Goal: Information Seeking & Learning: Learn about a topic

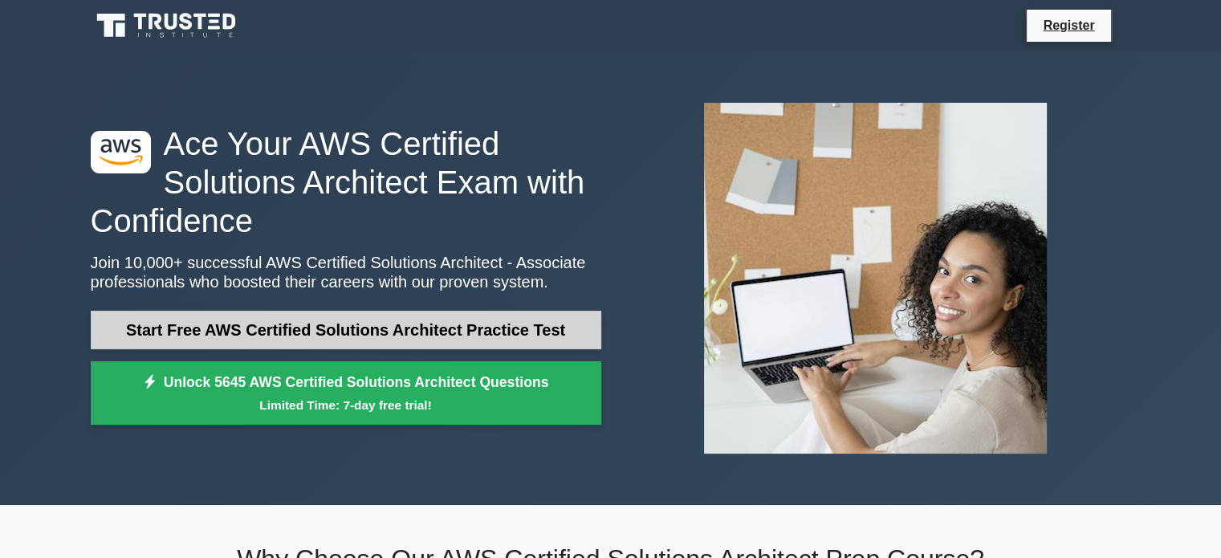
click at [440, 332] on link "Start Free AWS Certified Solutions Architect Practice Test" at bounding box center [346, 330] width 511 height 39
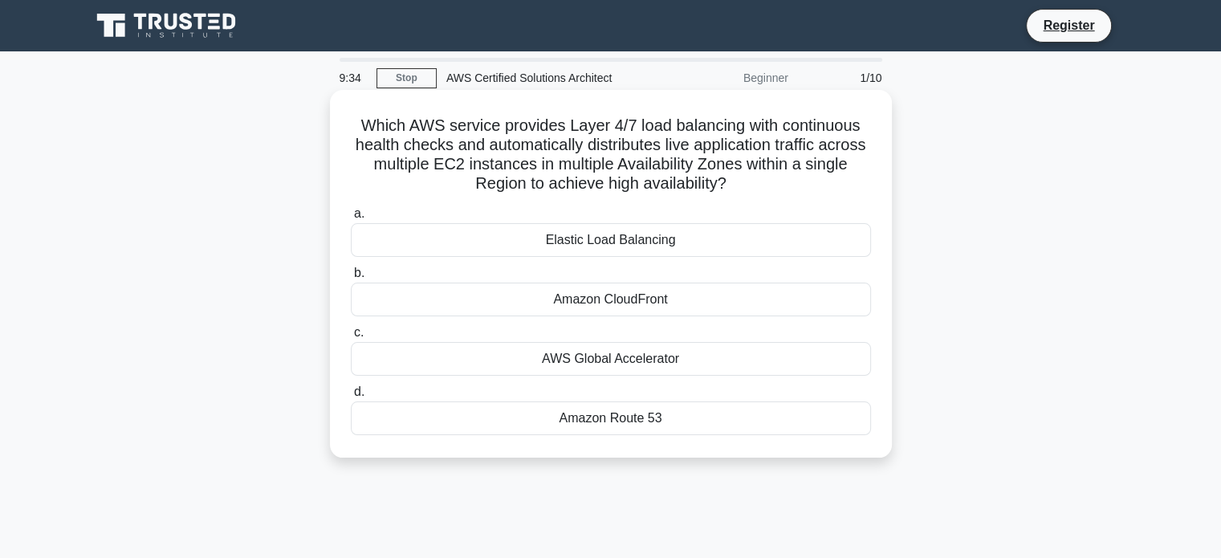
click at [570, 243] on div "Elastic Load Balancing" at bounding box center [611, 240] width 520 height 34
click at [351, 219] on input "a. Elastic Load Balancing" at bounding box center [351, 214] width 0 height 10
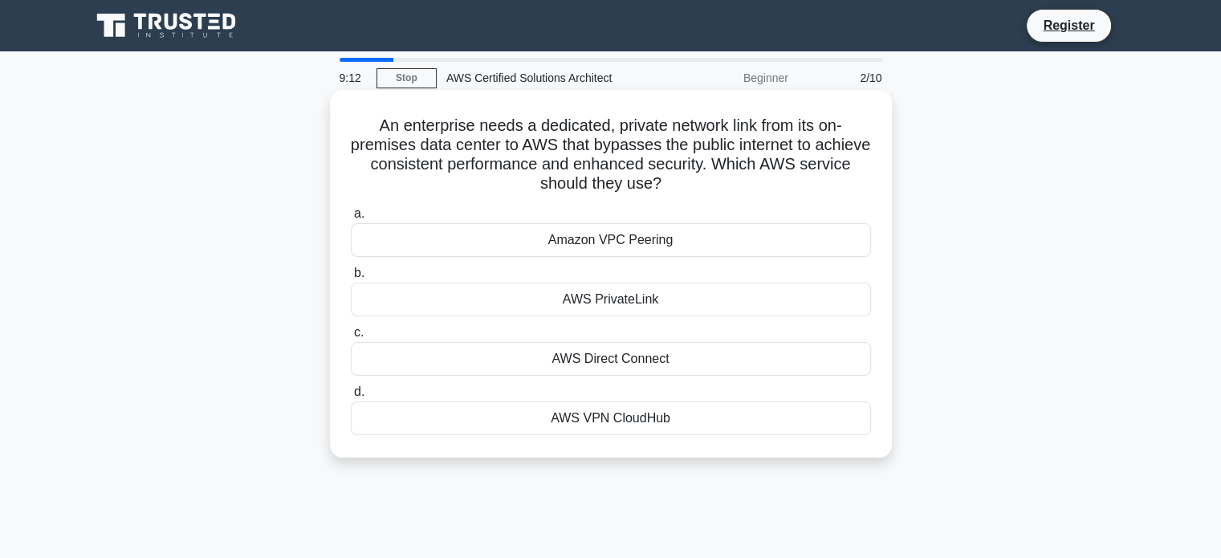
click at [597, 360] on div "AWS Direct Connect" at bounding box center [611, 359] width 520 height 34
click at [351, 338] on input "c. AWS Direct Connect" at bounding box center [351, 332] width 0 height 10
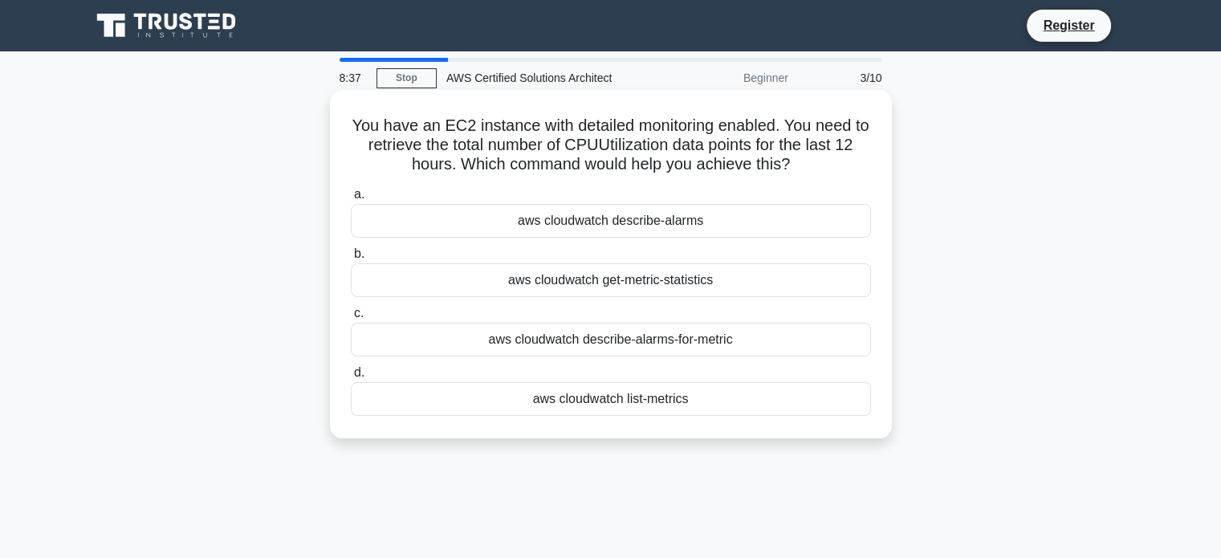
click at [652, 279] on div "aws cloudwatch get-metric-statistics" at bounding box center [611, 280] width 520 height 34
click at [351, 259] on input "b. aws cloudwatch get-metric-statistics" at bounding box center [351, 254] width 0 height 10
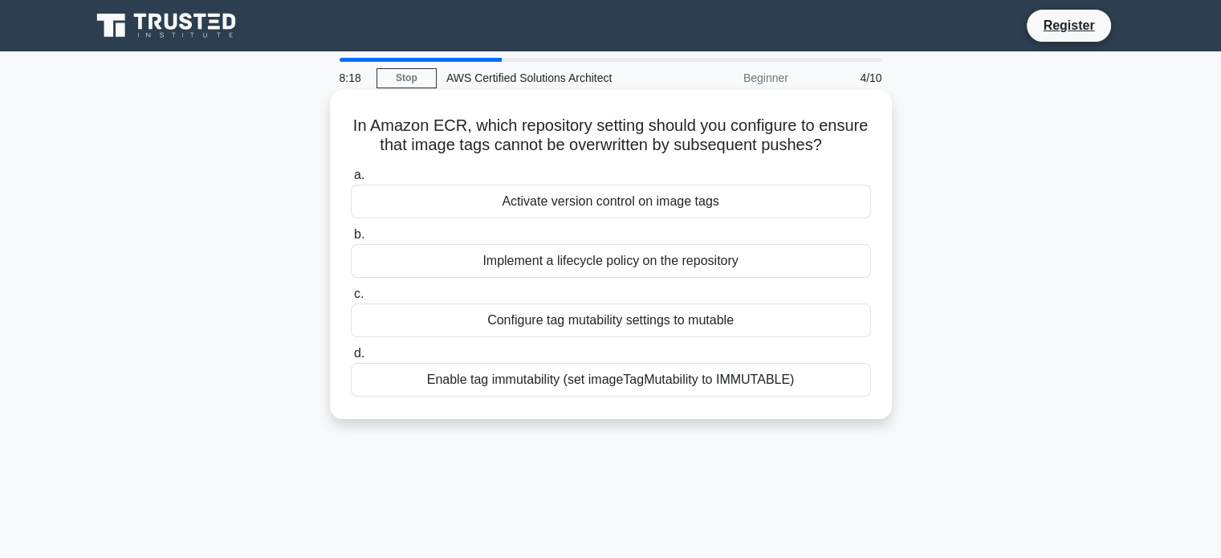
click at [643, 397] on div "Enable tag immutability (set imageTagMutability to IMMUTABLE)" at bounding box center [611, 380] width 520 height 34
click at [351, 359] on input "d. Enable tag immutability (set imageTagMutability to IMMUTABLE)" at bounding box center [351, 353] width 0 height 10
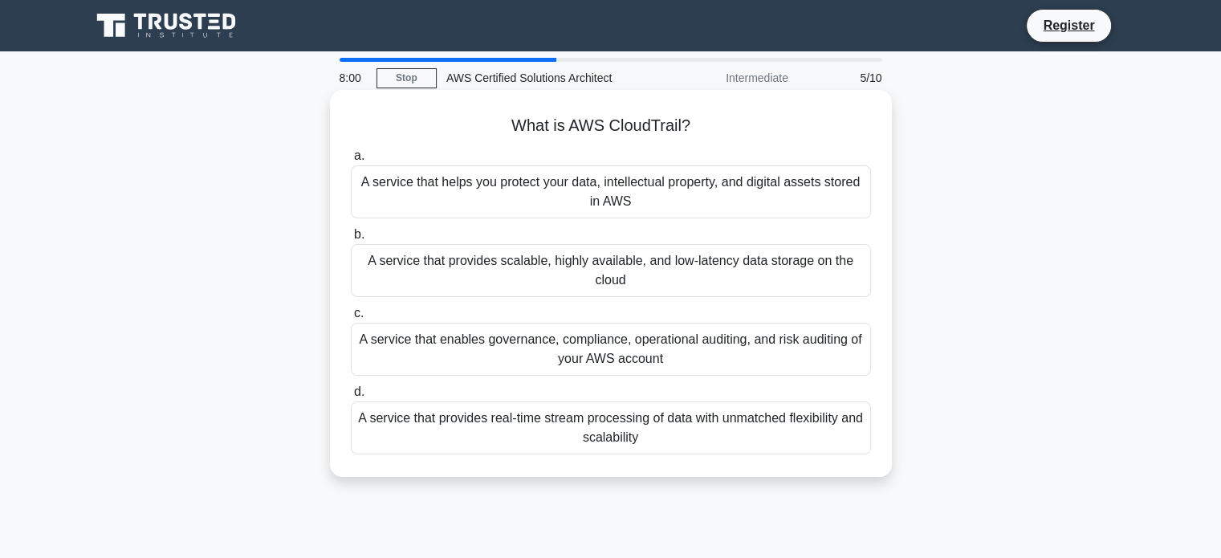
click at [694, 364] on div "A service that enables governance, compliance, operational auditing, and risk a…" at bounding box center [611, 349] width 520 height 53
click at [351, 319] on input "c. A service that enables governance, compliance, operational auditing, and ris…" at bounding box center [351, 313] width 0 height 10
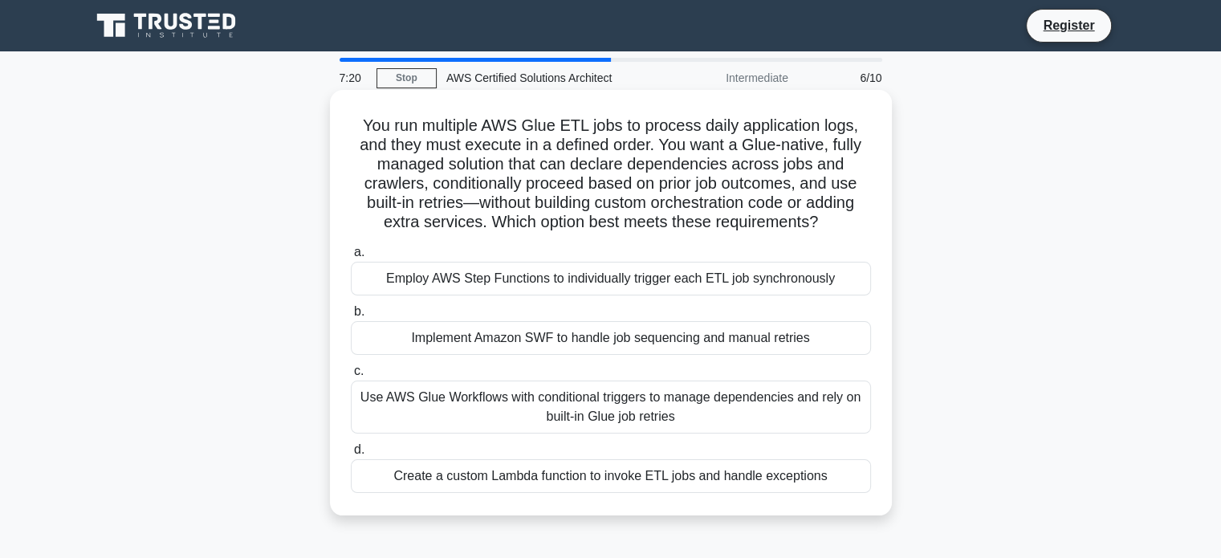
click at [687, 288] on div "Employ AWS Step Functions to individually trigger each ETL job synchronously" at bounding box center [611, 279] width 520 height 34
click at [351, 258] on input "a. Employ AWS Step Functions to individually trigger each ETL job synchronously" at bounding box center [351, 252] width 0 height 10
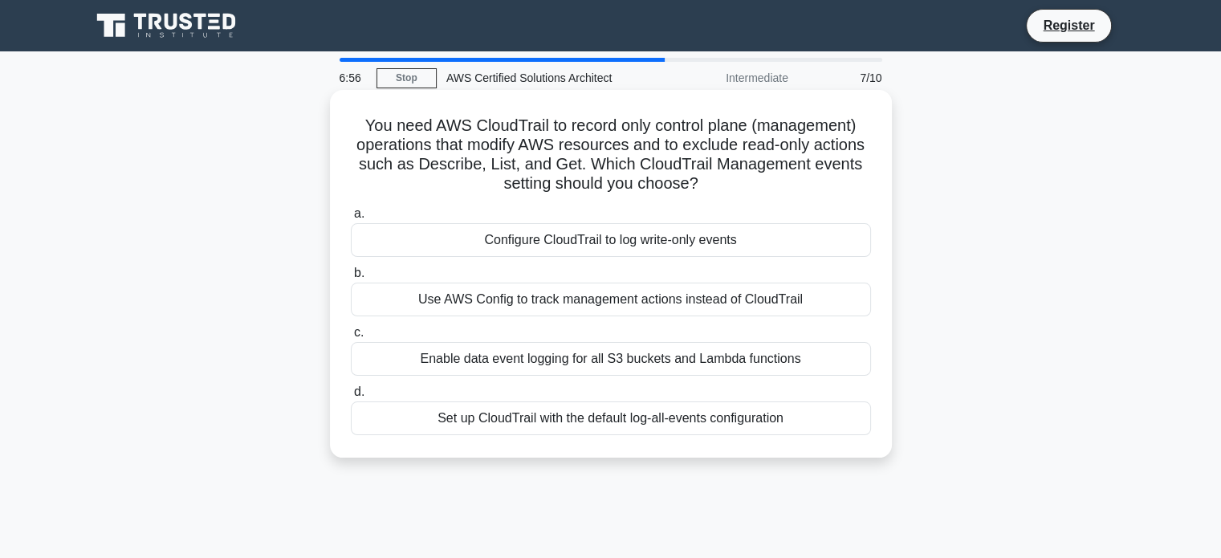
click at [669, 314] on div "Use AWS Config to track management actions instead of CloudTrail" at bounding box center [611, 300] width 520 height 34
click at [351, 279] on input "b. Use AWS Config to track management actions instead of CloudTrail" at bounding box center [351, 273] width 0 height 10
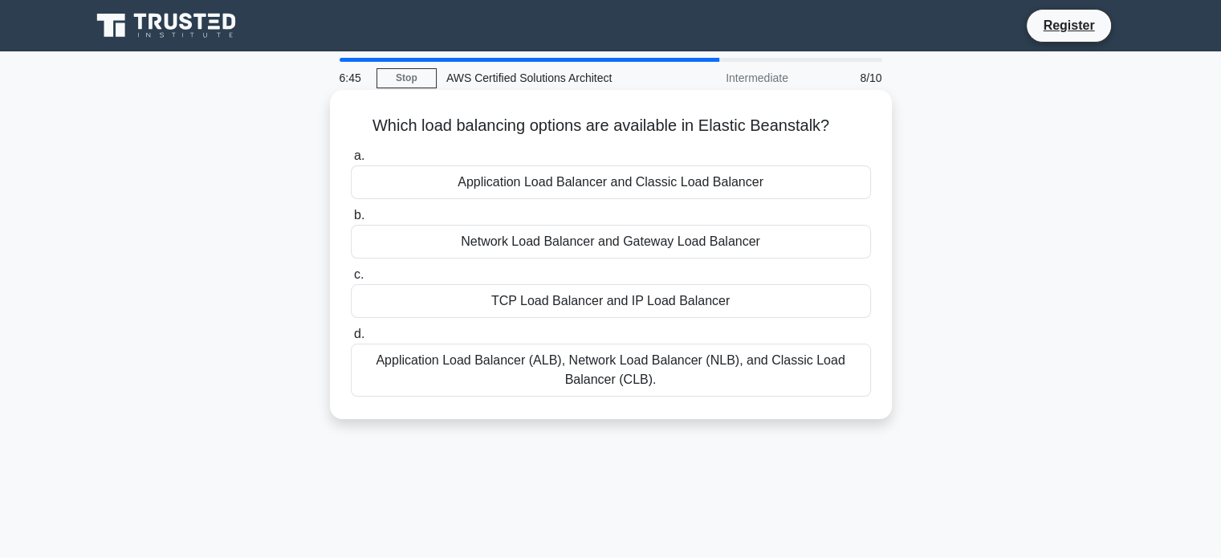
click at [650, 367] on div "Application Load Balancer (ALB), Network Load Balancer (NLB), and Classic Load …" at bounding box center [611, 370] width 520 height 53
click at [351, 340] on input "d. Application Load Balancer (ALB), Network Load Balancer (NLB), and Classic Lo…" at bounding box center [351, 334] width 0 height 10
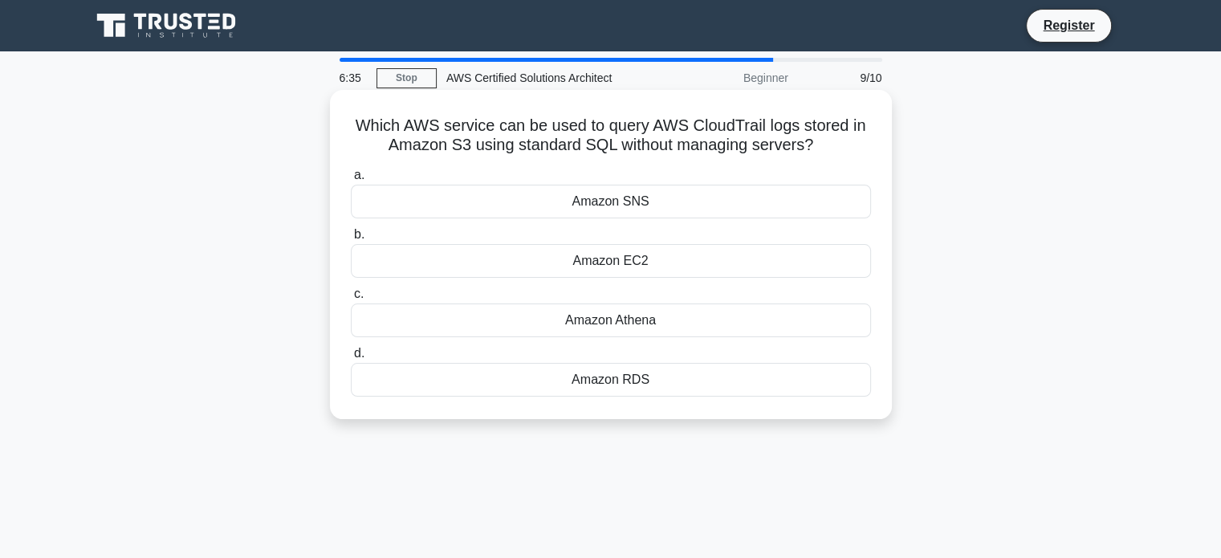
click at [640, 326] on div "Amazon Athena" at bounding box center [611, 320] width 520 height 34
click at [351, 299] on input "c. Amazon Athena" at bounding box center [351, 294] width 0 height 10
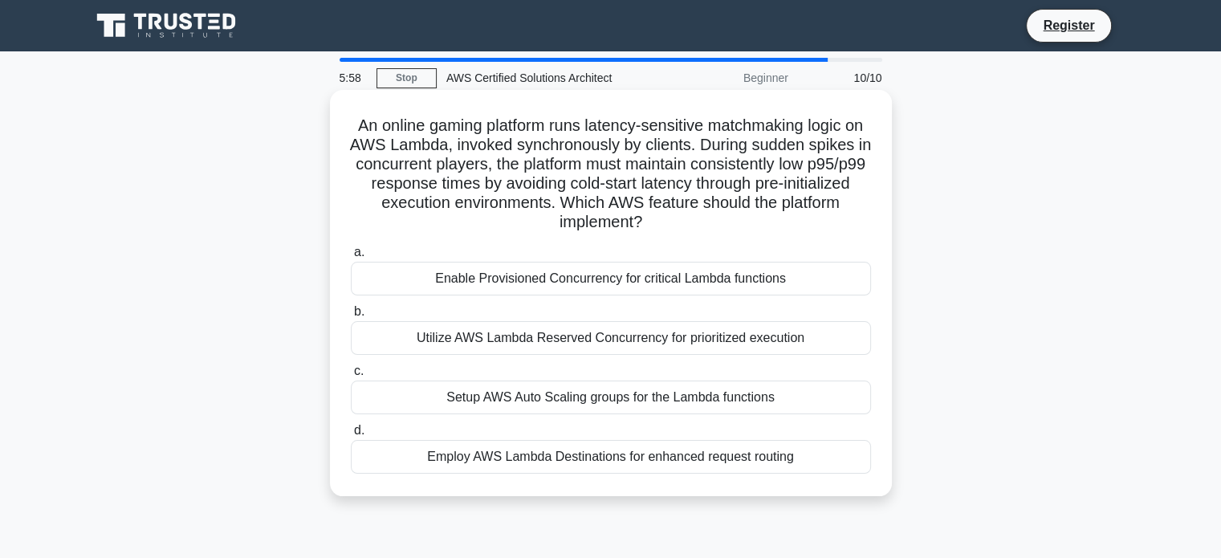
click at [702, 283] on div "Enable Provisioned Concurrency for critical Lambda functions" at bounding box center [611, 279] width 520 height 34
click at [351, 258] on input "a. Enable Provisioned Concurrency for critical Lambda functions" at bounding box center [351, 252] width 0 height 10
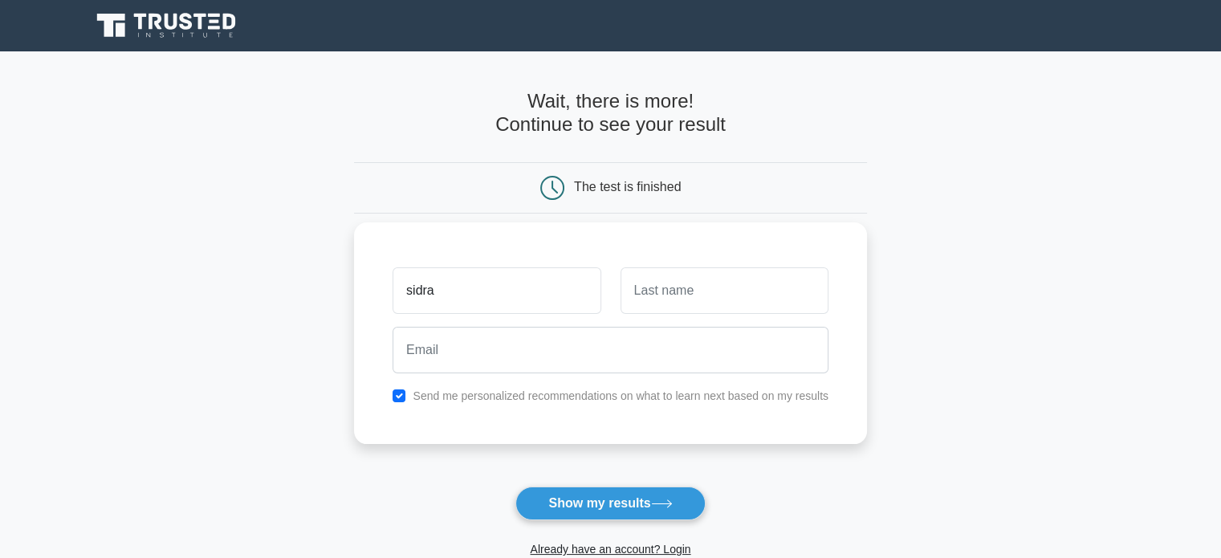
type input "sidra"
click at [688, 290] on input "text" at bounding box center [724, 290] width 208 height 47
type input "Mehmood"
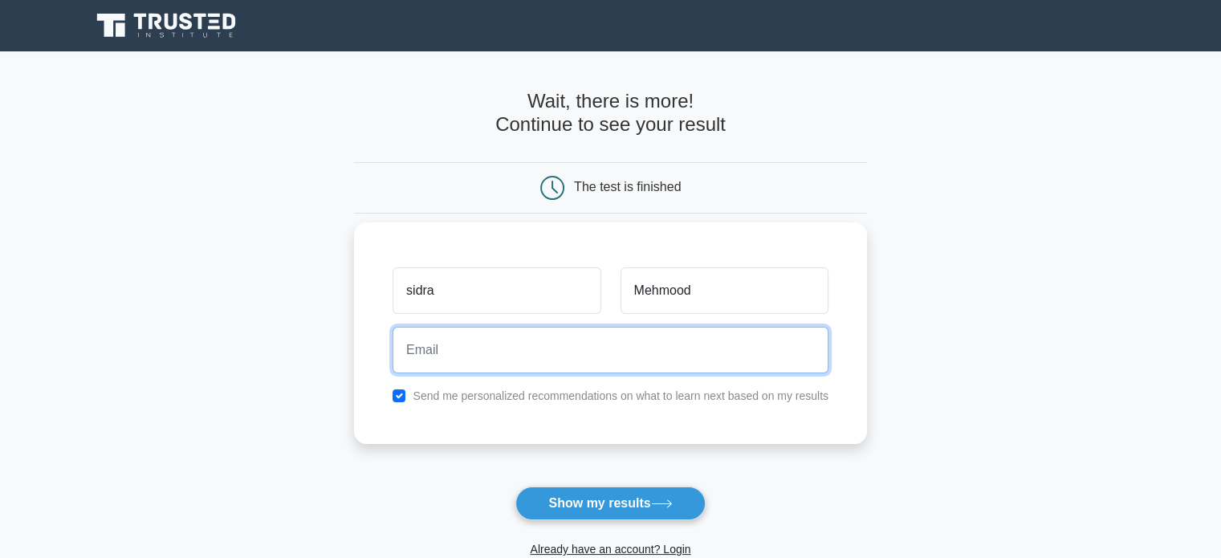
click at [664, 352] on input "email" at bounding box center [611, 350] width 436 height 47
type input "sidrahassan.1423@gmail.com"
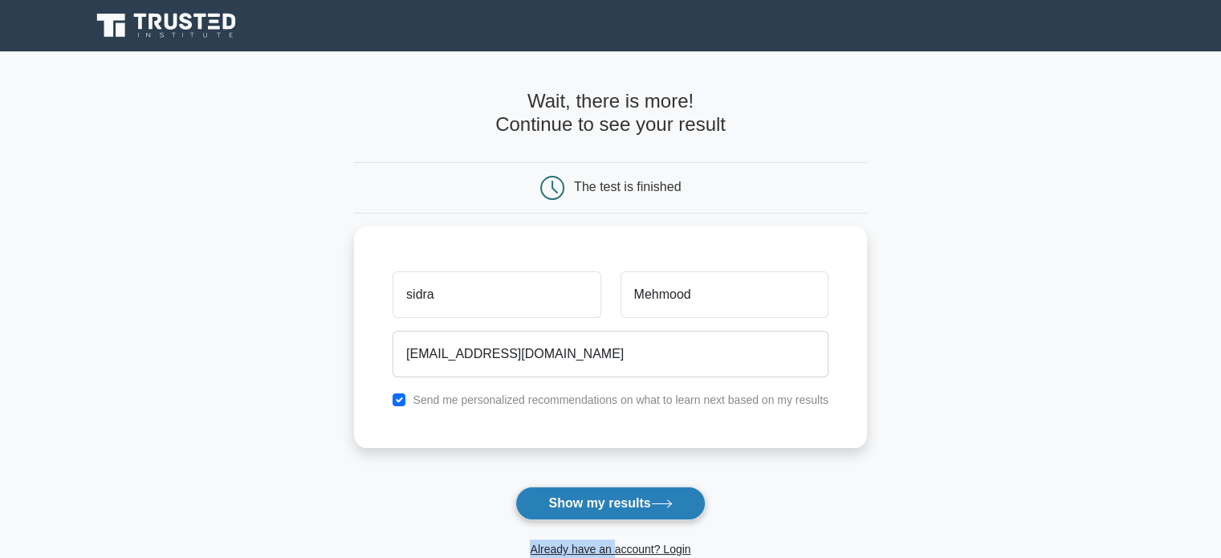
drag, startPoint x: 613, startPoint y: 523, endPoint x: 620, endPoint y: 507, distance: 17.3
click at [620, 507] on form "Wait, there is more! Continue to see your result The test is finished sidra" at bounding box center [610, 340] width 513 height 501
click at [620, 507] on button "Show my results" at bounding box center [609, 503] width 189 height 34
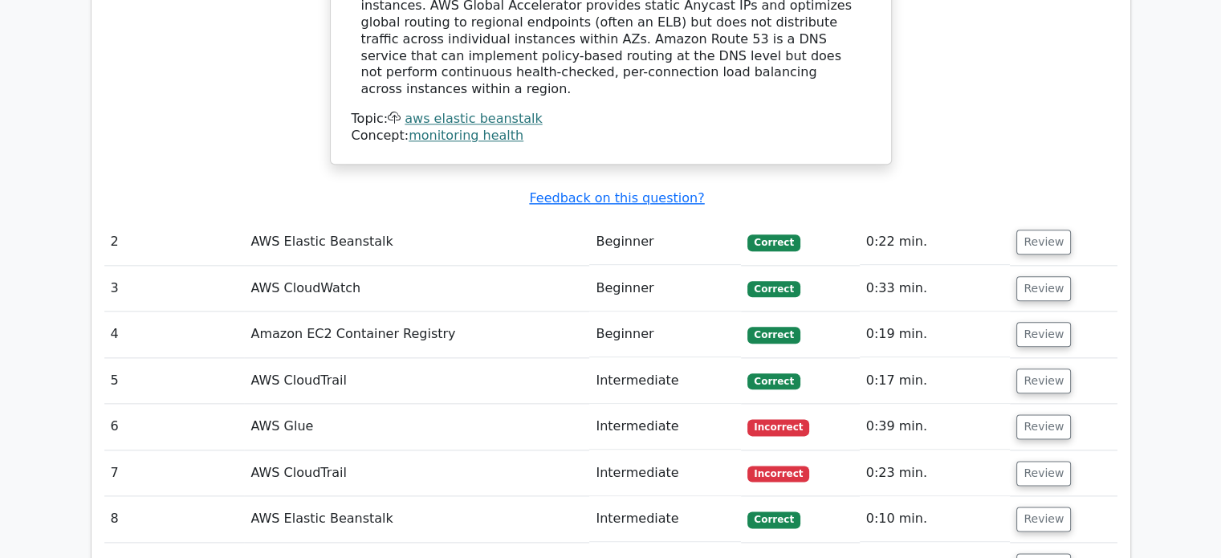
scroll to position [1890, 0]
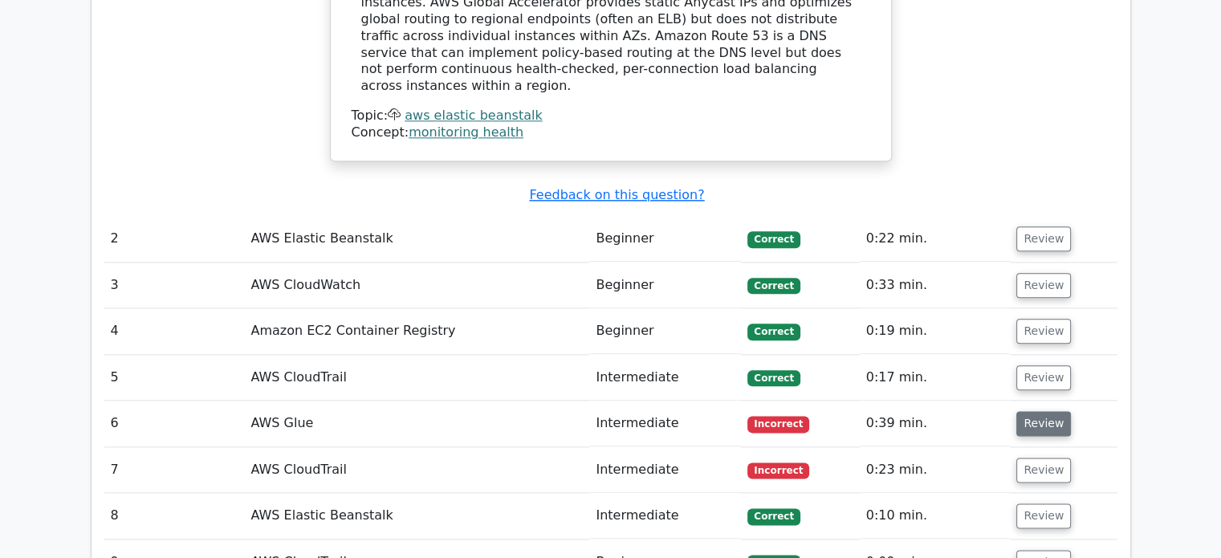
click at [1033, 411] on button "Review" at bounding box center [1043, 423] width 55 height 25
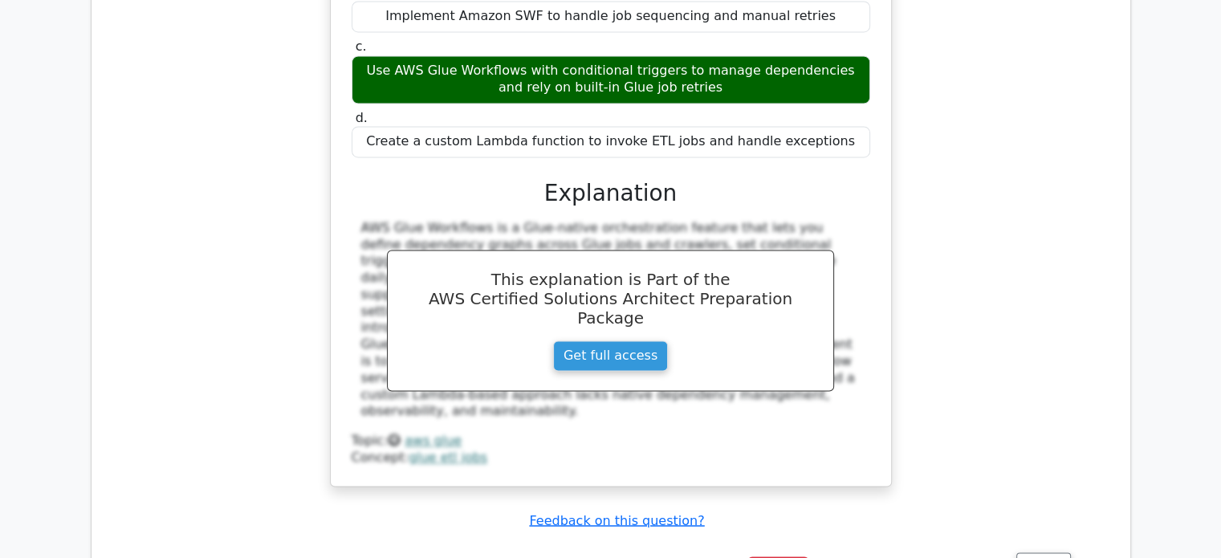
scroll to position [2578, 0]
click at [1050, 552] on button "Review" at bounding box center [1043, 564] width 55 height 25
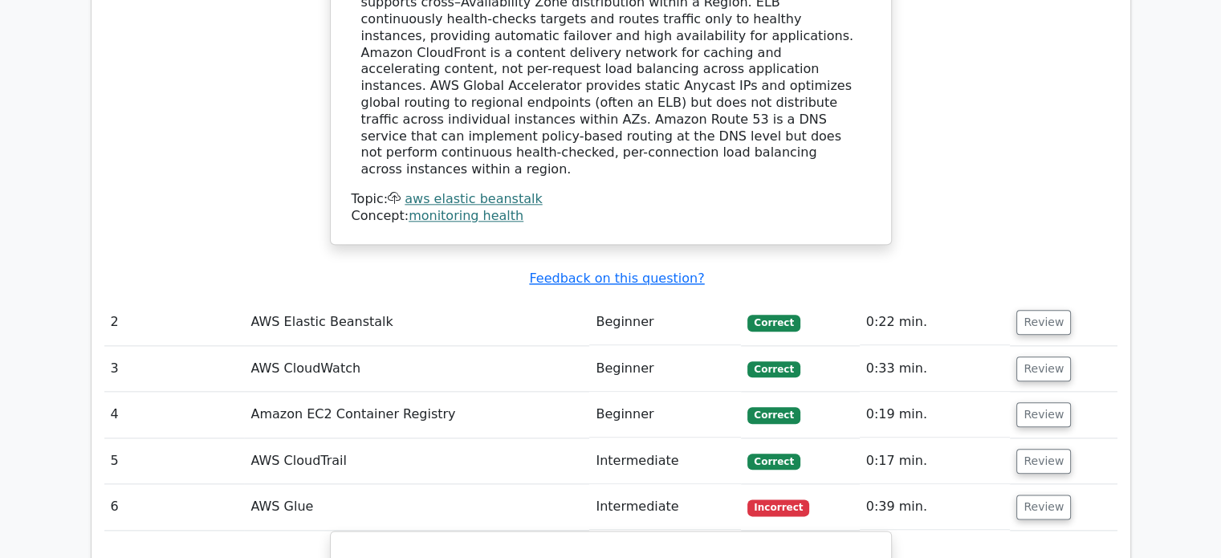
scroll to position [1813, 0]
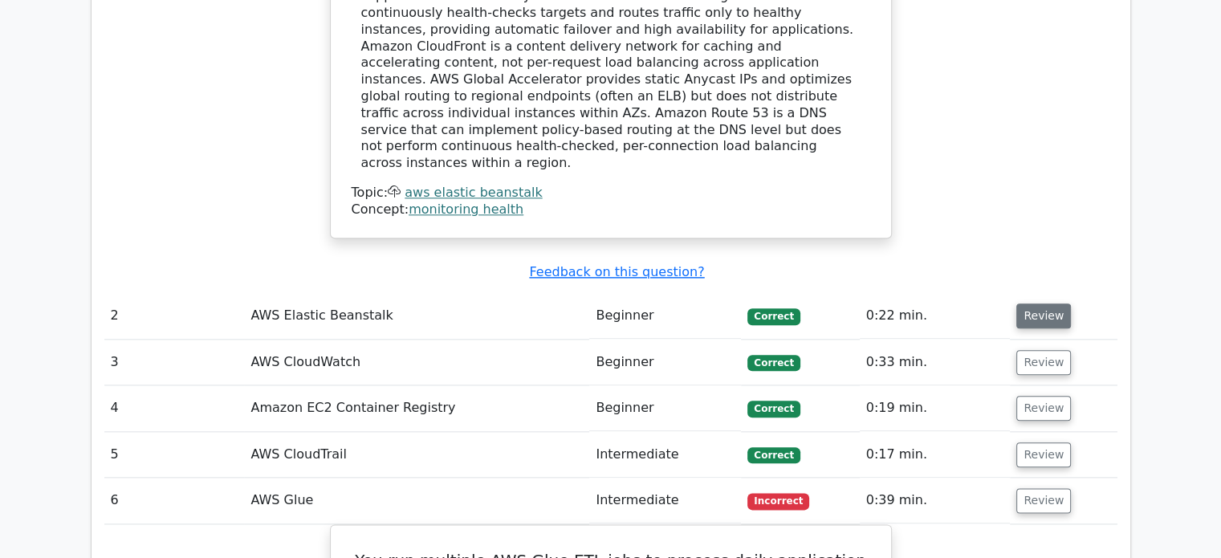
click at [1050, 303] on button "Review" at bounding box center [1043, 315] width 55 height 25
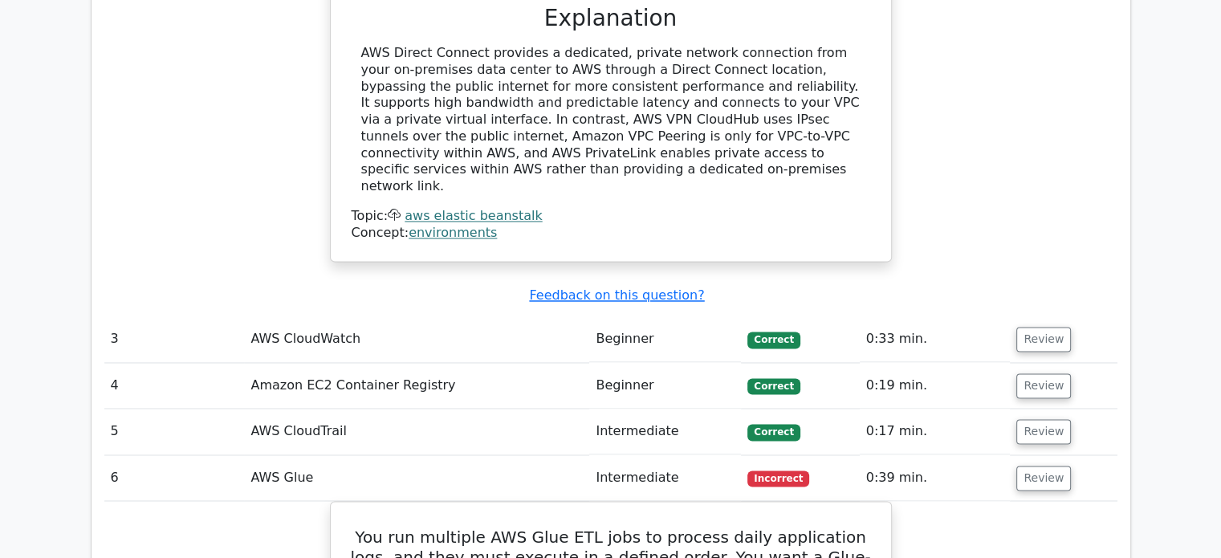
scroll to position [2495, 0]
click at [1057, 326] on button "Review" at bounding box center [1043, 338] width 55 height 25
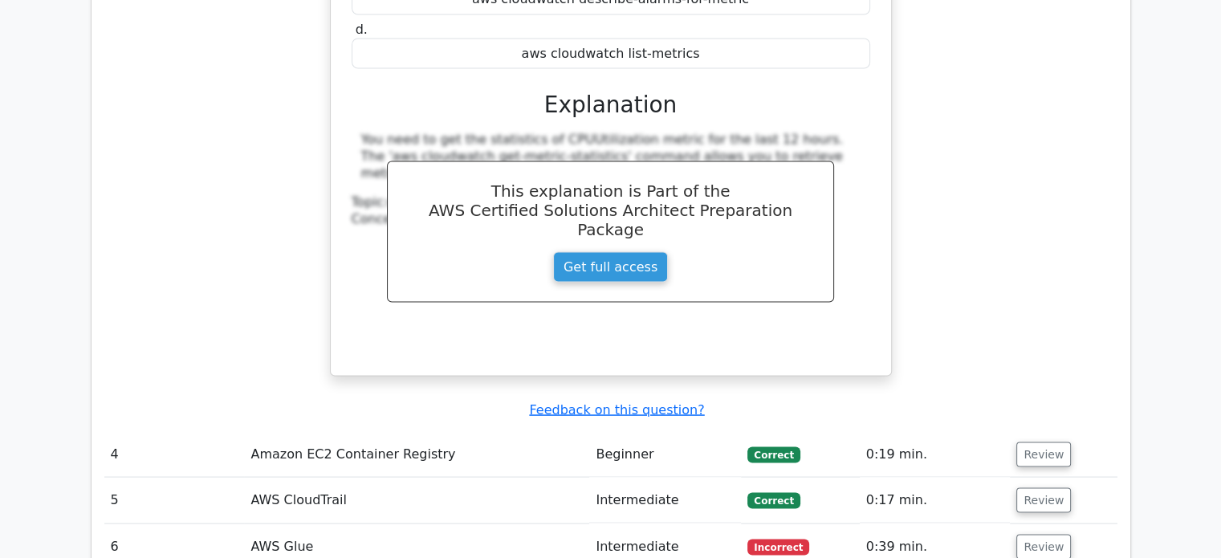
scroll to position [3117, 0]
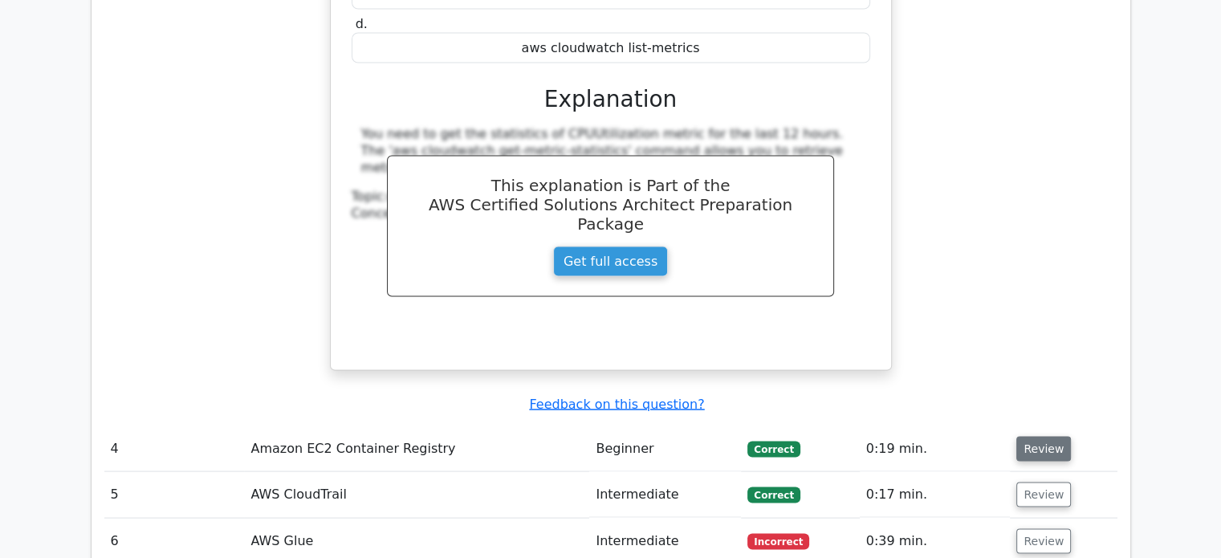
click at [1038, 437] on button "Review" at bounding box center [1043, 449] width 55 height 25
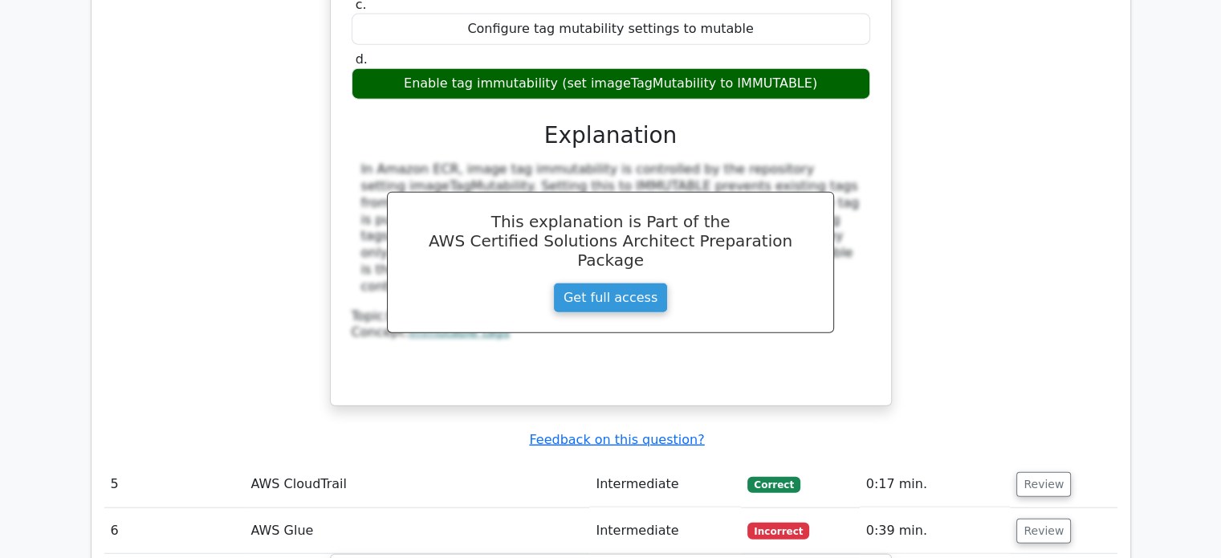
scroll to position [3800, 0]
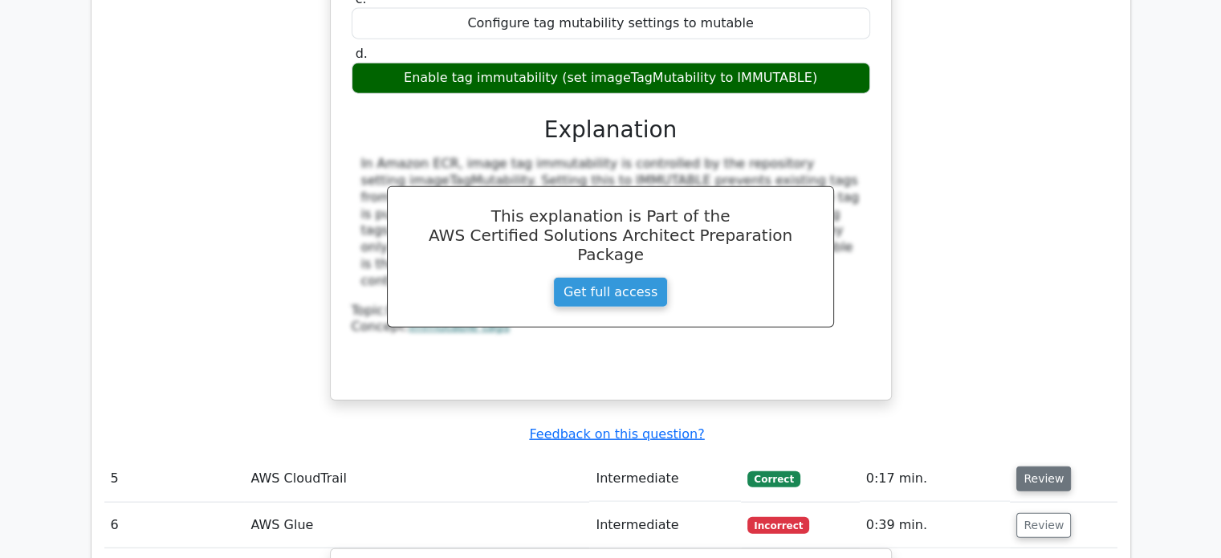
click at [1043, 466] on button "Review" at bounding box center [1043, 478] width 55 height 25
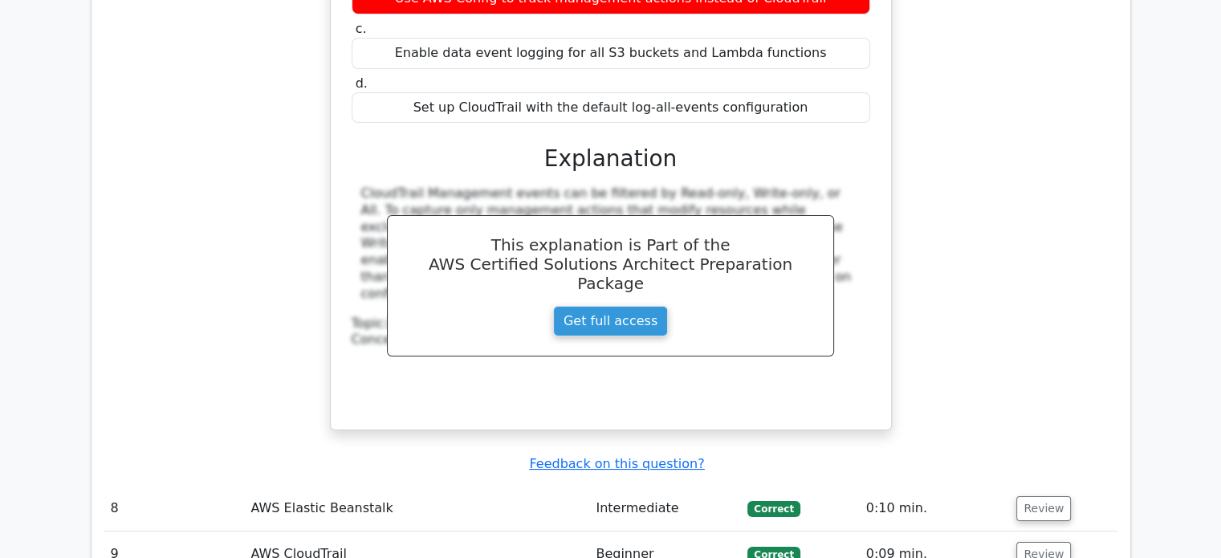
scroll to position [5966, 0]
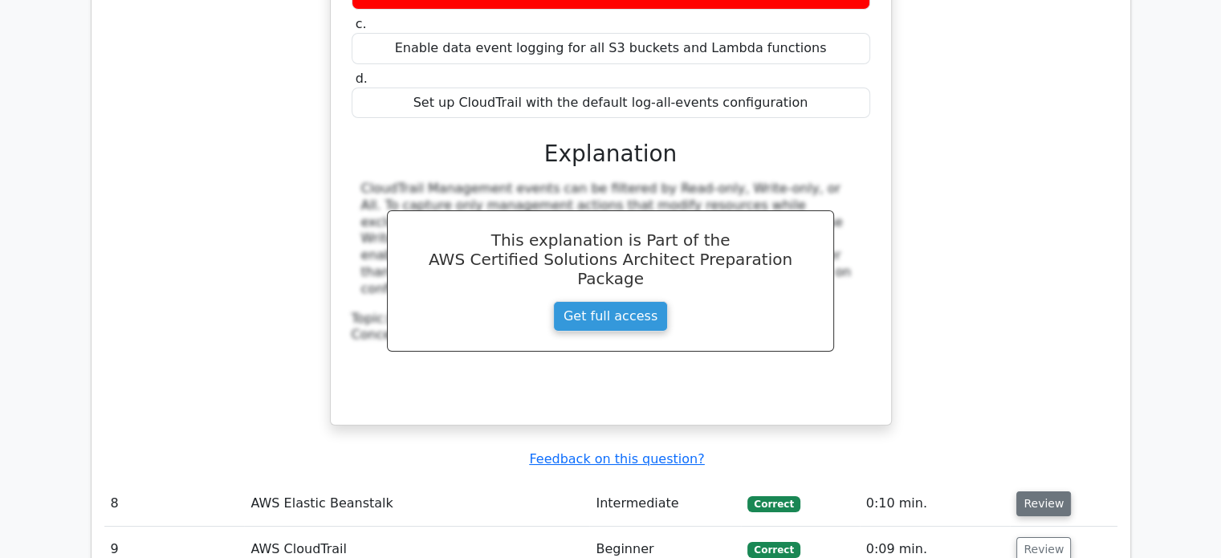
click at [1036, 491] on button "Review" at bounding box center [1043, 503] width 55 height 25
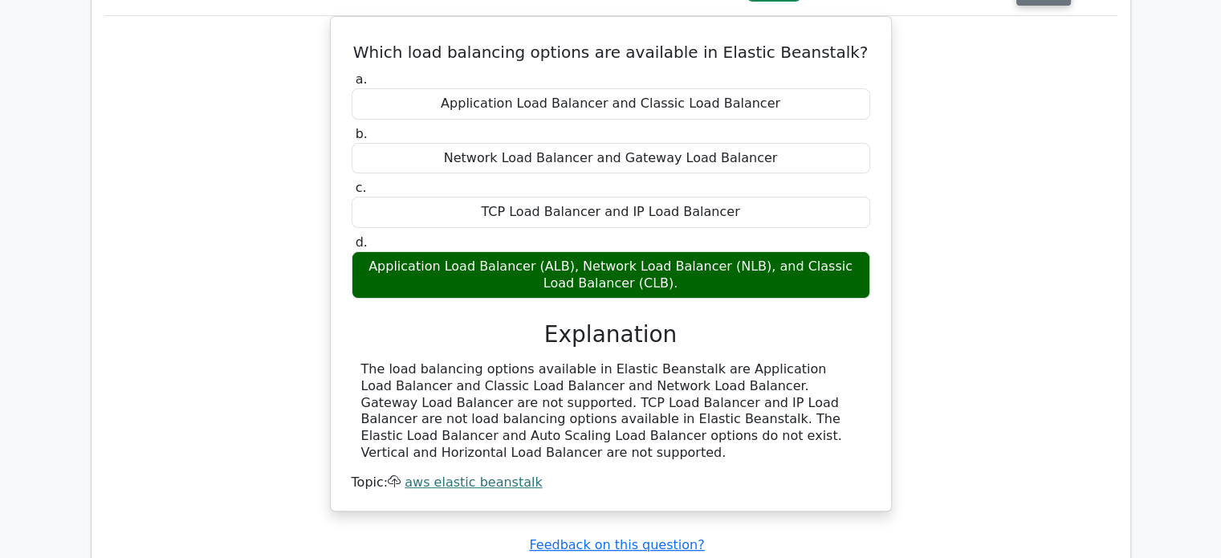
scroll to position [6476, 0]
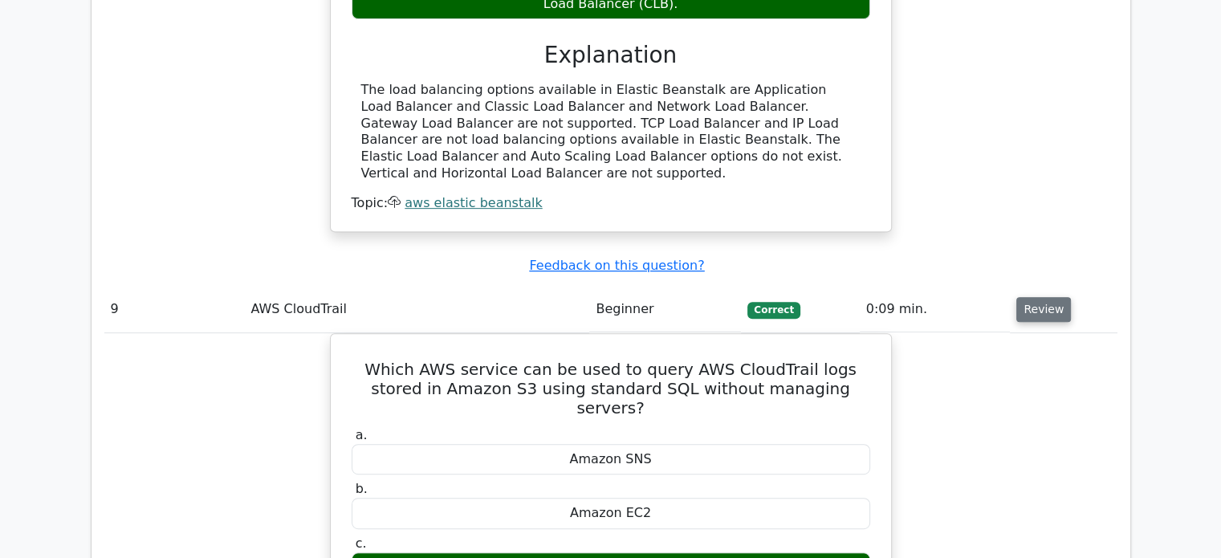
scroll to position [6755, 0]
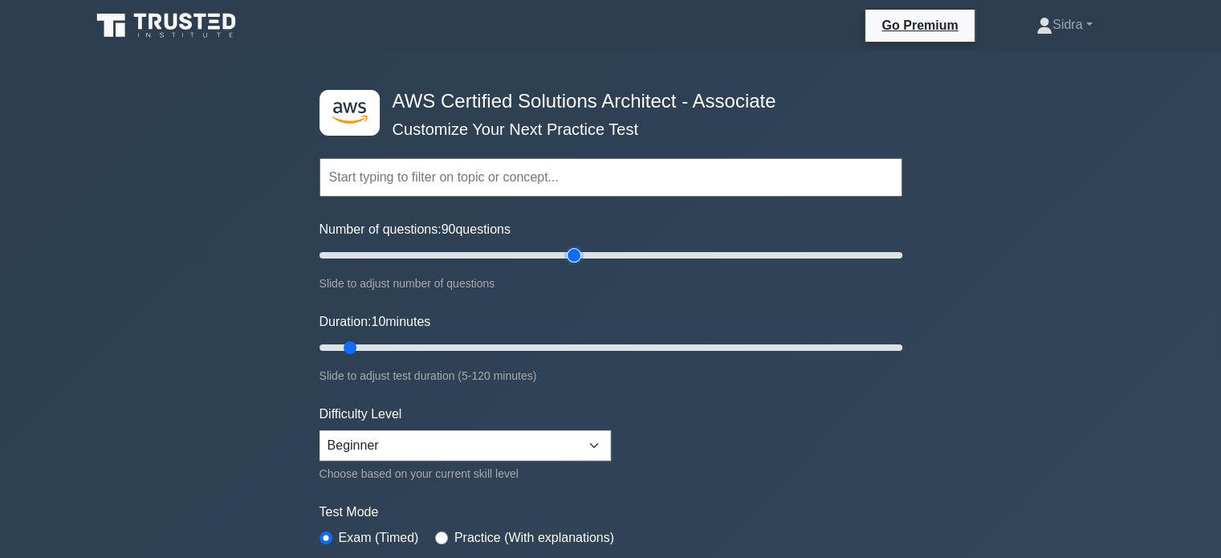
click at [572, 251] on input "Number of questions: 90 questions" at bounding box center [610, 255] width 583 height 19
drag, startPoint x: 573, startPoint y: 256, endPoint x: 605, endPoint y: 255, distance: 32.1
type input "100"
click at [605, 255] on input "Number of questions: 100 questions" at bounding box center [610, 255] width 583 height 19
drag, startPoint x: 348, startPoint y: 350, endPoint x: 599, endPoint y: 340, distance: 250.7
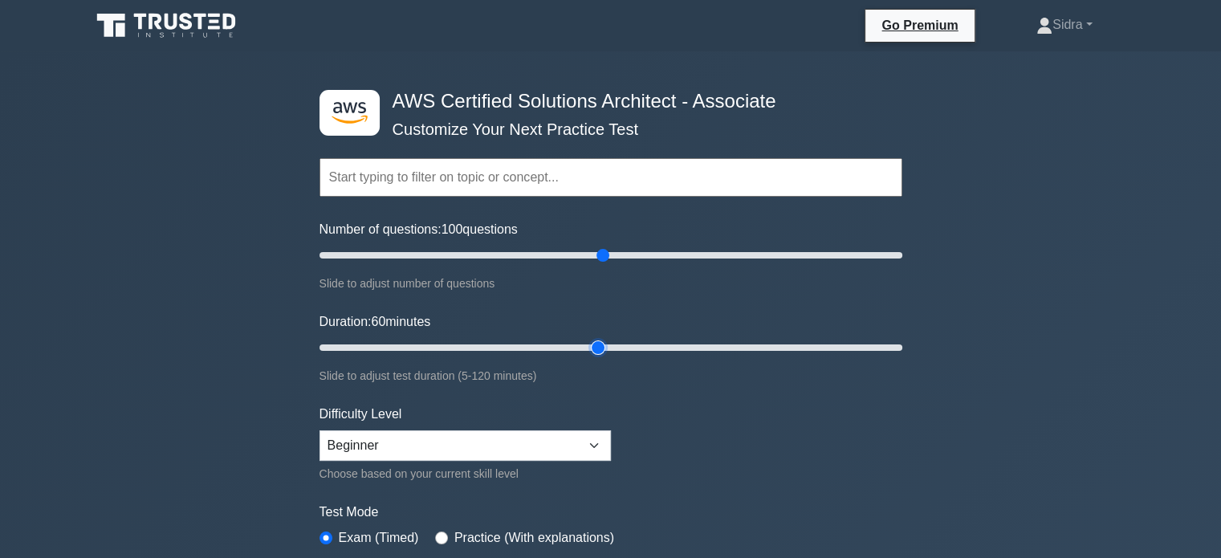
type input "60"
click at [599, 340] on input "Duration: 60 minutes" at bounding box center [610, 347] width 583 height 19
click at [601, 445] on select "Beginner Intermediate Expert" at bounding box center [464, 445] width 291 height 31
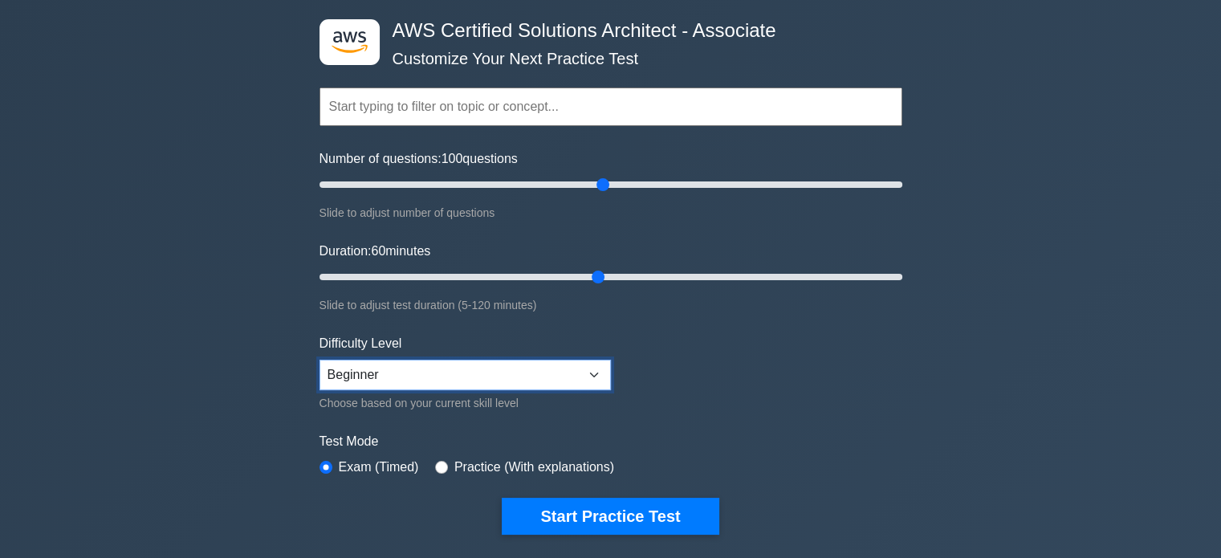
scroll to position [90, 0]
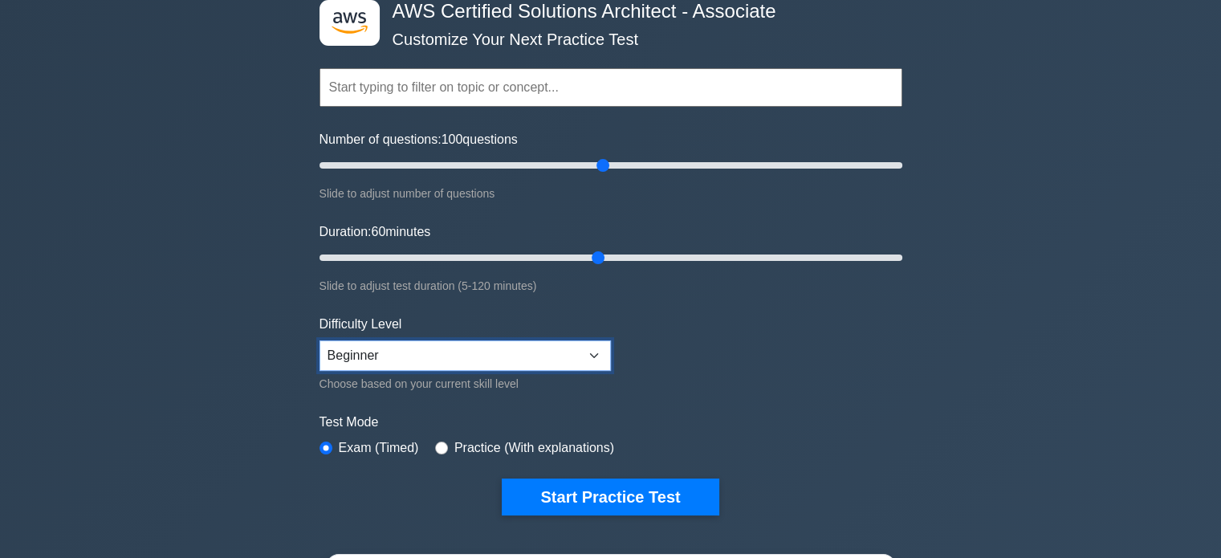
click at [591, 350] on select "Beginner Intermediate Expert" at bounding box center [464, 355] width 291 height 31
select select "intermediate"
click at [319, 340] on select "Beginner Intermediate Expert" at bounding box center [464, 355] width 291 height 31
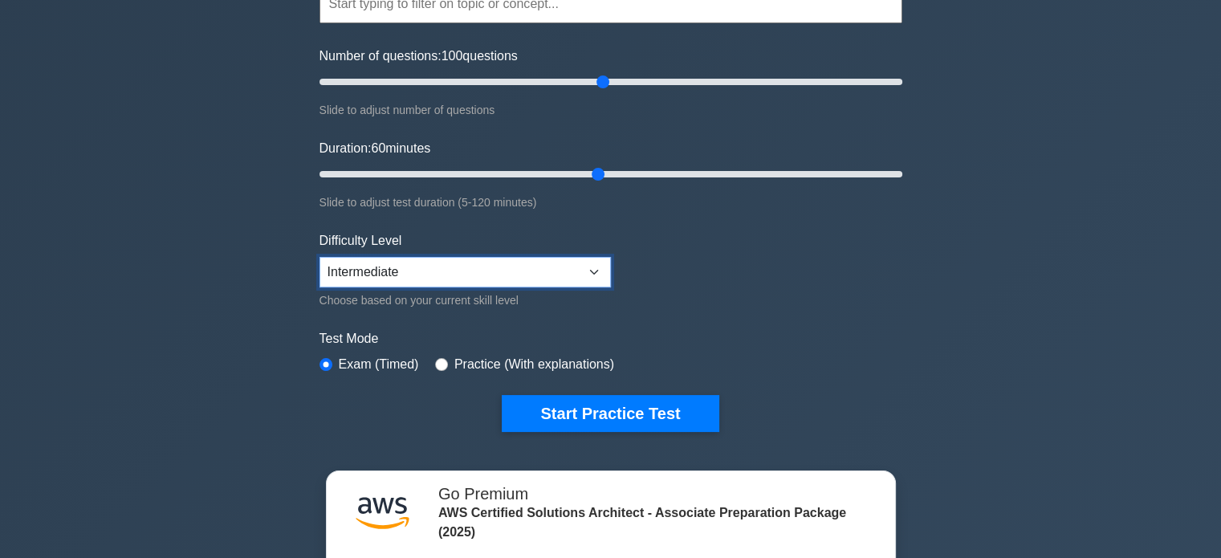
scroll to position [182, 0]
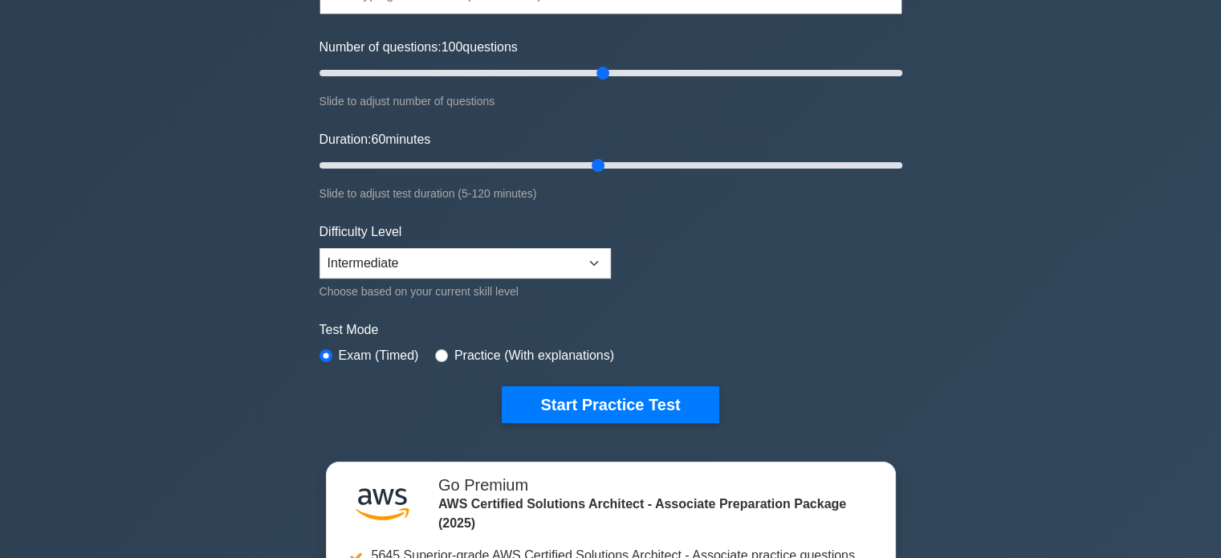
click at [456, 352] on label "Practice (With explanations)" at bounding box center [534, 355] width 160 height 19
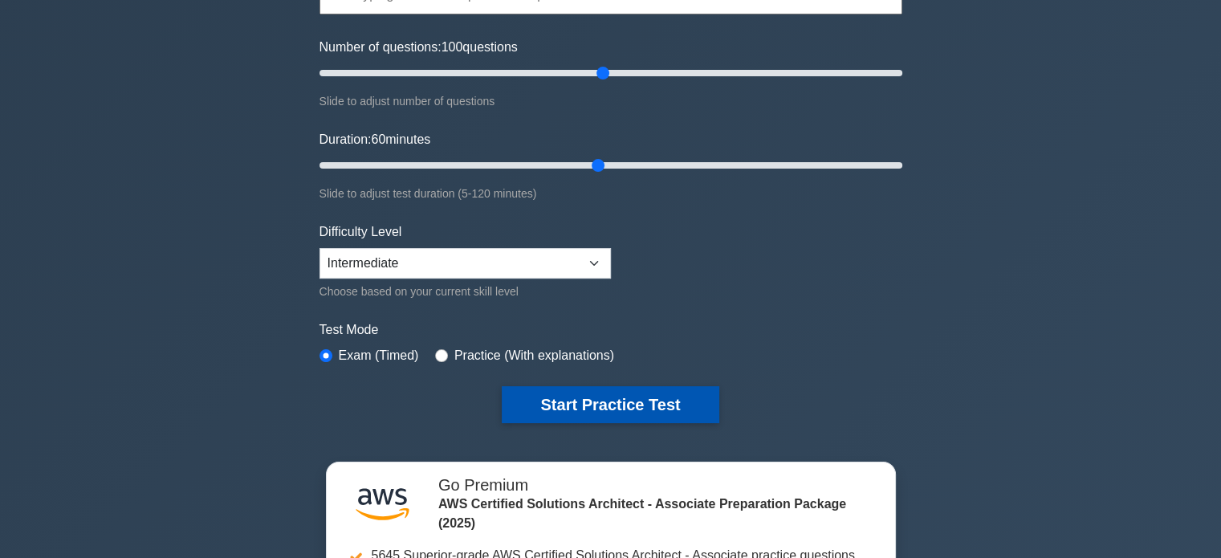
click at [545, 410] on button "Start Practice Test" at bounding box center [610, 404] width 217 height 37
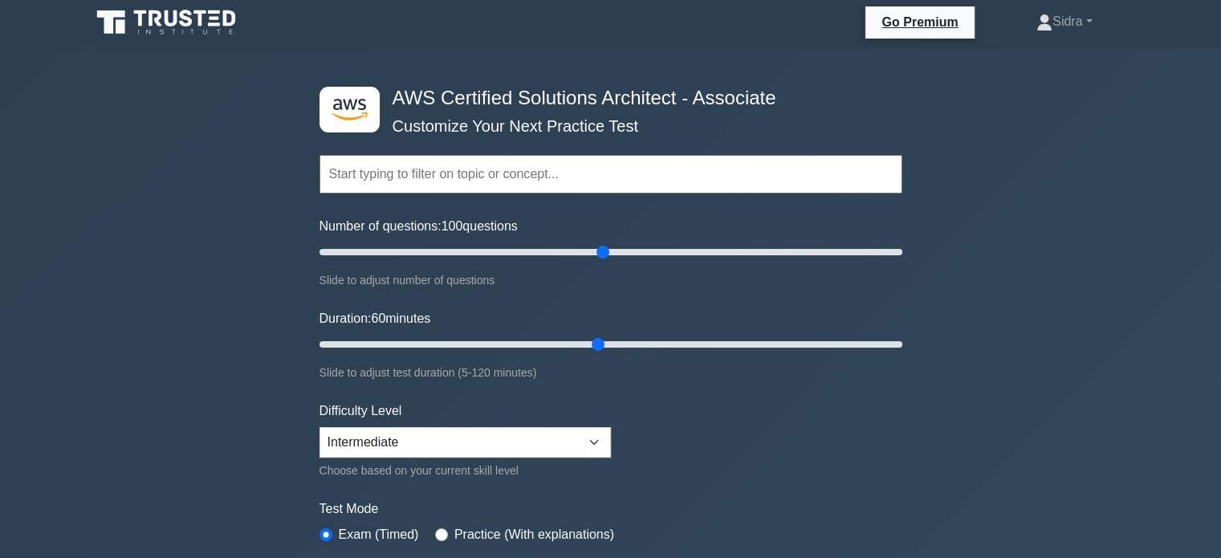
scroll to position [2, 0]
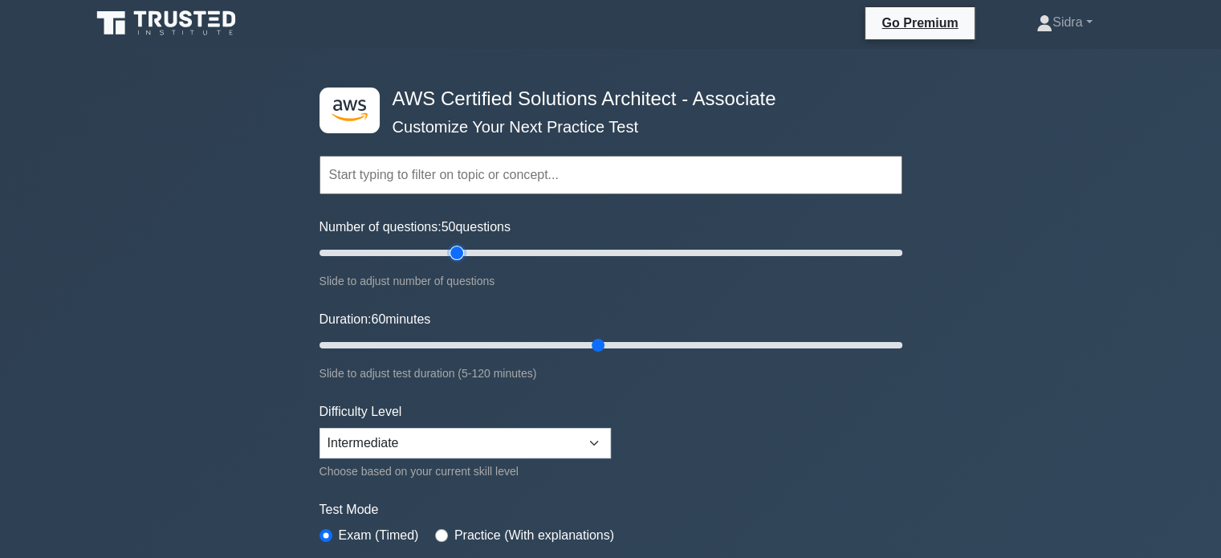
type input "50"
click at [454, 251] on input "Number of questions: 50 questions" at bounding box center [610, 252] width 583 height 19
type input "30"
click at [458, 347] on input "Duration: 30 minutes" at bounding box center [610, 345] width 583 height 19
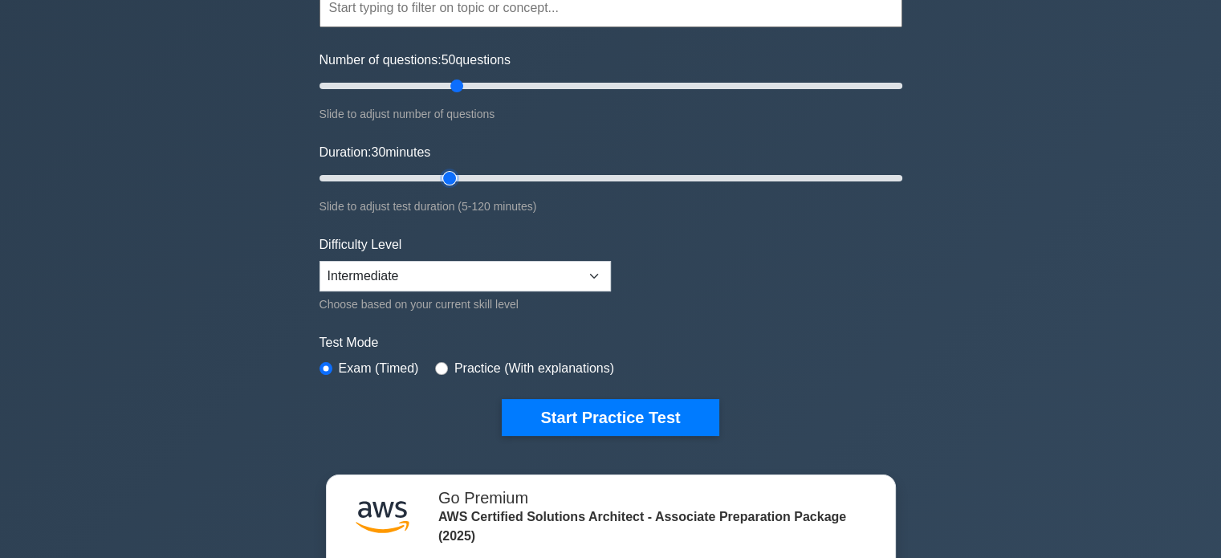
scroll to position [170, 0]
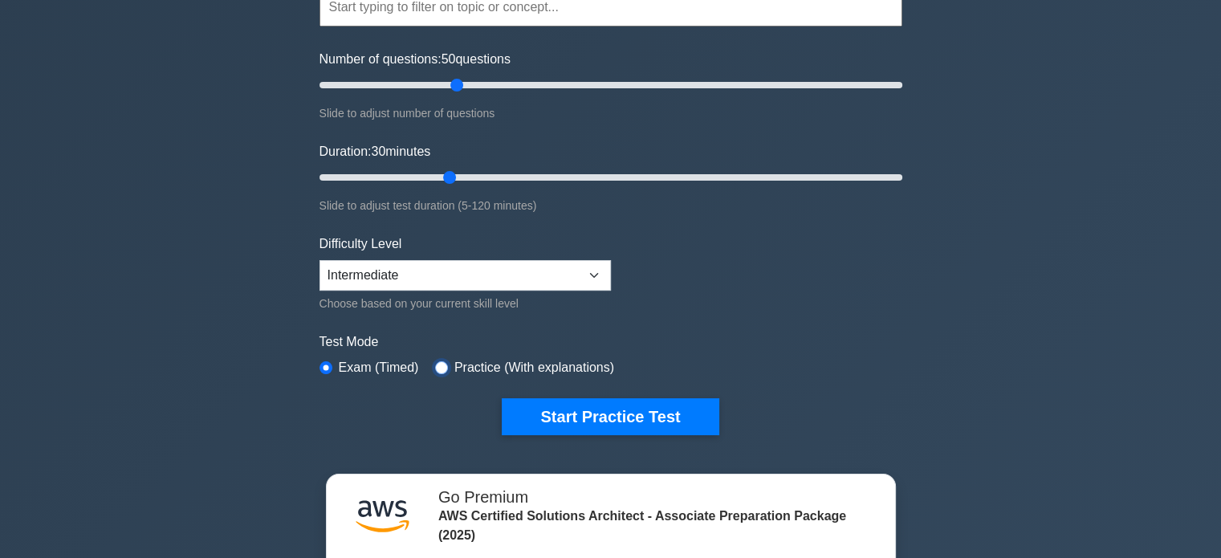
click at [435, 362] on input "radio" at bounding box center [441, 367] width 13 height 13
radio input "true"
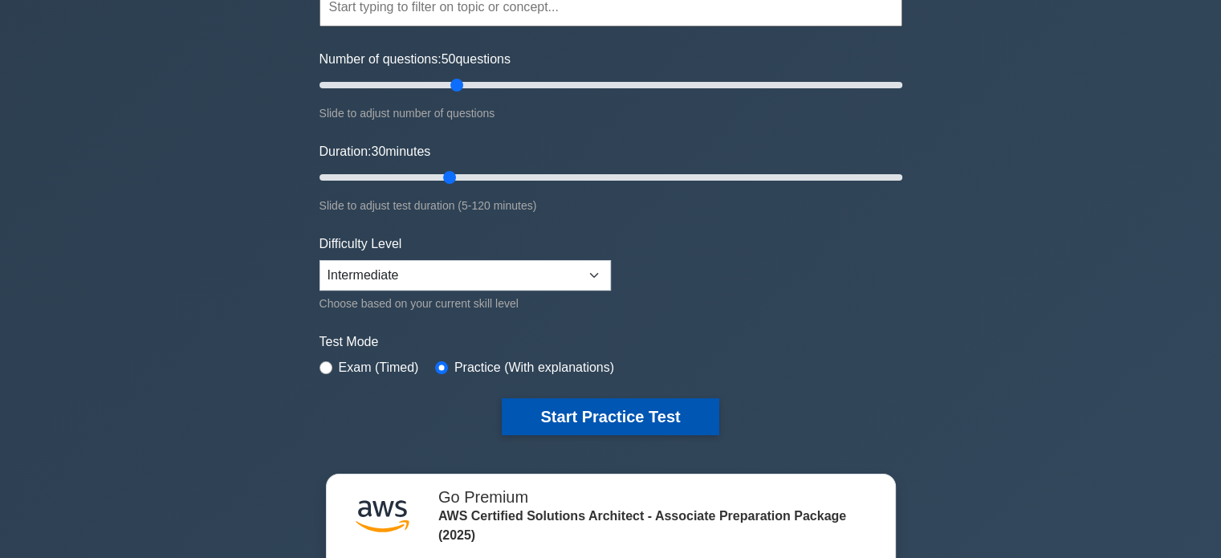
click at [550, 405] on button "Start Practice Test" at bounding box center [610, 416] width 217 height 37
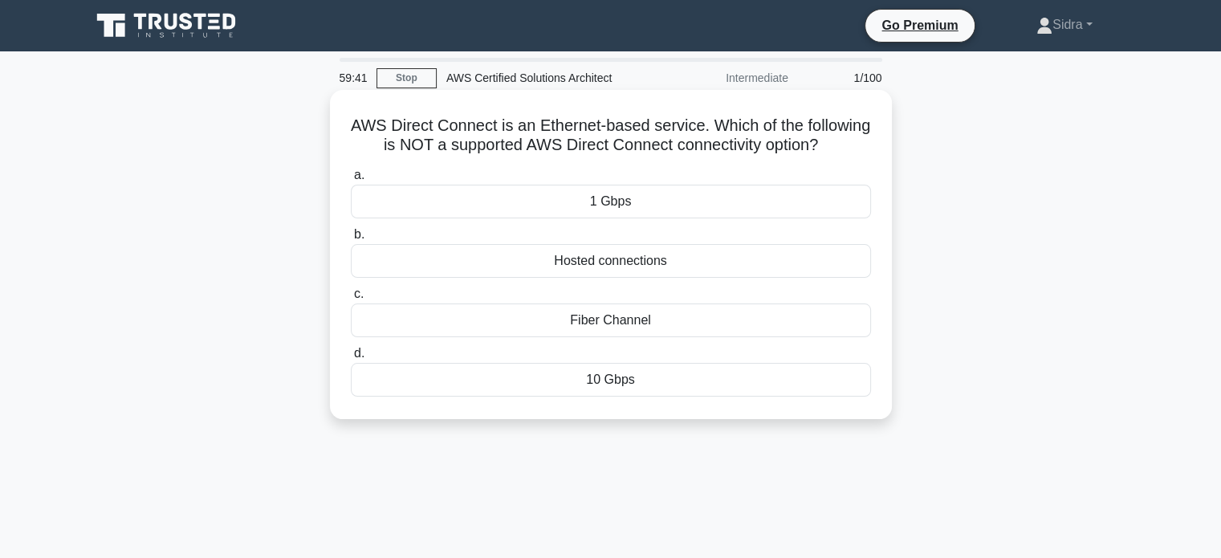
click at [592, 278] on div "Hosted connections" at bounding box center [611, 261] width 520 height 34
click at [351, 240] on input "b. Hosted connections" at bounding box center [351, 235] width 0 height 10
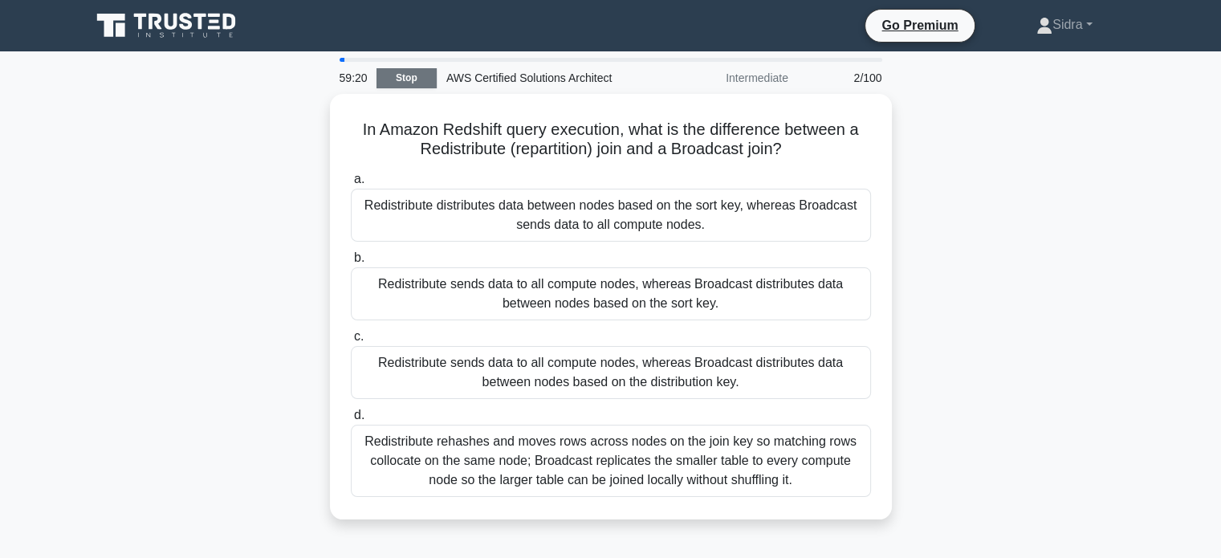
click at [407, 78] on link "Stop" at bounding box center [406, 78] width 60 height 20
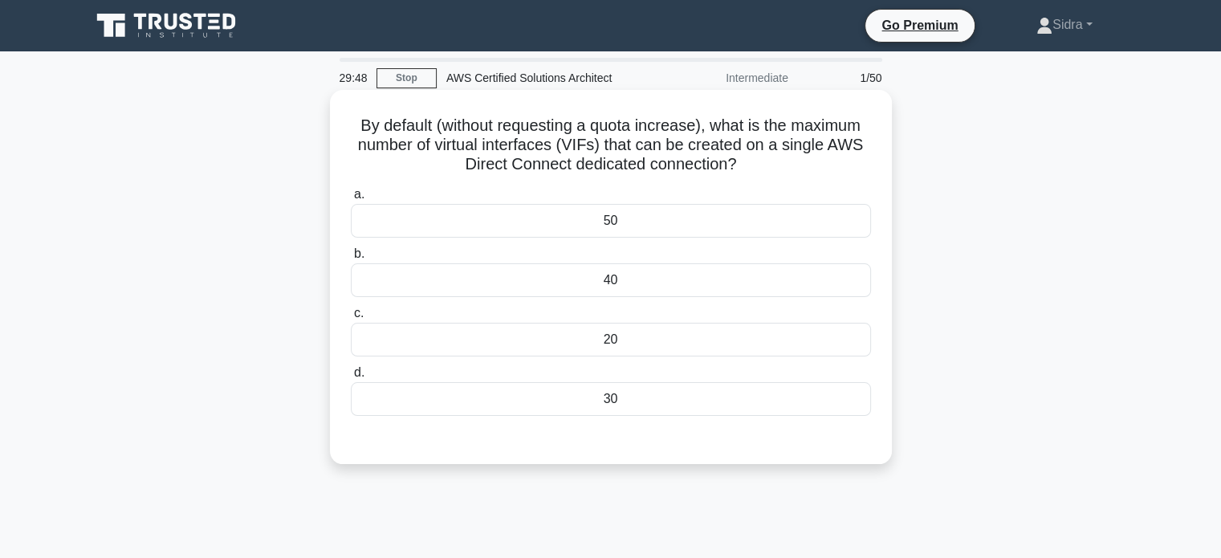
click at [631, 223] on div "50" at bounding box center [611, 221] width 520 height 34
click at [351, 200] on input "a. 50" at bounding box center [351, 194] width 0 height 10
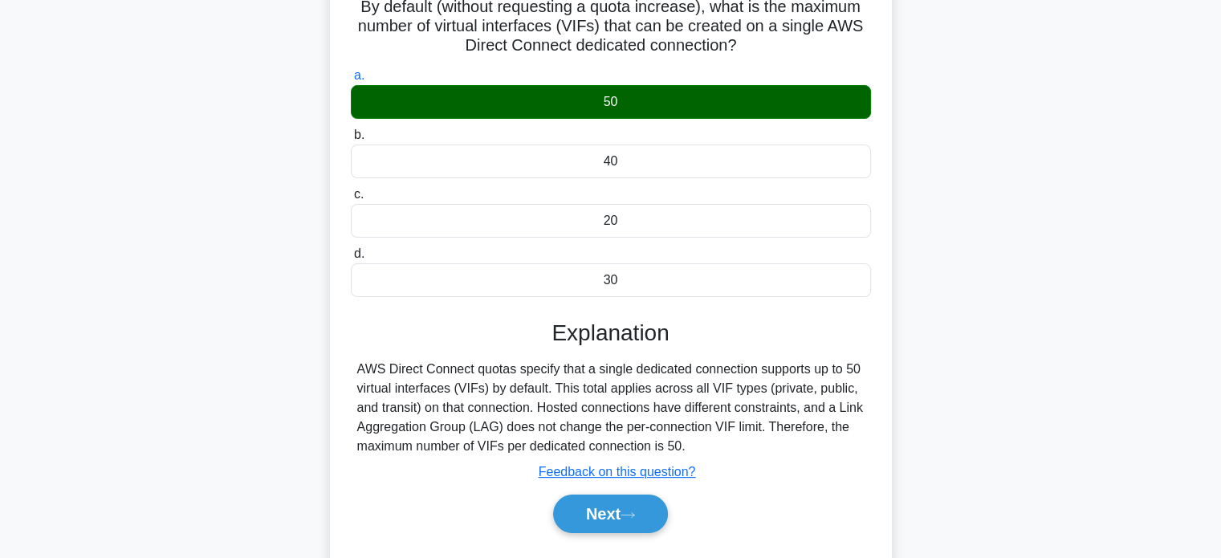
scroll to position [117, 0]
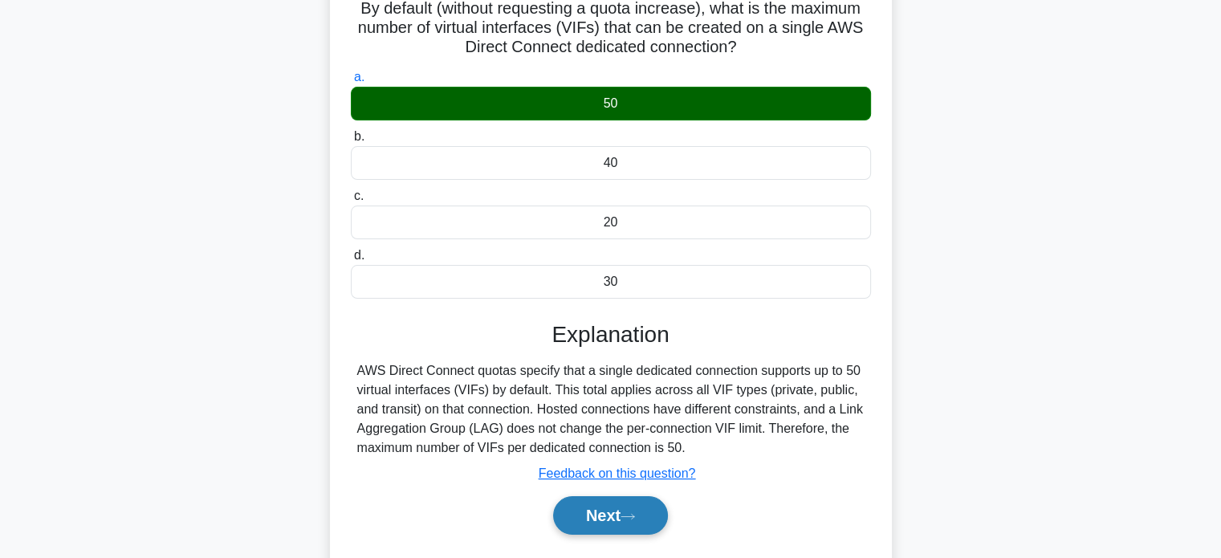
click at [615, 520] on button "Next" at bounding box center [610, 515] width 115 height 39
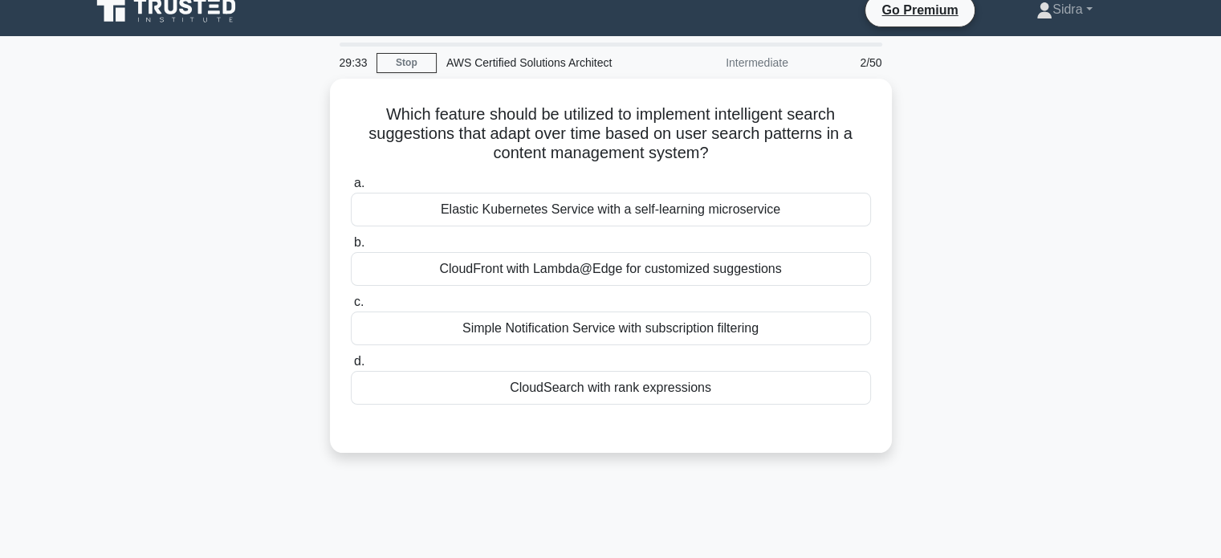
scroll to position [14, 0]
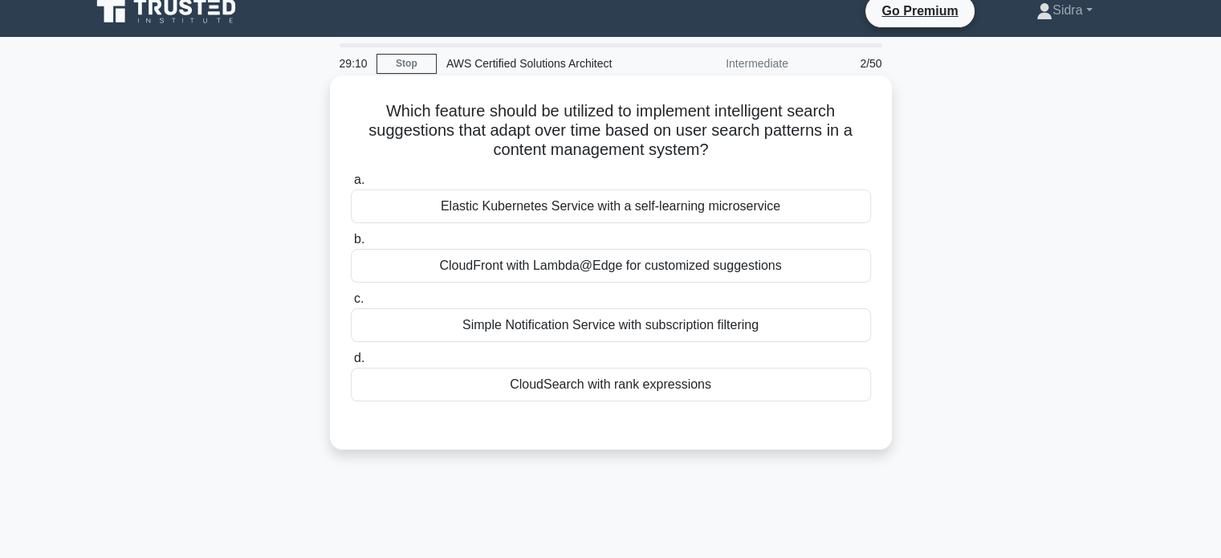
click at [623, 390] on div "CloudSearch with rank expressions" at bounding box center [611, 385] width 520 height 34
click at [351, 364] on input "d. CloudSearch with rank expressions" at bounding box center [351, 358] width 0 height 10
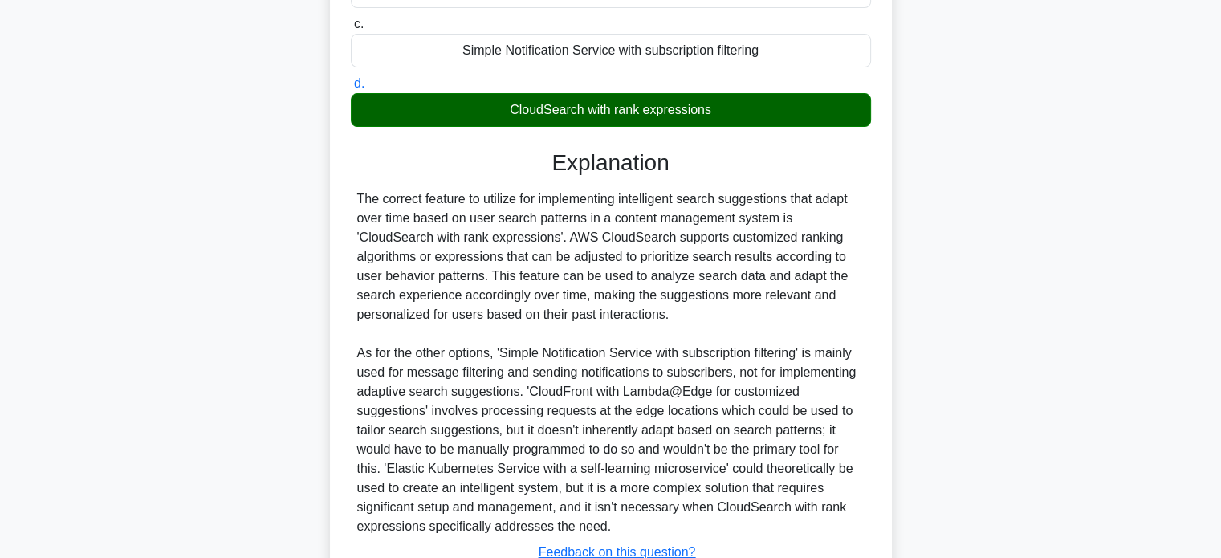
scroll to position [411, 0]
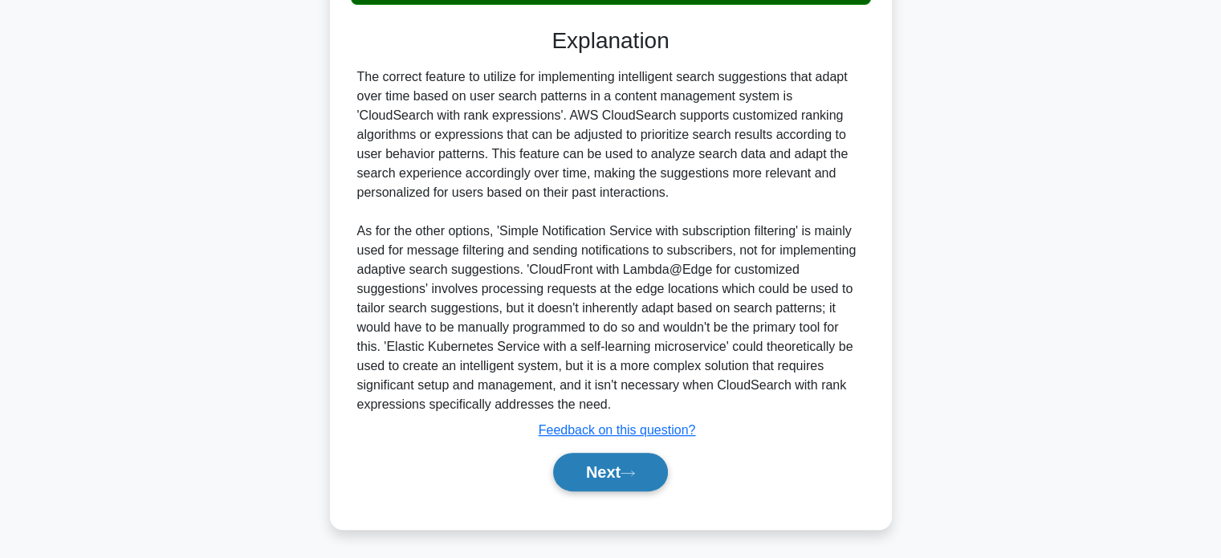
click at [606, 471] on button "Next" at bounding box center [610, 472] width 115 height 39
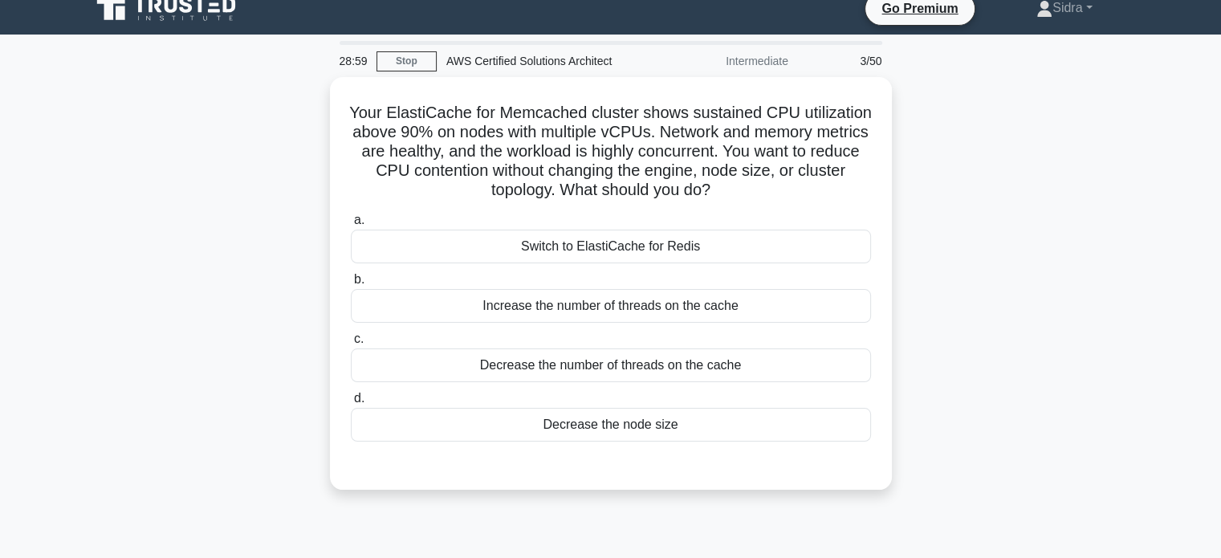
scroll to position [0, 0]
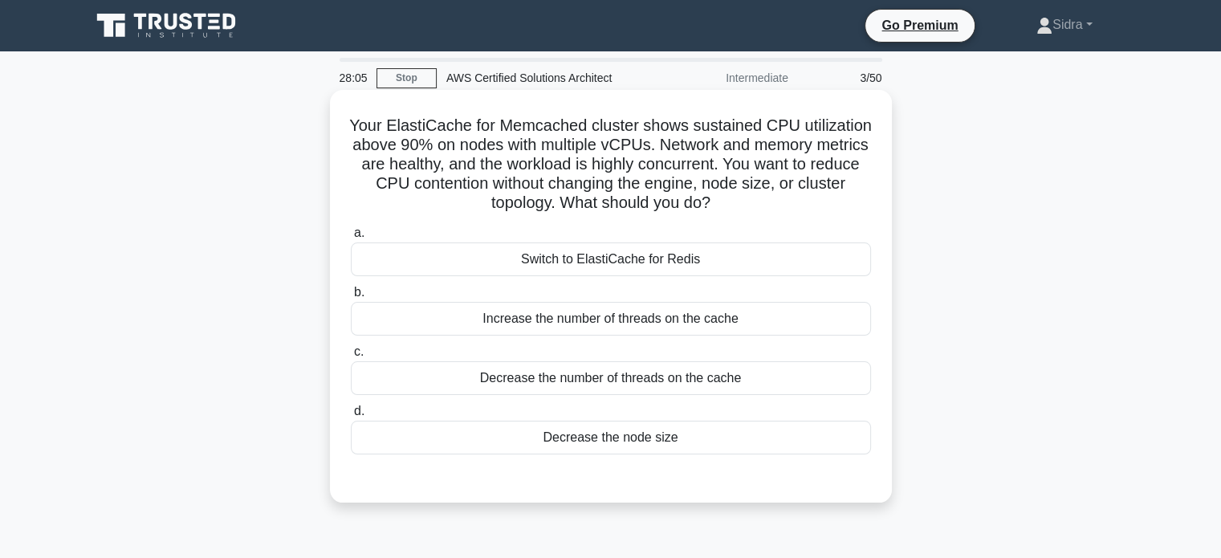
click at [667, 380] on div "Decrease the number of threads on the cache" at bounding box center [611, 378] width 520 height 34
click at [351, 357] on input "c. Decrease the number of threads on the cache" at bounding box center [351, 352] width 0 height 10
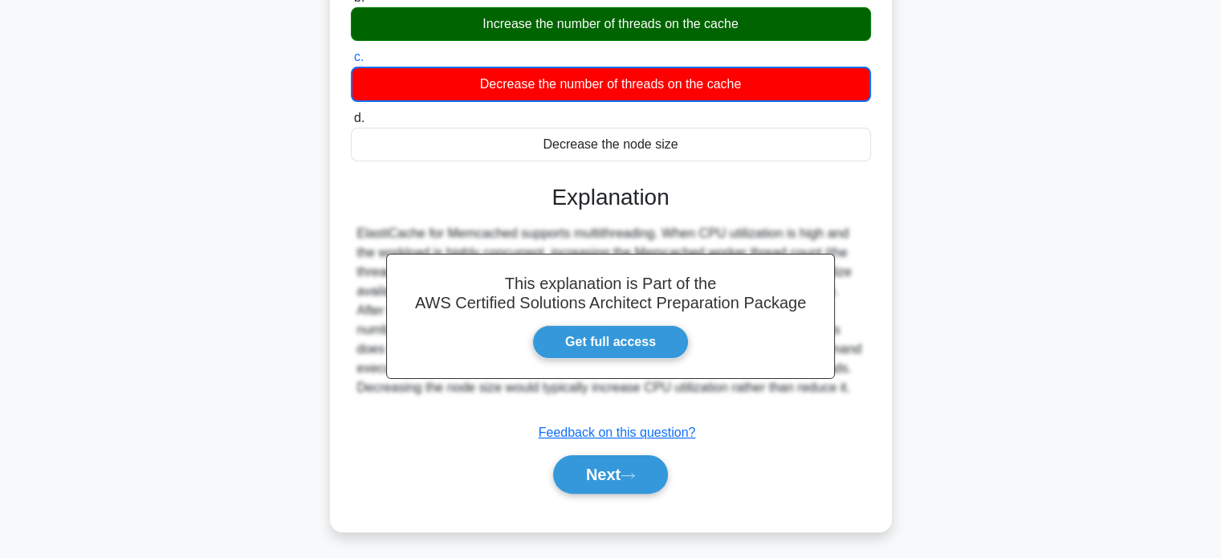
scroll to position [309, 0]
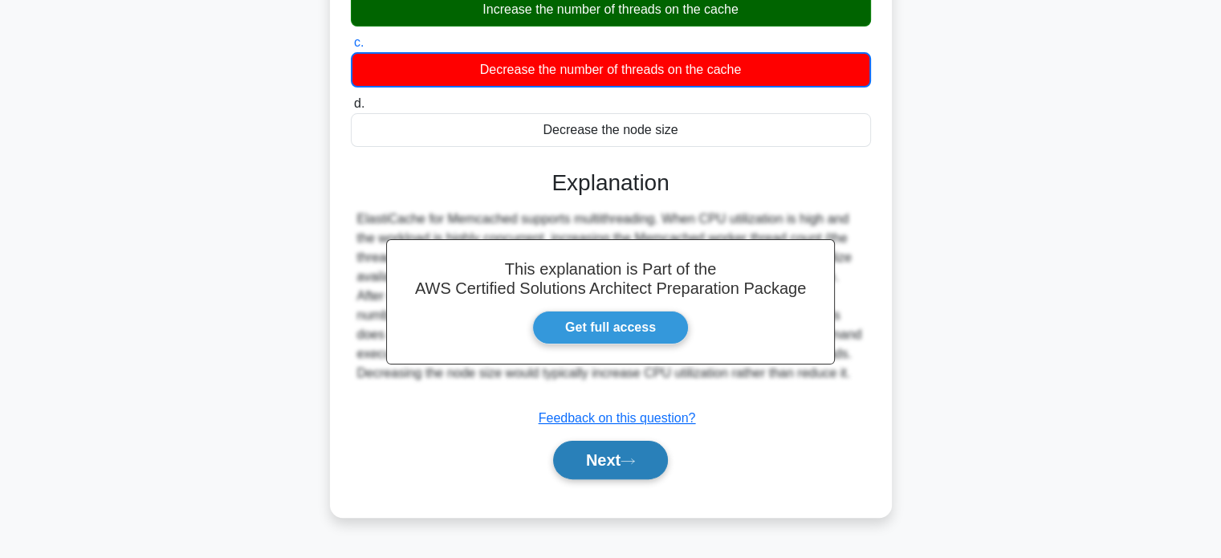
click at [649, 458] on button "Next" at bounding box center [610, 460] width 115 height 39
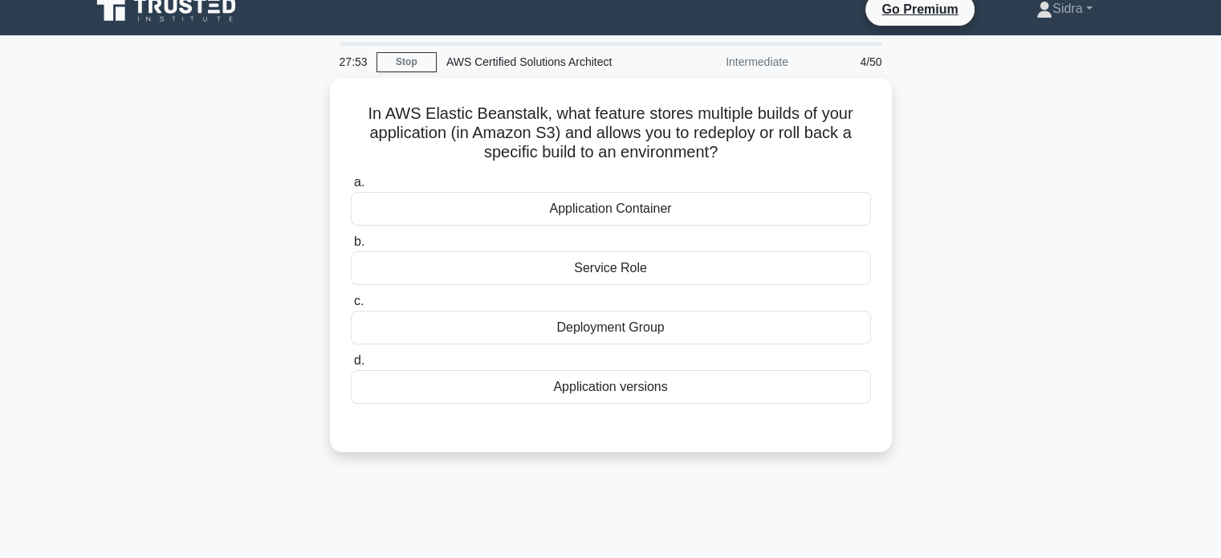
scroll to position [13, 0]
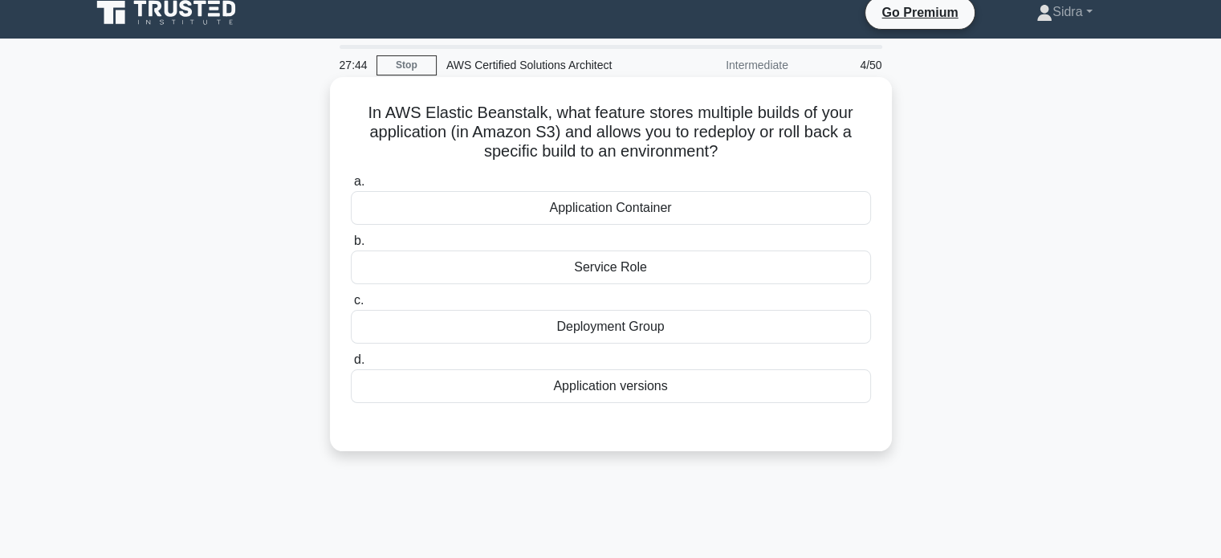
click at [658, 389] on div "Application versions" at bounding box center [611, 386] width 520 height 34
click at [351, 365] on input "d. Application versions" at bounding box center [351, 360] width 0 height 10
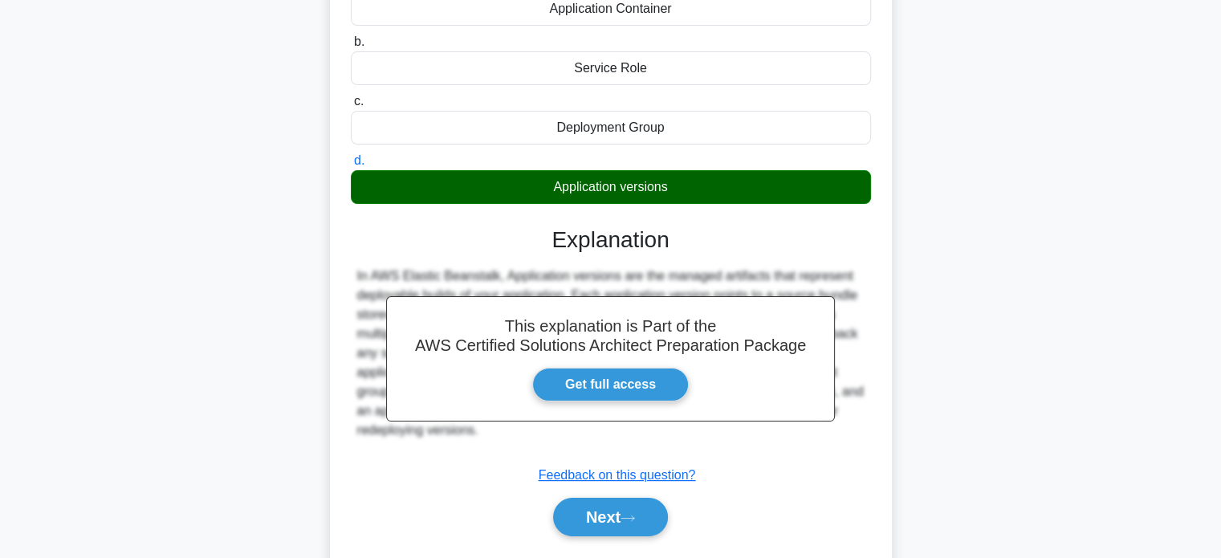
scroll to position [309, 0]
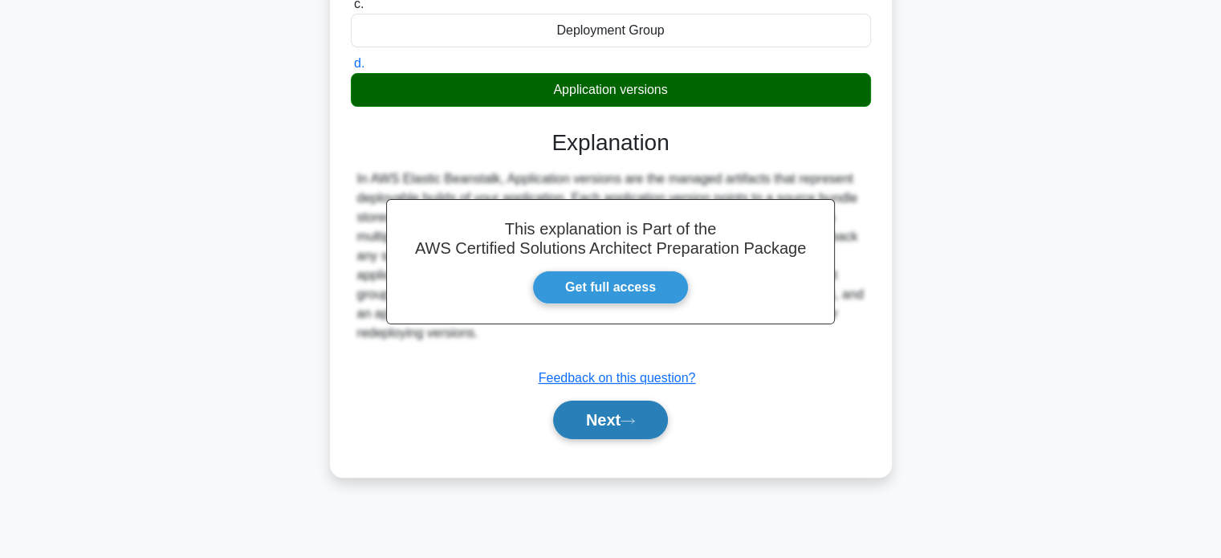
click at [625, 419] on button "Next" at bounding box center [610, 420] width 115 height 39
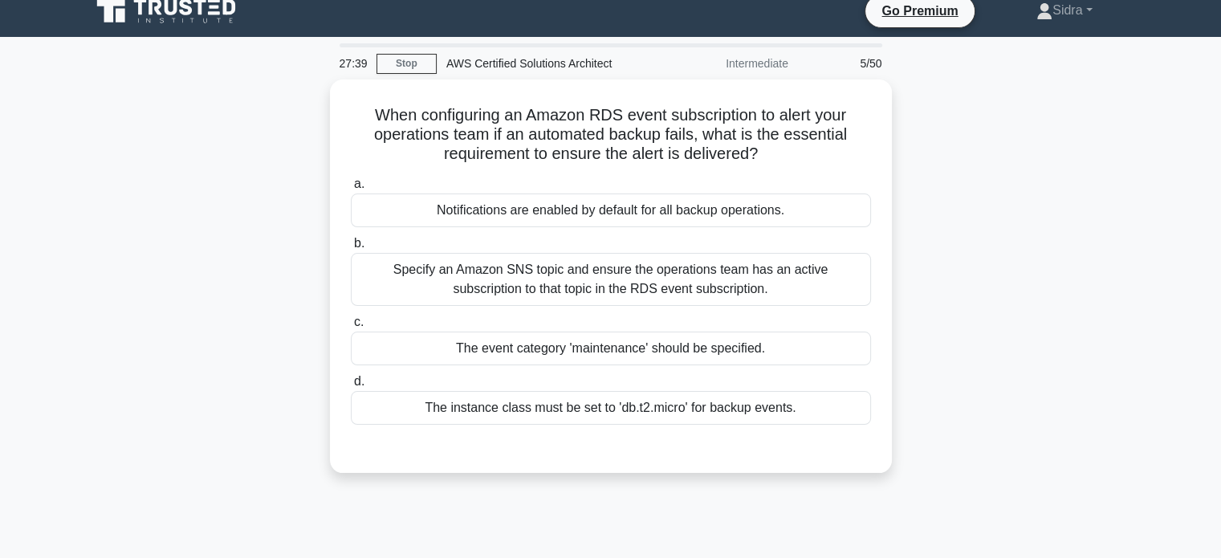
scroll to position [0, 0]
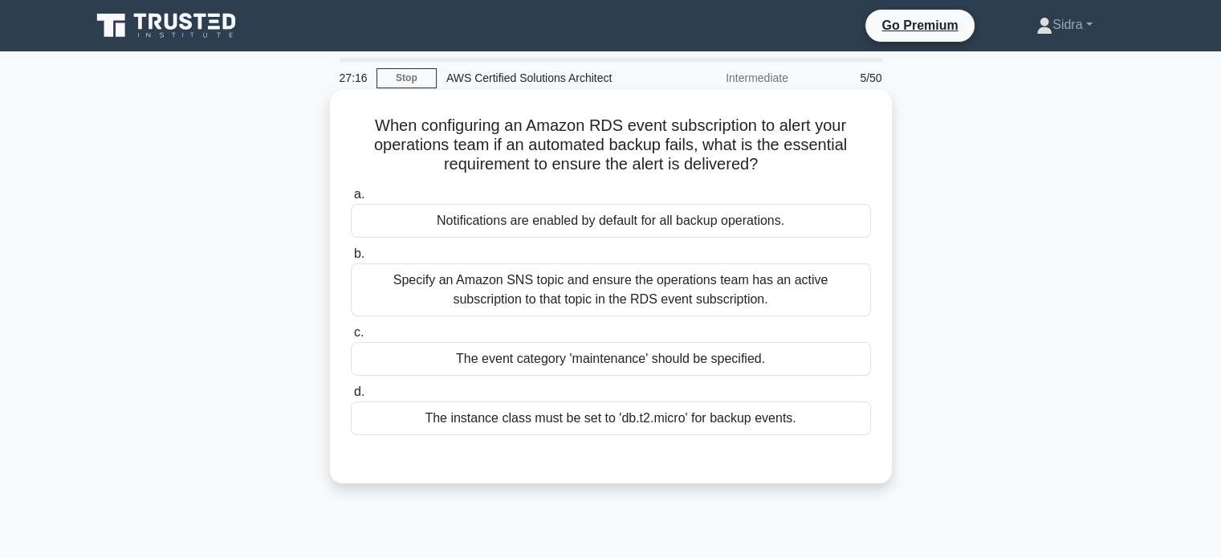
click at [747, 294] on div "Specify an Amazon SNS topic and ensure the operations team has an active subscr…" at bounding box center [611, 289] width 520 height 53
click at [351, 259] on input "b. Specify an Amazon SNS topic and ensure the operations team has an active sub…" at bounding box center [351, 254] width 0 height 10
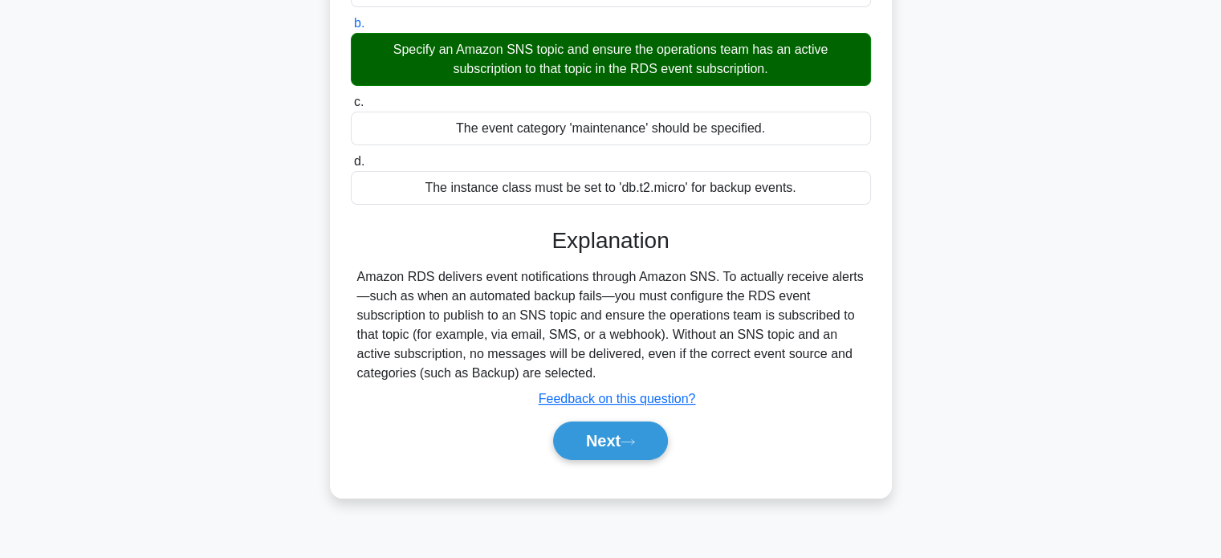
scroll to position [231, 0]
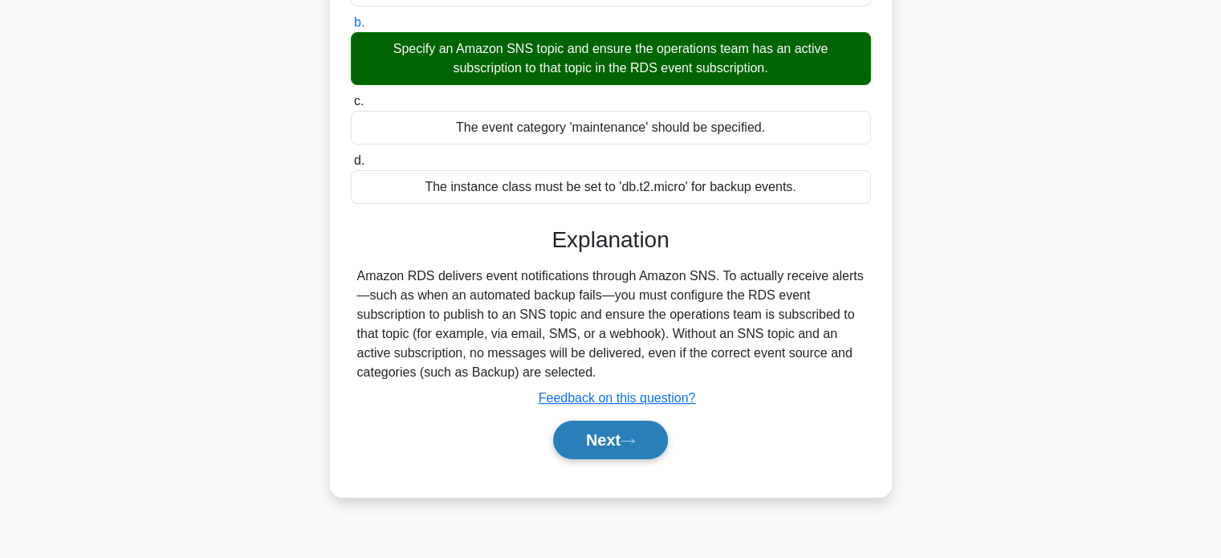
click at [635, 441] on icon at bounding box center [627, 441] width 14 height 9
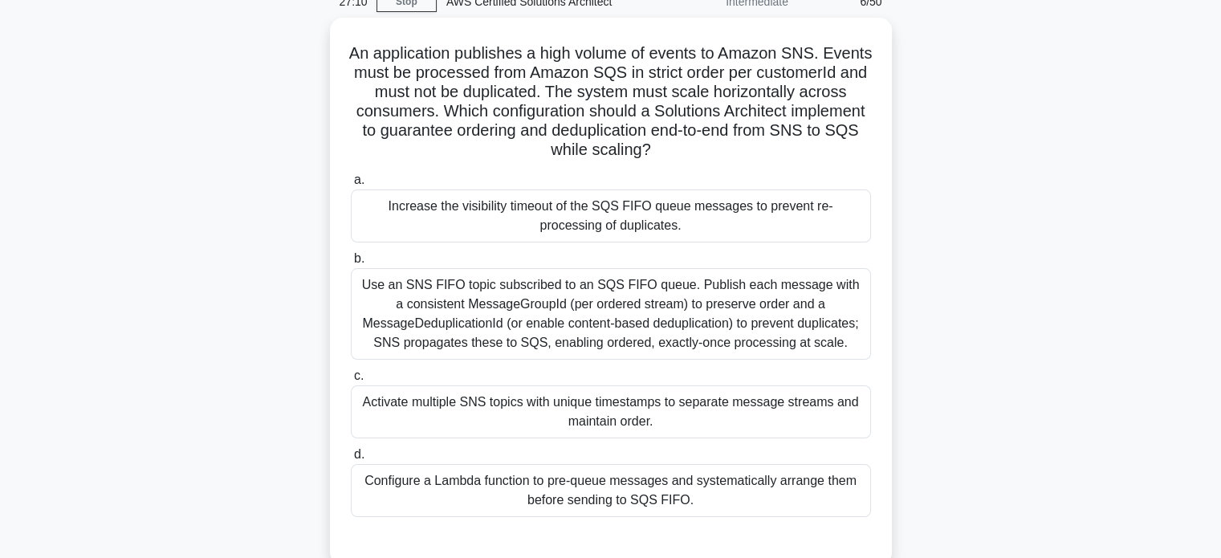
scroll to position [75, 0]
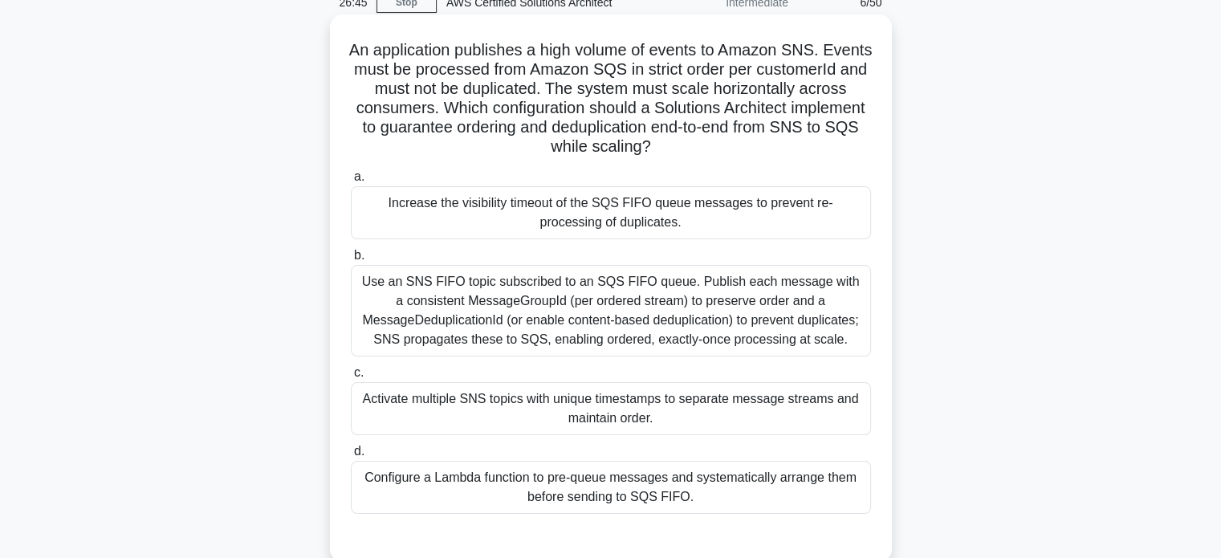
click at [634, 319] on div "Use an SNS FIFO topic subscribed to an SQS FIFO queue. Publish each message wit…" at bounding box center [611, 311] width 520 height 92
click at [351, 261] on input "b. Use an SNS FIFO topic subscribed to an SQS FIFO queue. Publish each message …" at bounding box center [351, 255] width 0 height 10
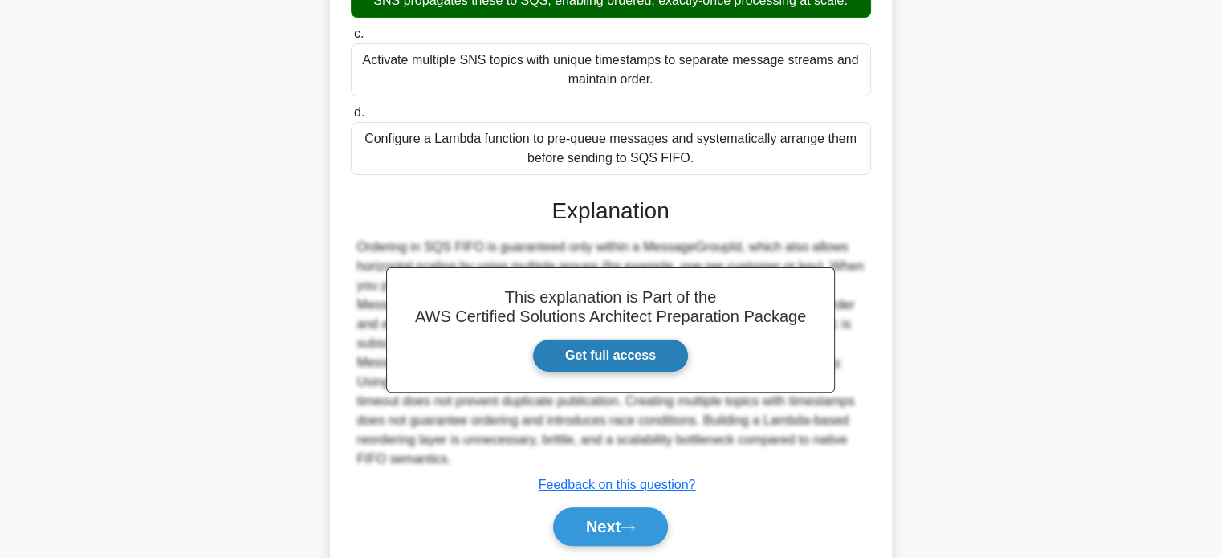
scroll to position [417, 0]
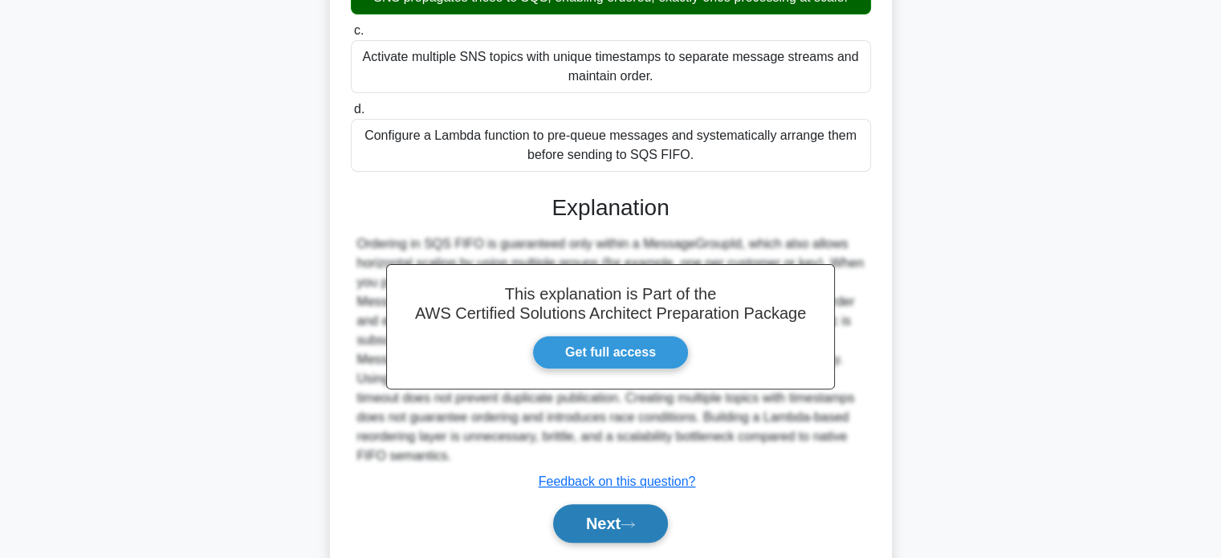
click at [617, 530] on button "Next" at bounding box center [610, 523] width 115 height 39
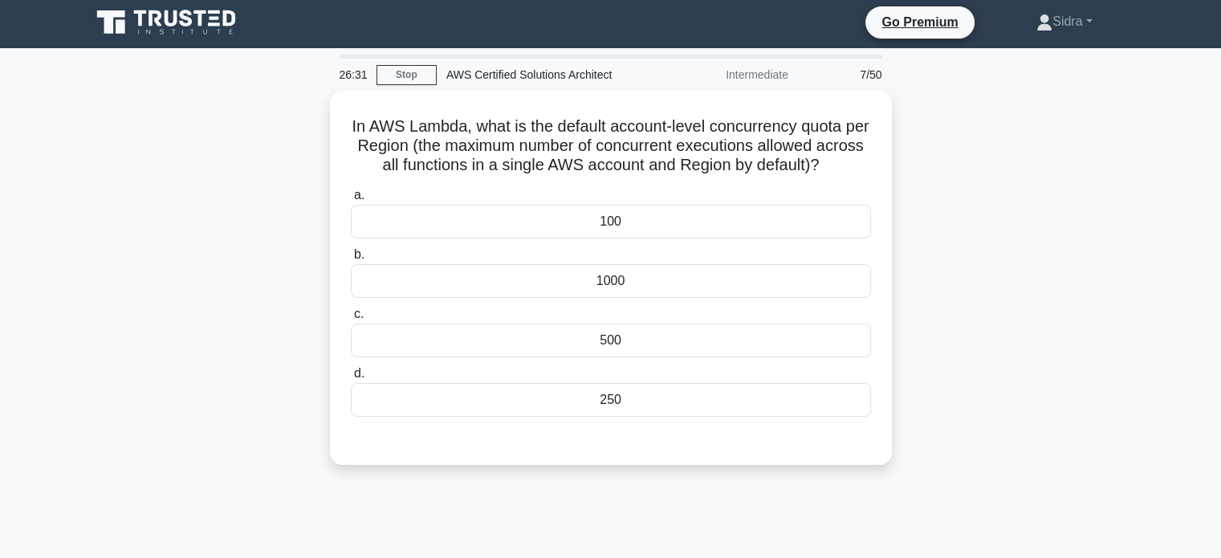
scroll to position [3, 0]
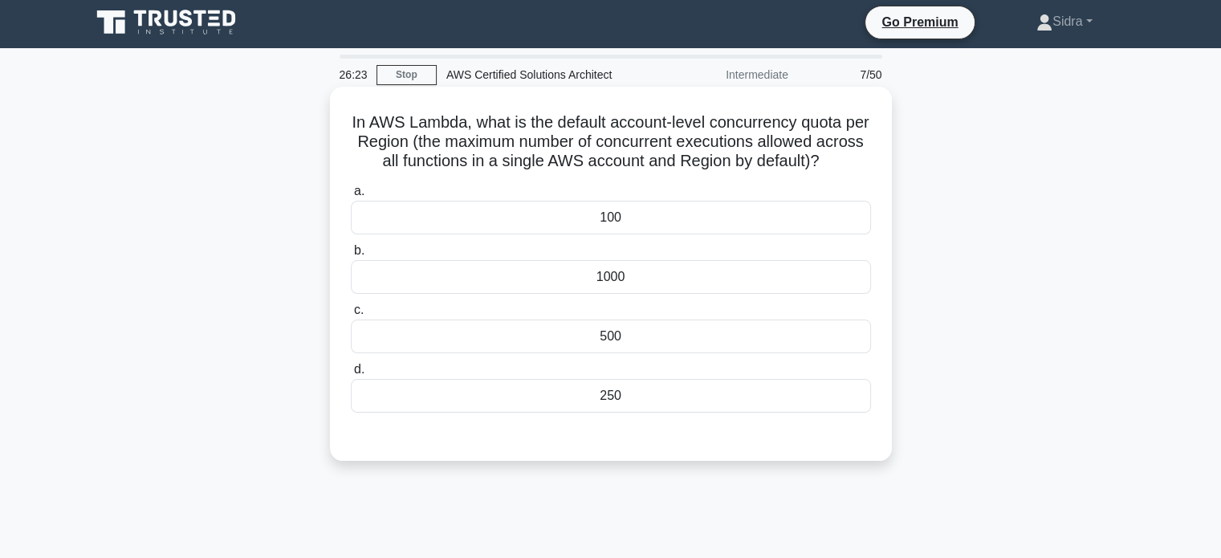
click at [671, 210] on div "100" at bounding box center [611, 218] width 520 height 34
click at [351, 197] on input "a. 100" at bounding box center [351, 191] width 0 height 10
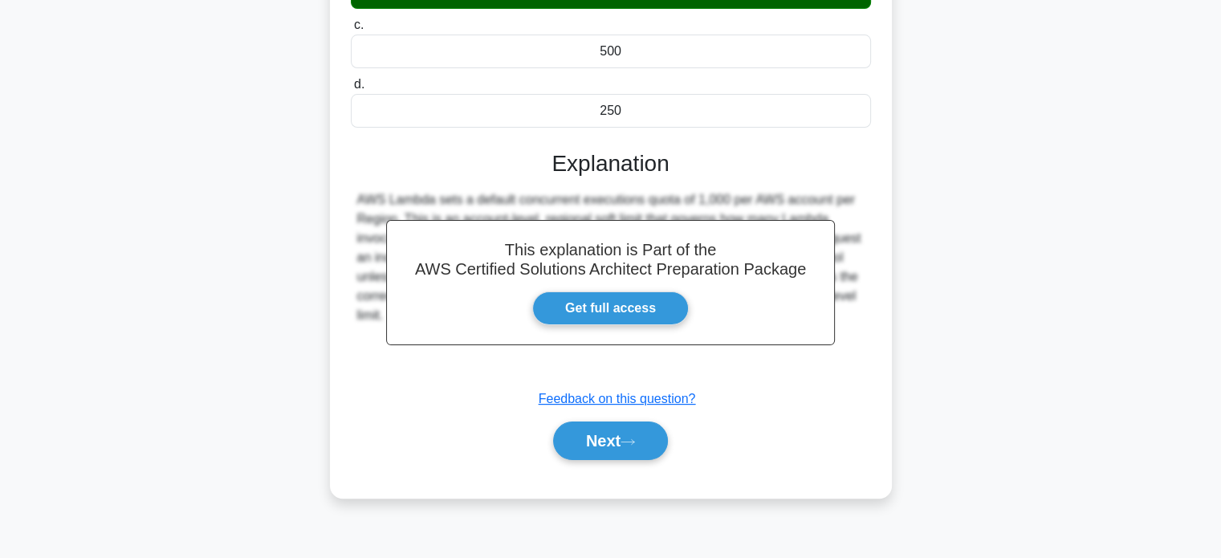
scroll to position [292, 0]
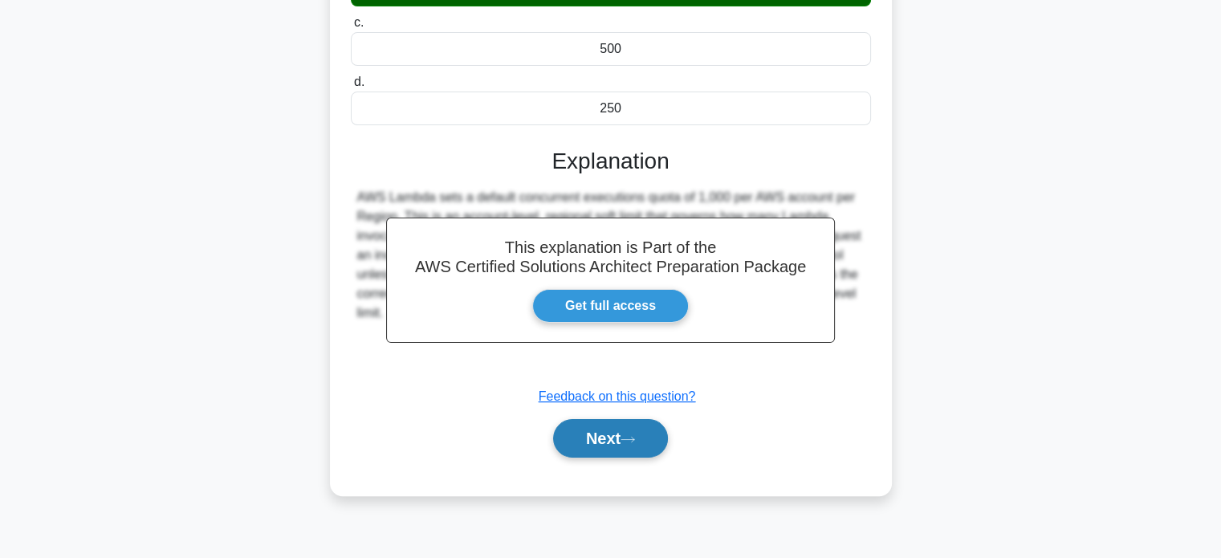
click at [617, 438] on button "Next" at bounding box center [610, 438] width 115 height 39
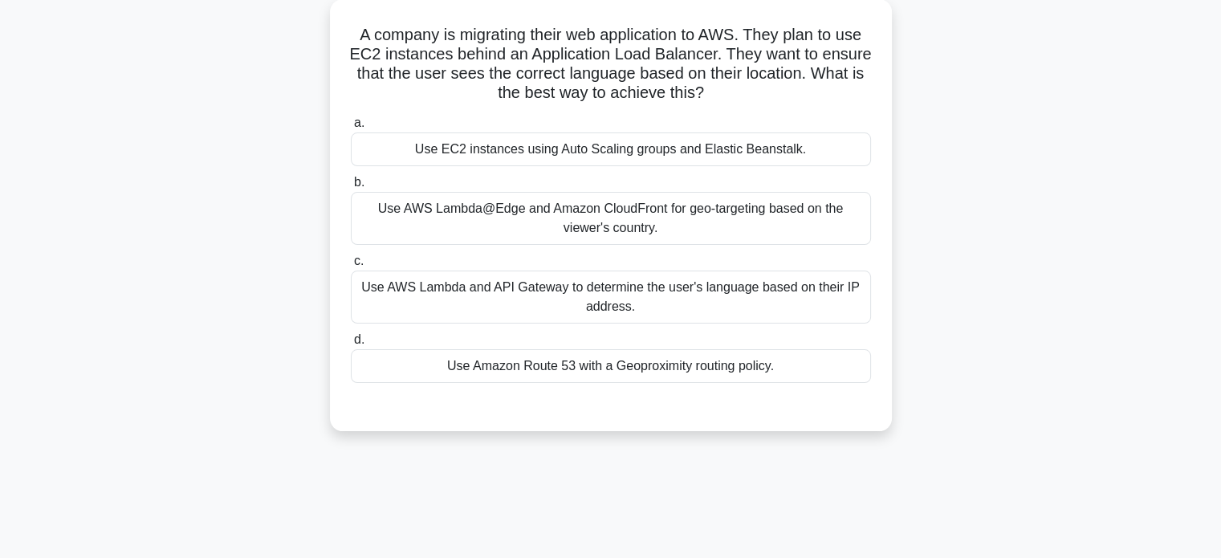
scroll to position [94, 0]
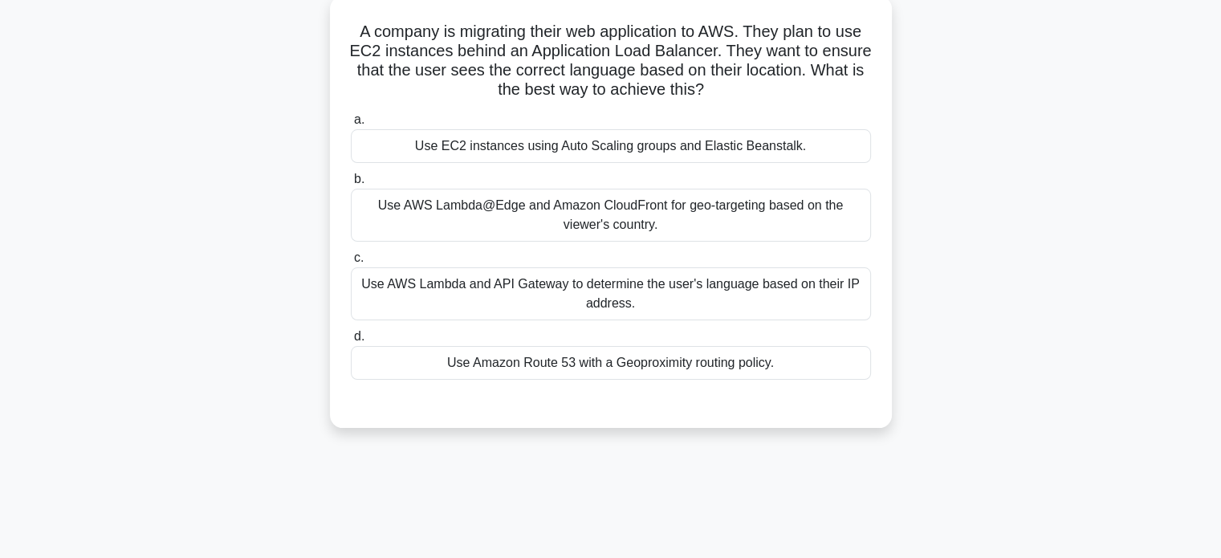
click at [686, 224] on div "Use AWS Lambda@Edge and Amazon CloudFront for geo-targeting based on the viewer…" at bounding box center [611, 215] width 520 height 53
click at [351, 185] on input "b. Use AWS Lambda@Edge and Amazon CloudFront for geo-targeting based on the vie…" at bounding box center [351, 179] width 0 height 10
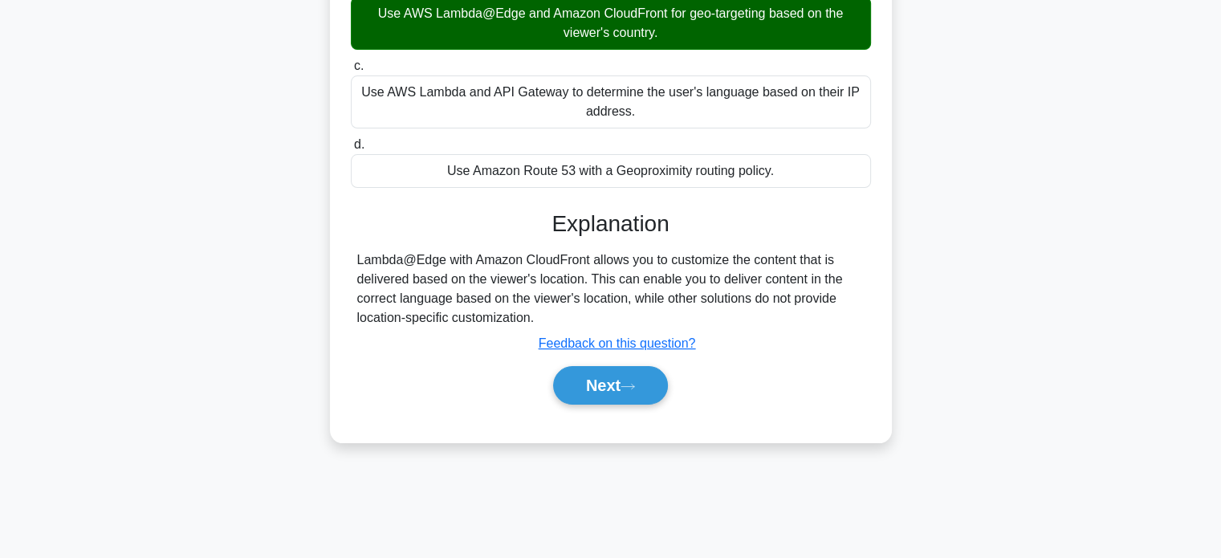
scroll to position [309, 0]
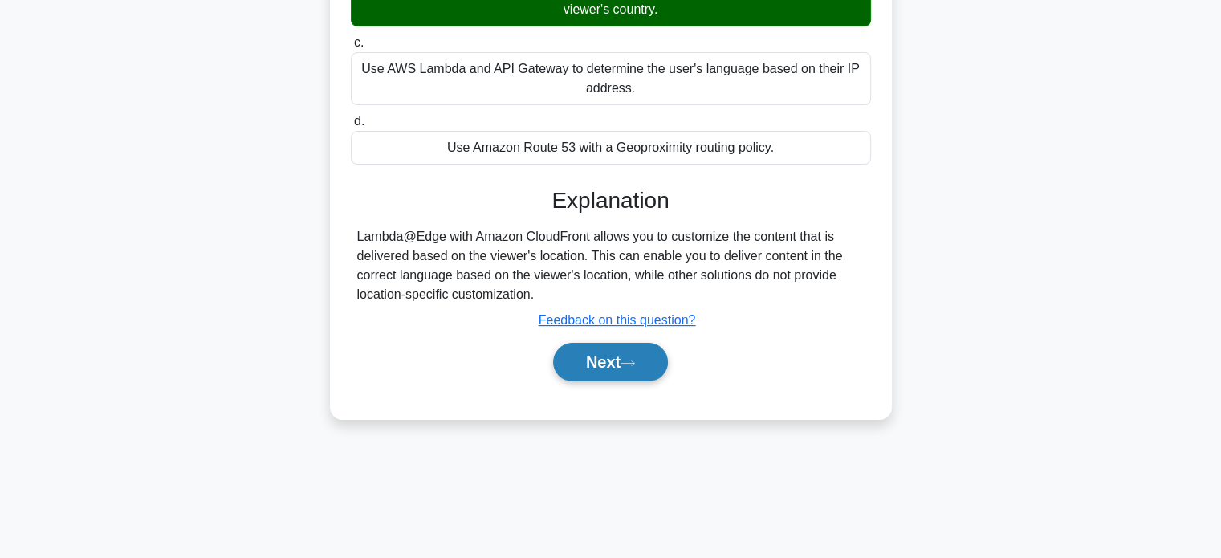
click at [635, 359] on icon at bounding box center [627, 363] width 14 height 9
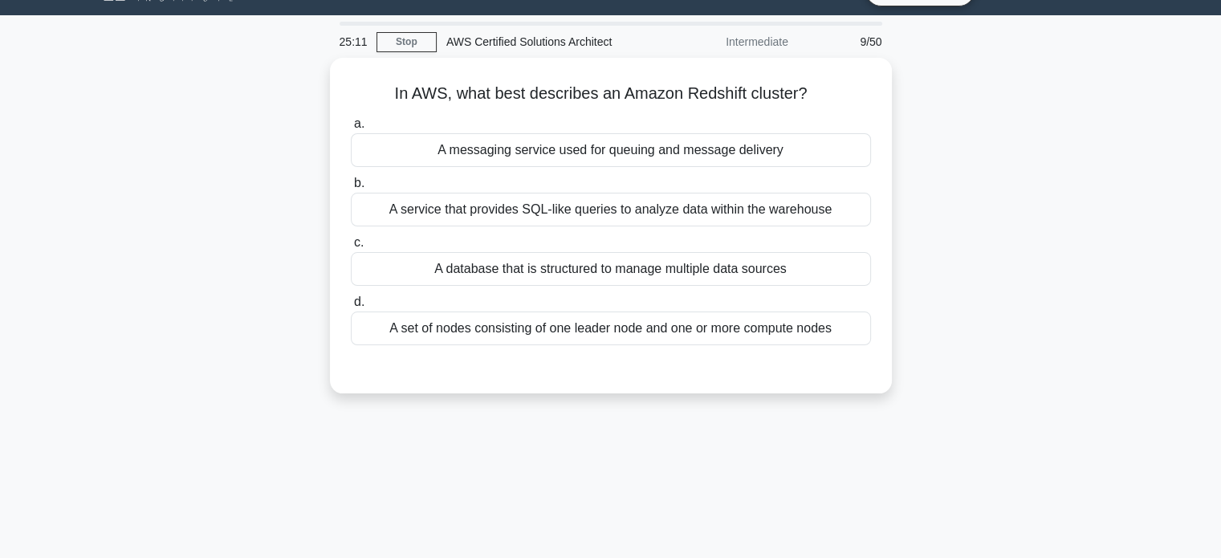
scroll to position [35, 0]
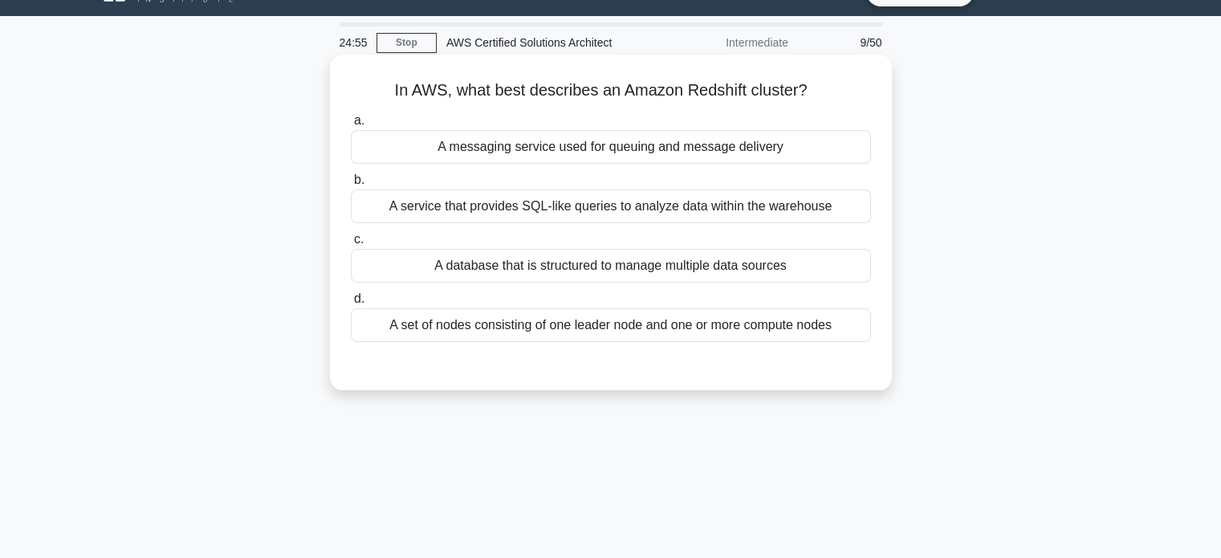
click at [674, 211] on div "A service that provides SQL-like queries to analyze data within the warehouse" at bounding box center [611, 206] width 520 height 34
click at [351, 185] on input "b. A service that provides SQL-like queries to analyze data within the warehouse" at bounding box center [351, 180] width 0 height 10
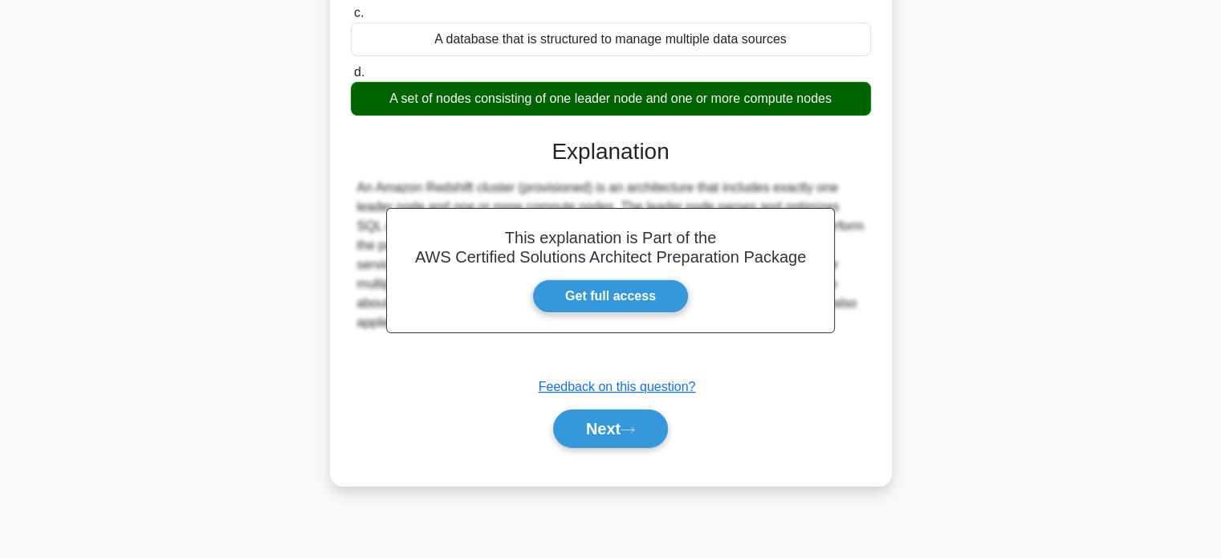
scroll to position [266, 0]
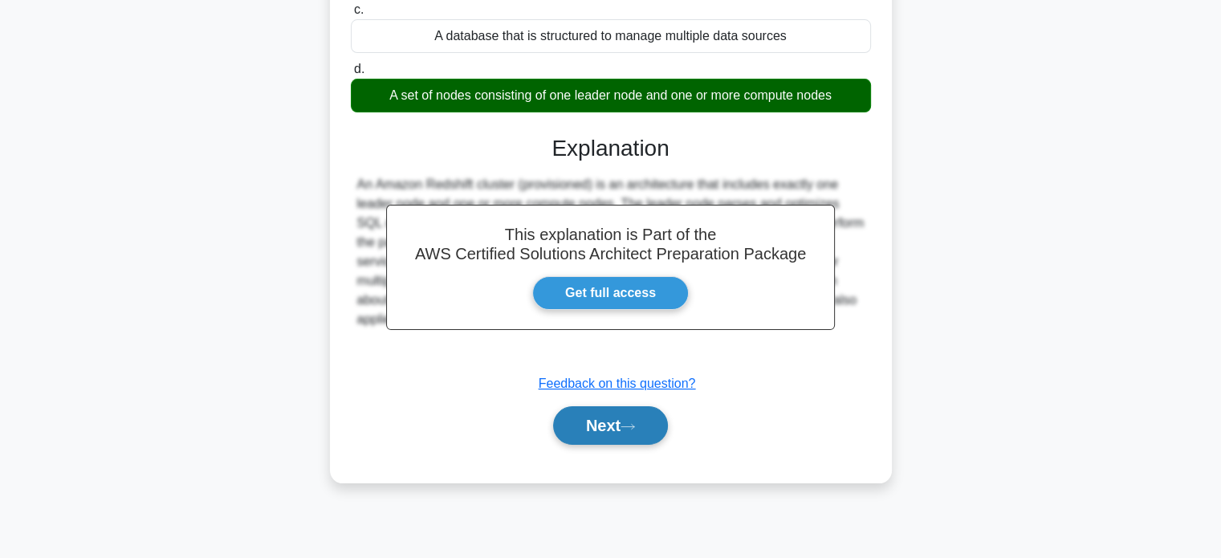
click at [620, 418] on button "Next" at bounding box center [610, 425] width 115 height 39
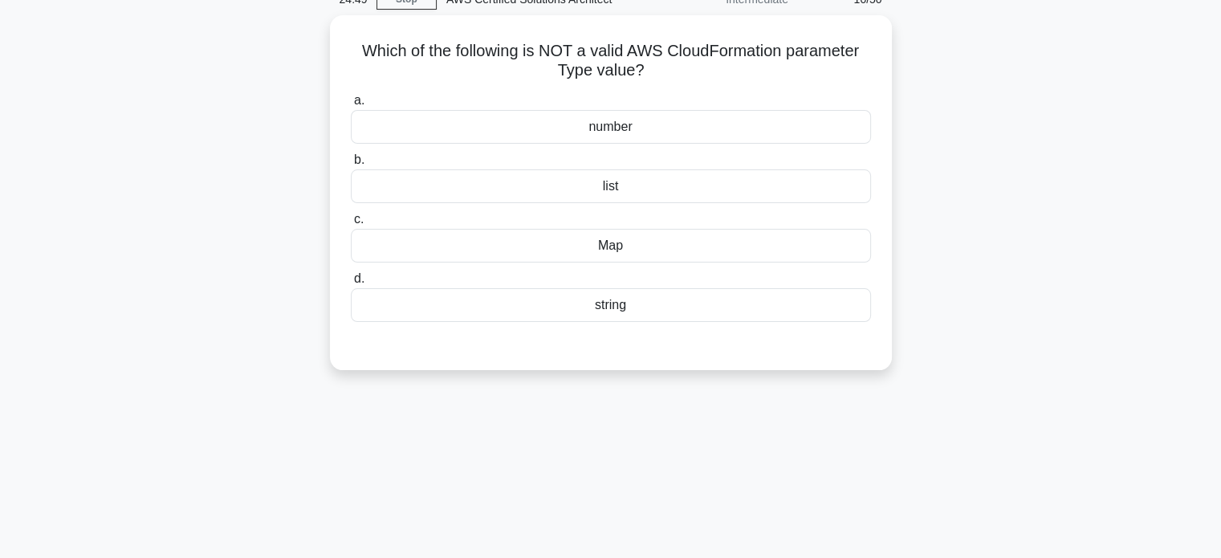
scroll to position [39, 0]
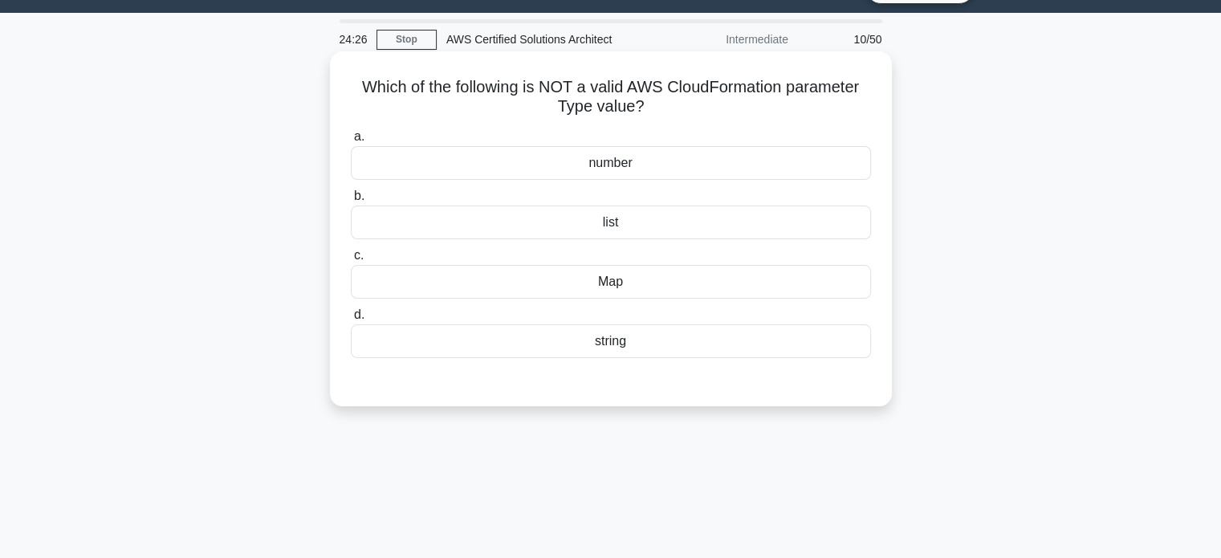
click at [611, 165] on div "number" at bounding box center [611, 163] width 520 height 34
click at [351, 142] on input "a. number" at bounding box center [351, 137] width 0 height 10
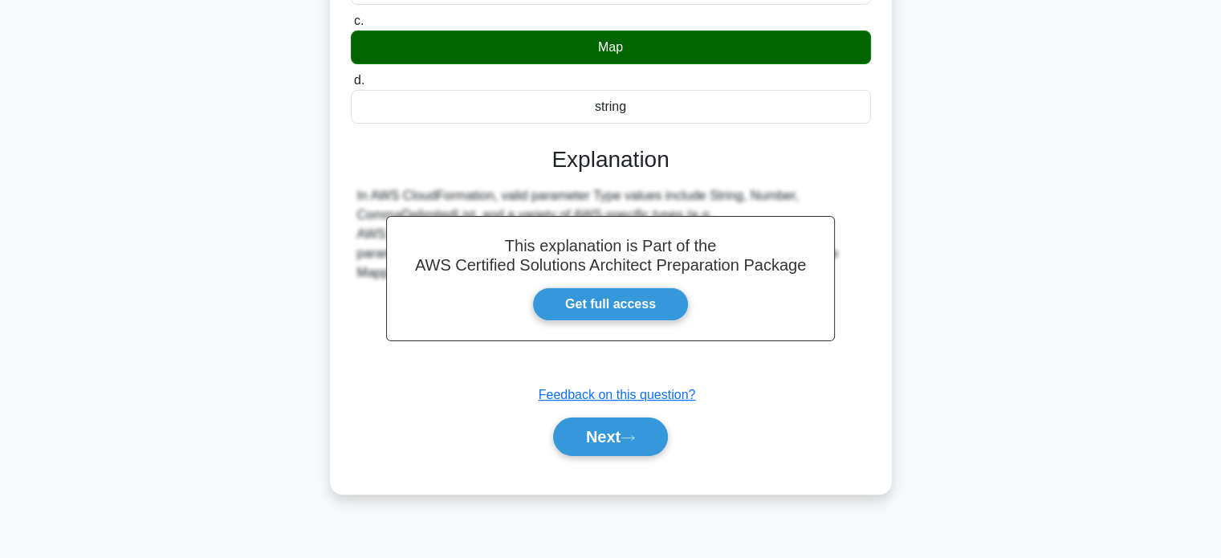
scroll to position [277, 0]
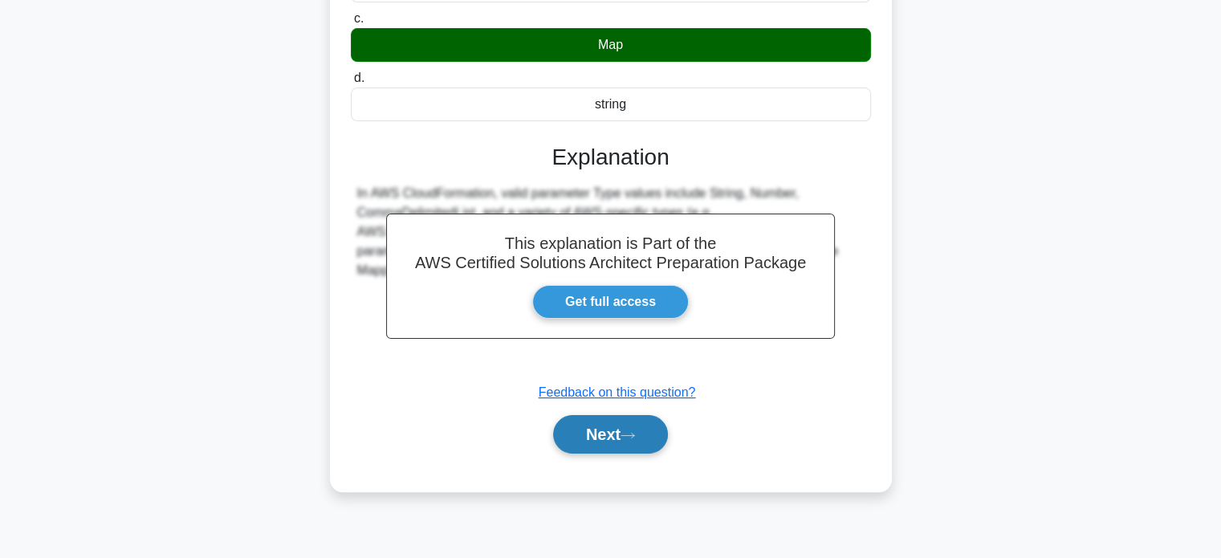
click at [613, 437] on button "Next" at bounding box center [610, 434] width 115 height 39
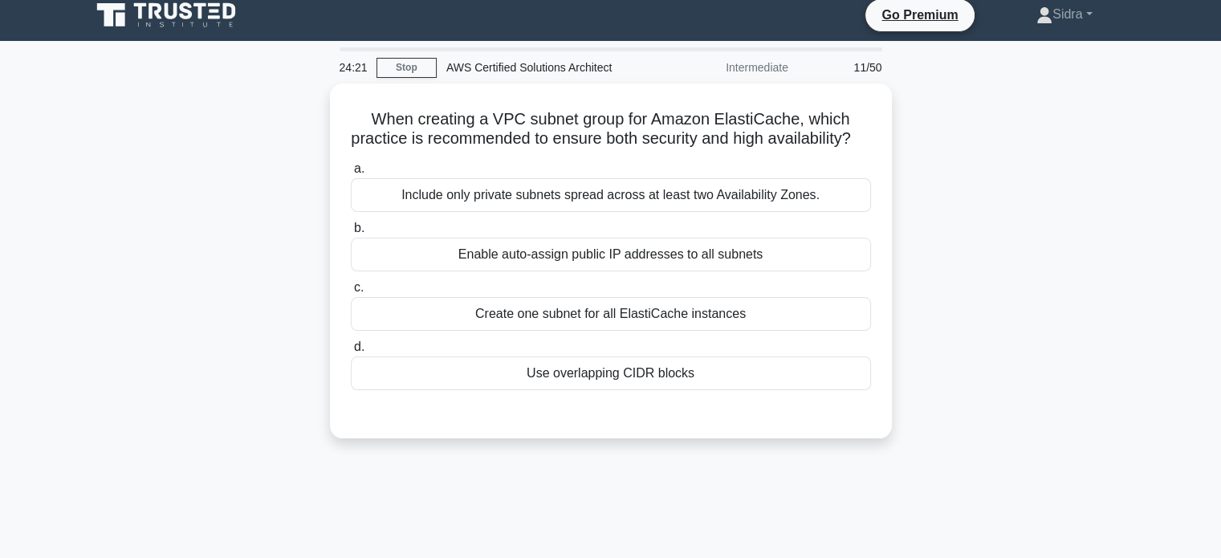
scroll to position [10, 0]
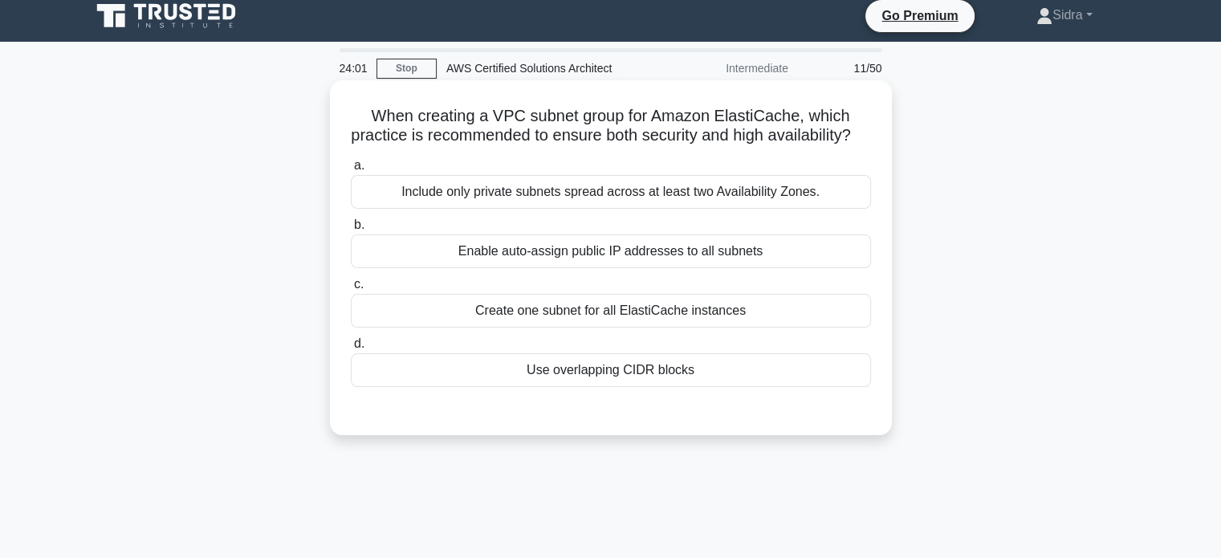
click at [748, 209] on div "Include only private subnets spread across at least two Availability Zones." at bounding box center [611, 192] width 520 height 34
click at [351, 171] on input "a. Include only private subnets spread across at least two Availability Zones." at bounding box center [351, 166] width 0 height 10
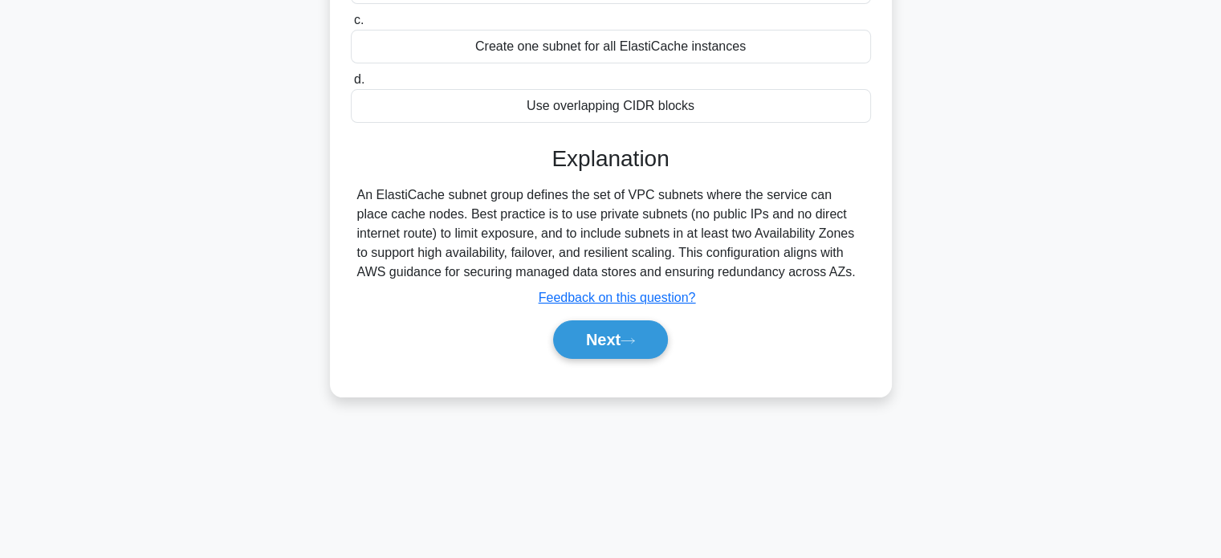
scroll to position [278, 0]
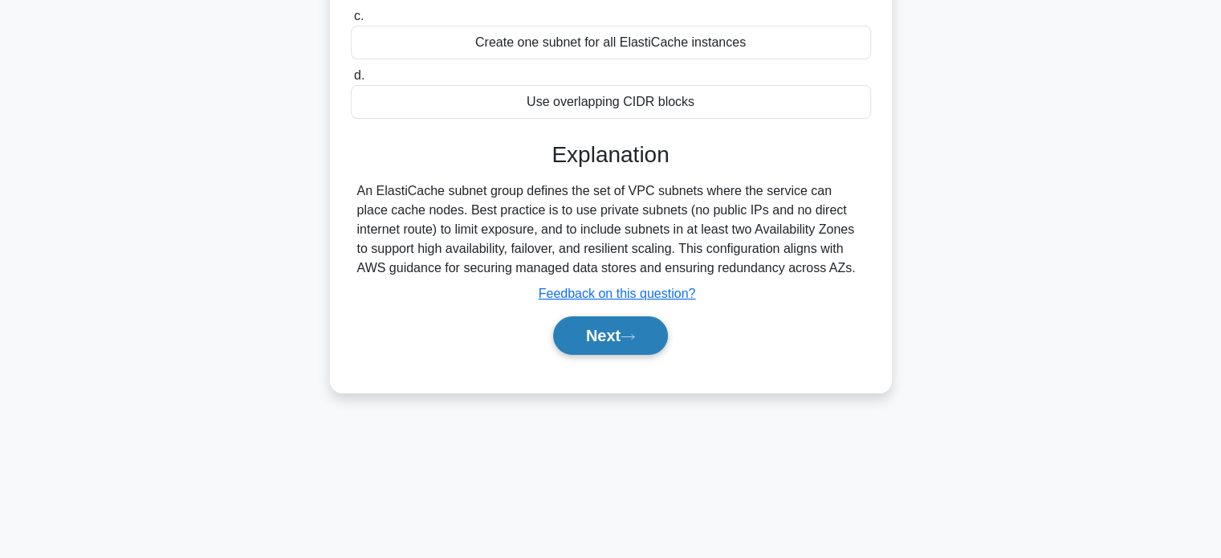
click at [623, 352] on button "Next" at bounding box center [610, 335] width 115 height 39
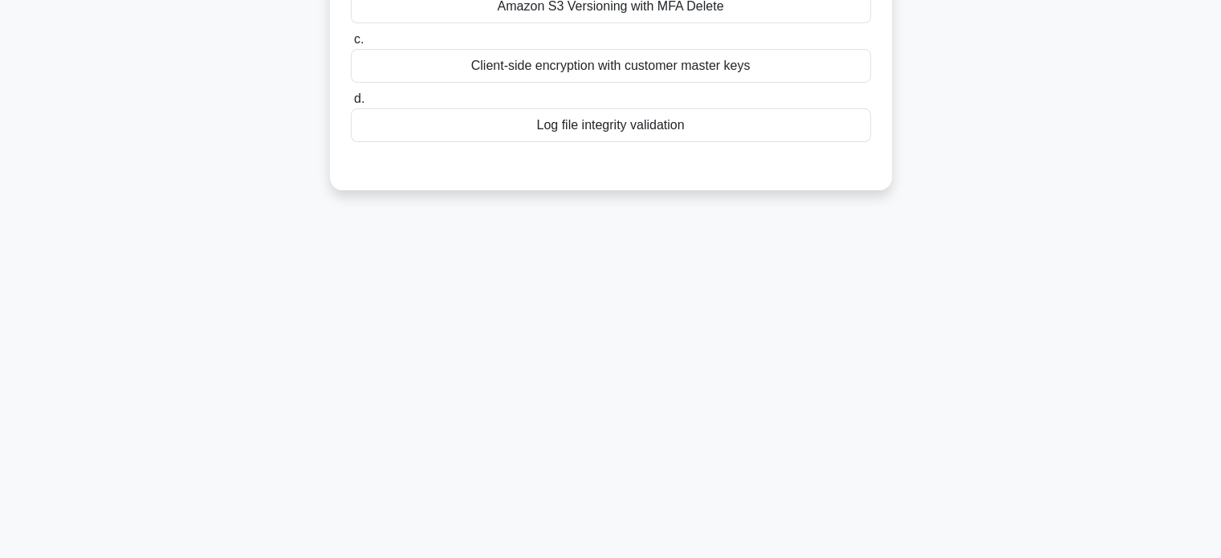
scroll to position [0, 0]
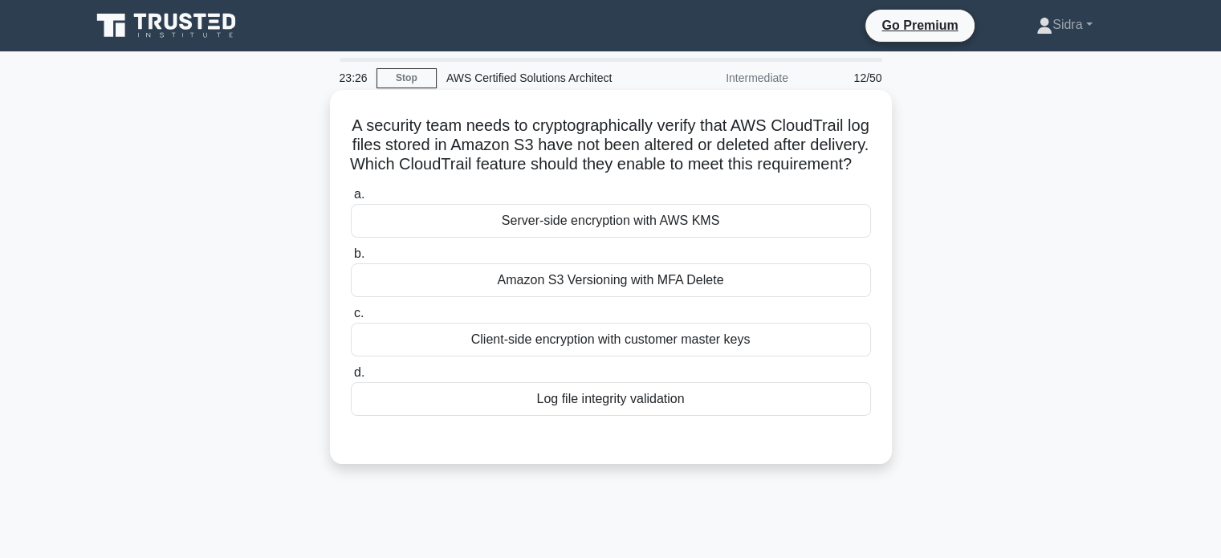
click at [669, 297] on div "Amazon S3 Versioning with MFA Delete" at bounding box center [611, 280] width 520 height 34
click at [351, 259] on input "b. Amazon S3 Versioning with MFA Delete" at bounding box center [351, 254] width 0 height 10
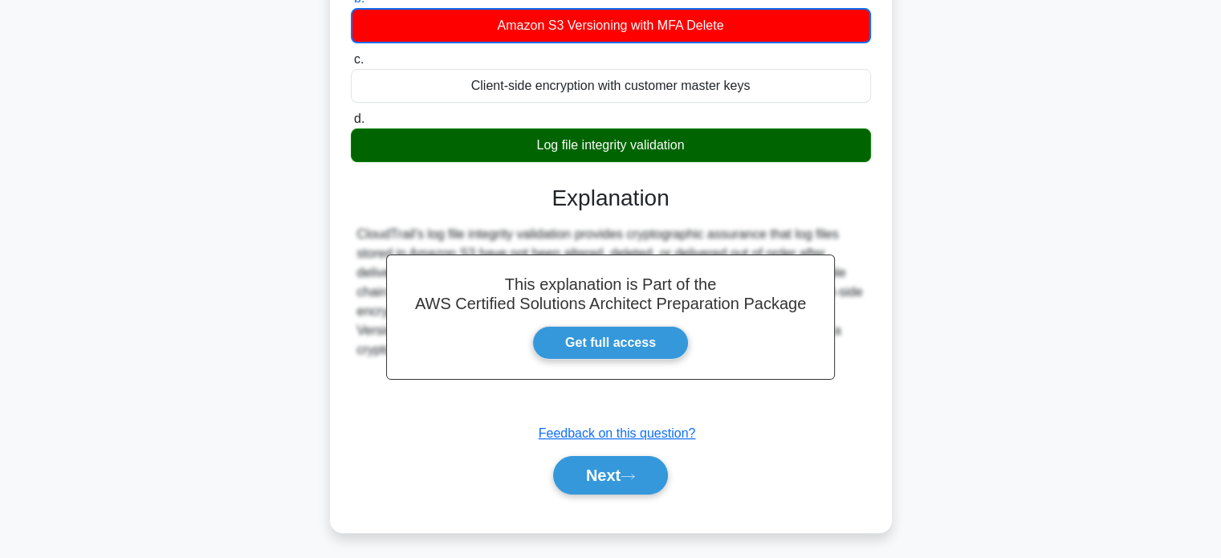
scroll to position [257, 0]
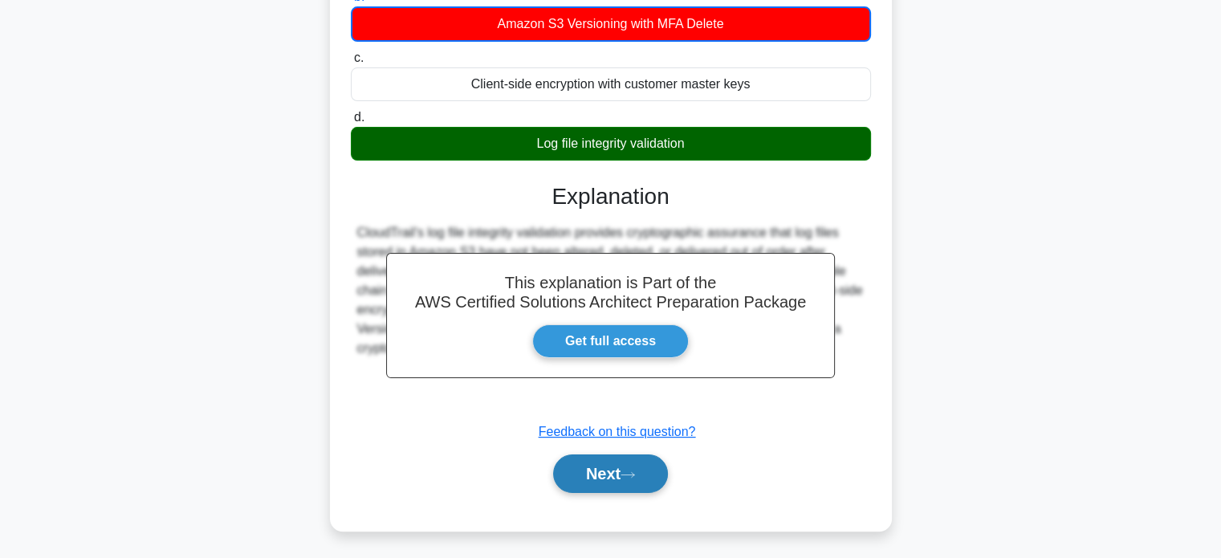
click at [639, 486] on button "Next" at bounding box center [610, 473] width 115 height 39
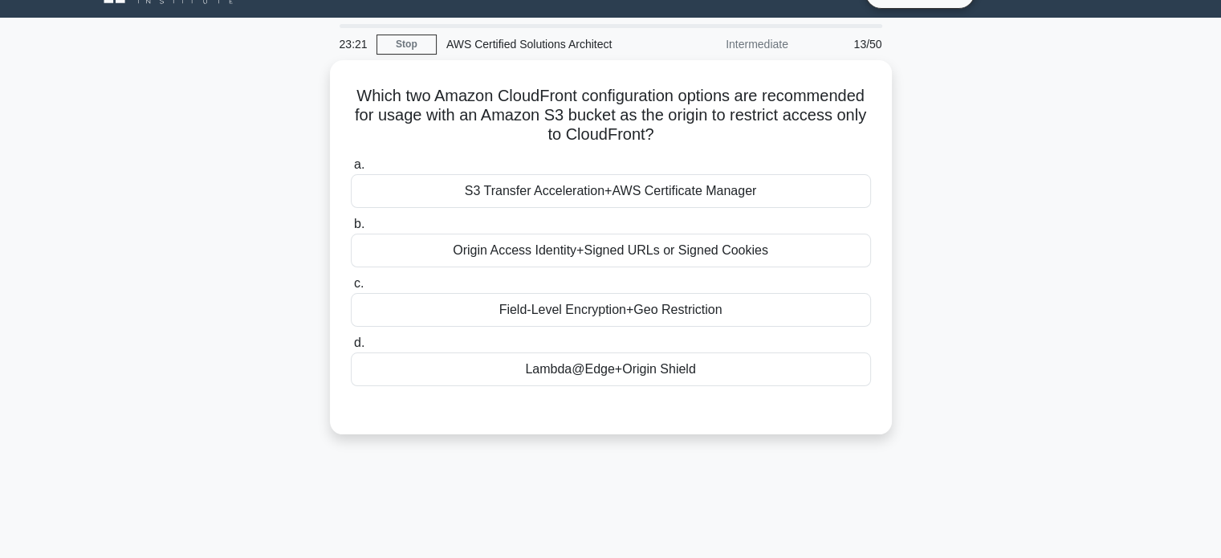
scroll to position [0, 0]
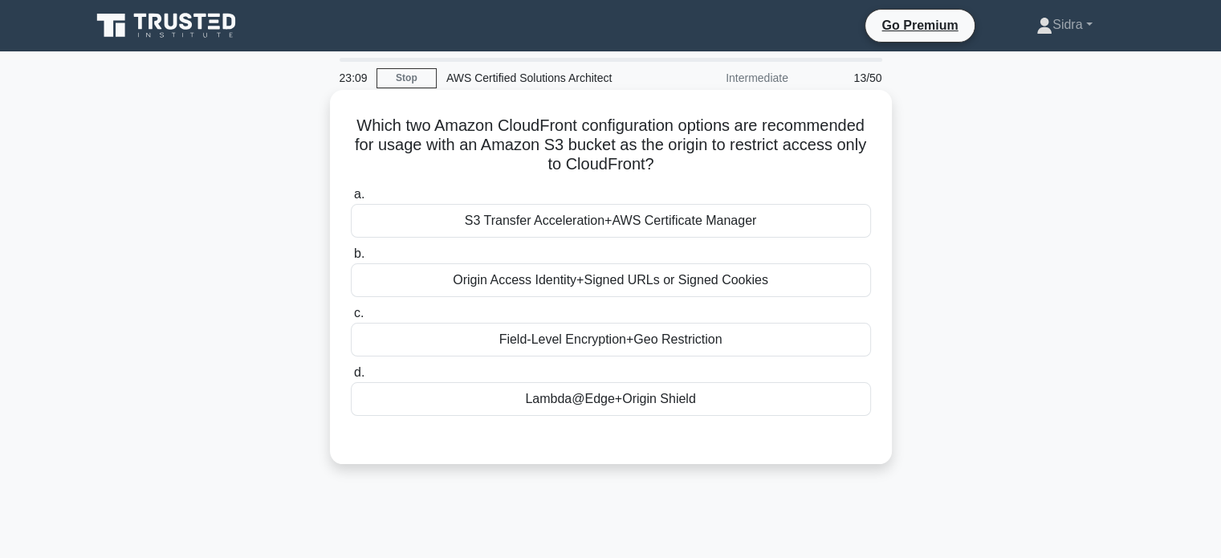
click at [717, 284] on div "Origin Access Identity+Signed URLs or Signed Cookies" at bounding box center [611, 280] width 520 height 34
click at [351, 259] on input "b. Origin Access Identity+Signed URLs or Signed Cookies" at bounding box center [351, 254] width 0 height 10
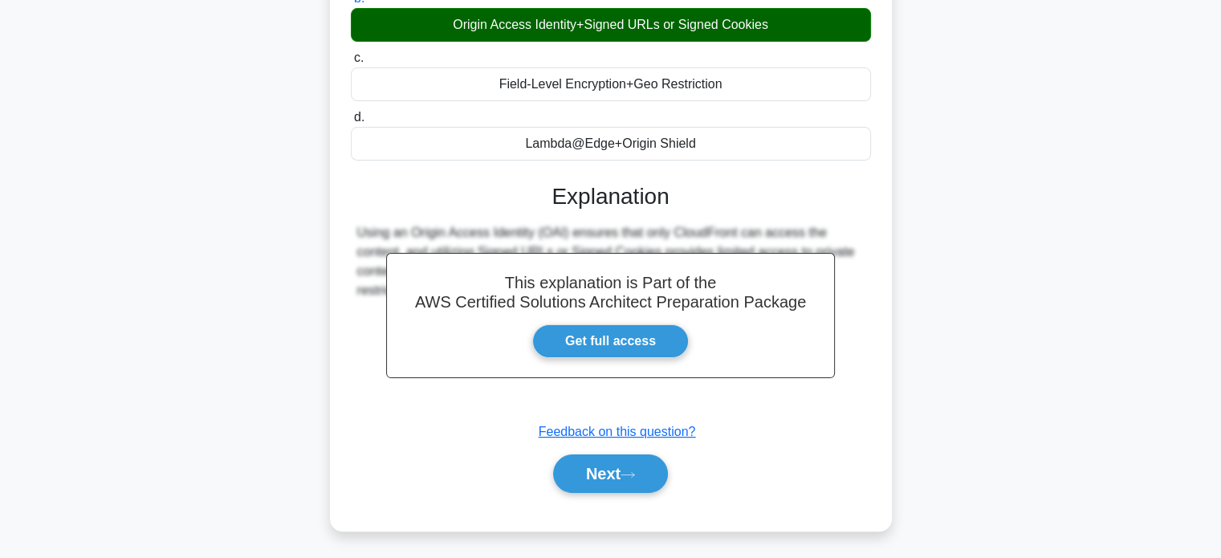
scroll to position [263, 0]
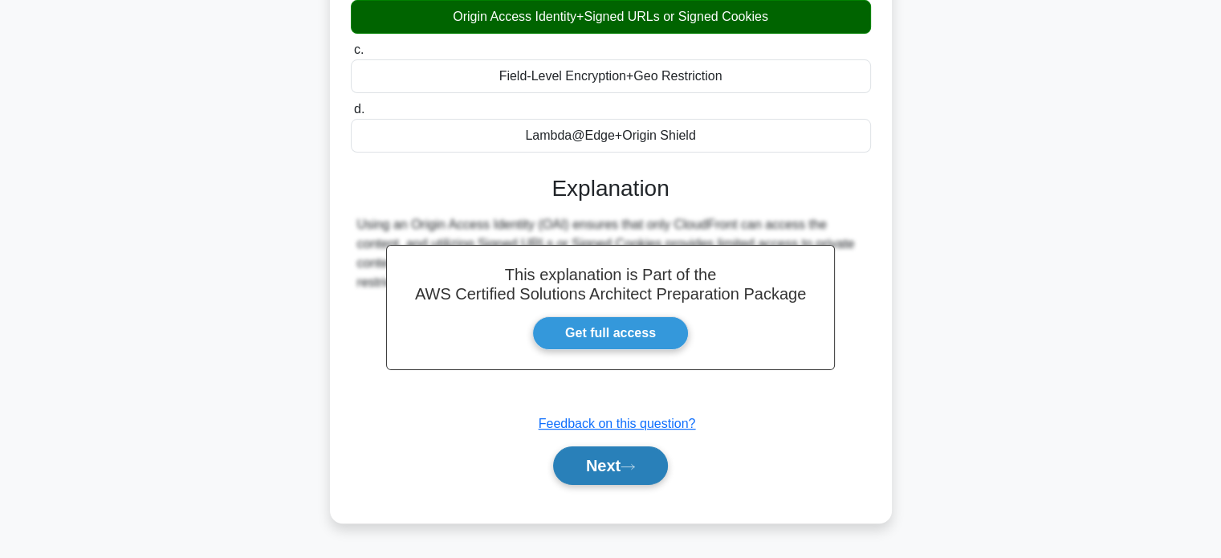
click at [635, 463] on icon at bounding box center [627, 466] width 14 height 9
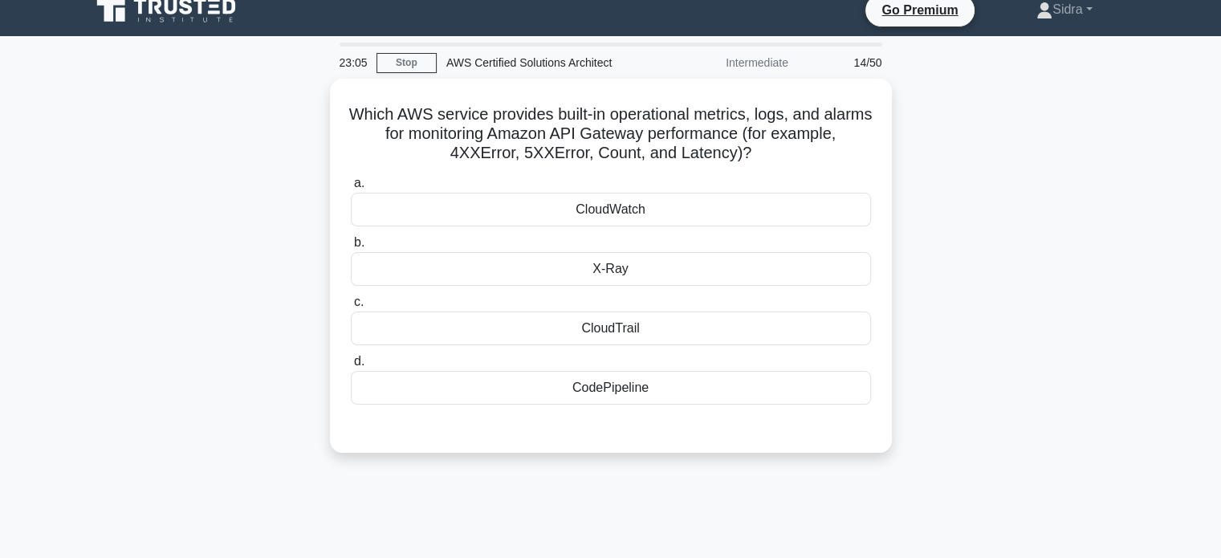
scroll to position [9, 0]
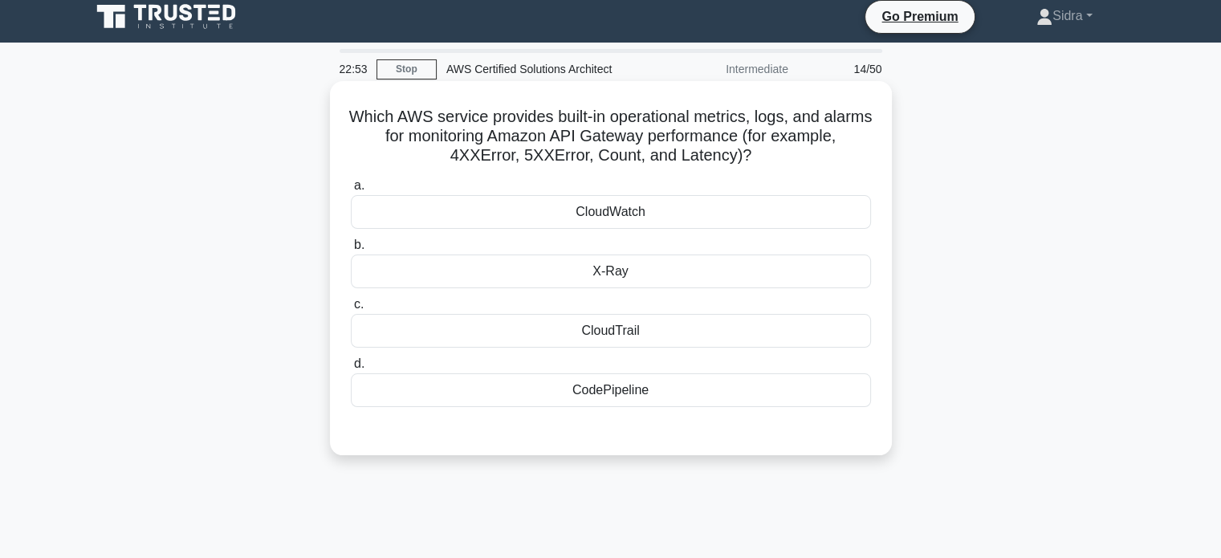
click at [653, 214] on div "CloudWatch" at bounding box center [611, 212] width 520 height 34
click at [351, 191] on input "a. CloudWatch" at bounding box center [351, 186] width 0 height 10
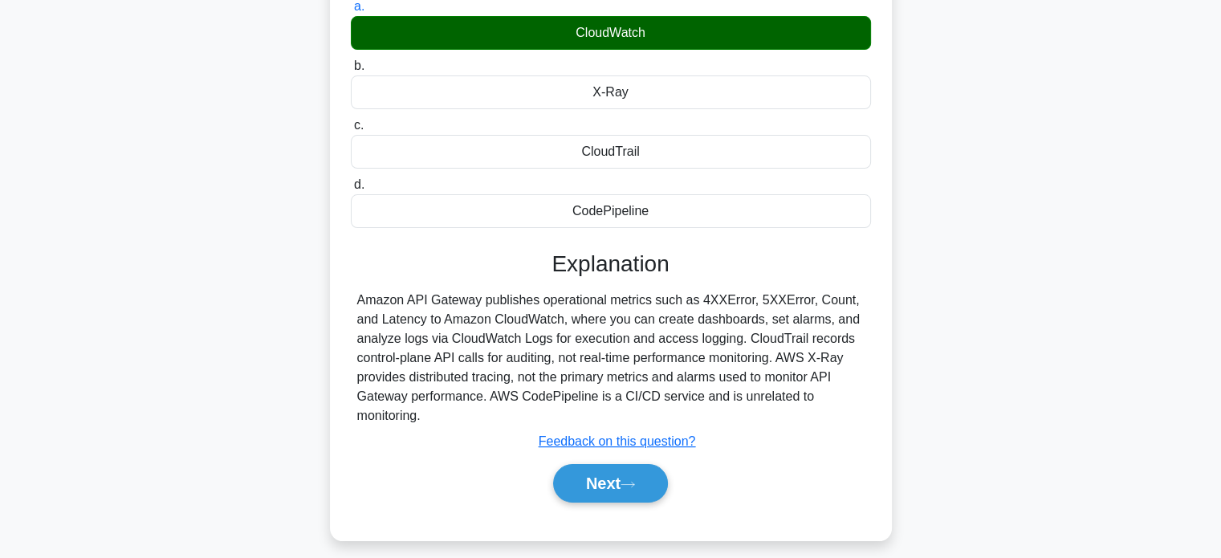
scroll to position [226, 0]
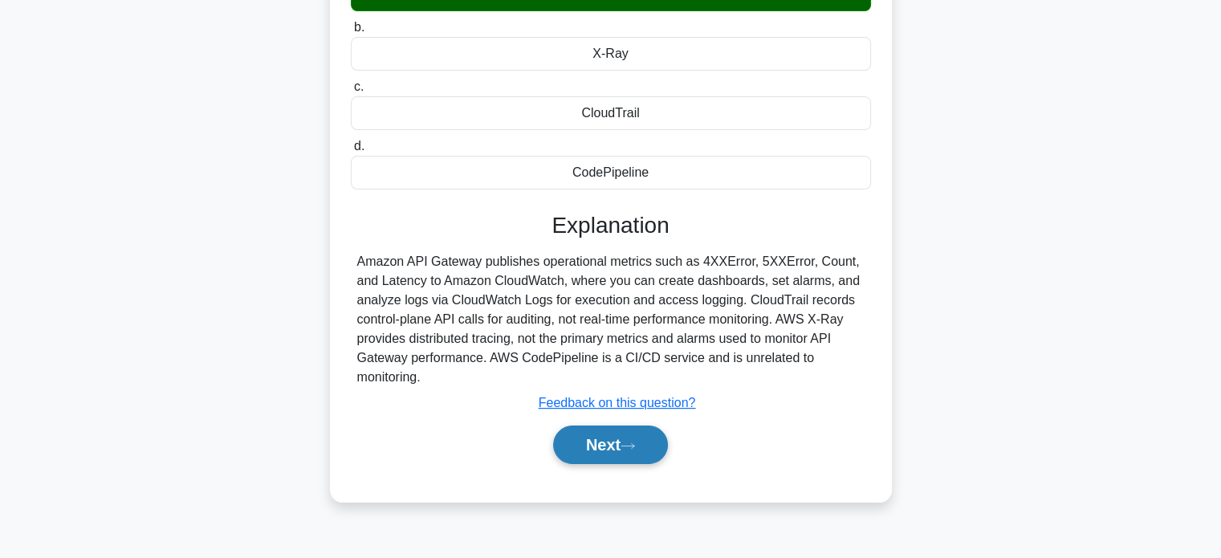
click at [633, 443] on icon at bounding box center [627, 445] width 14 height 9
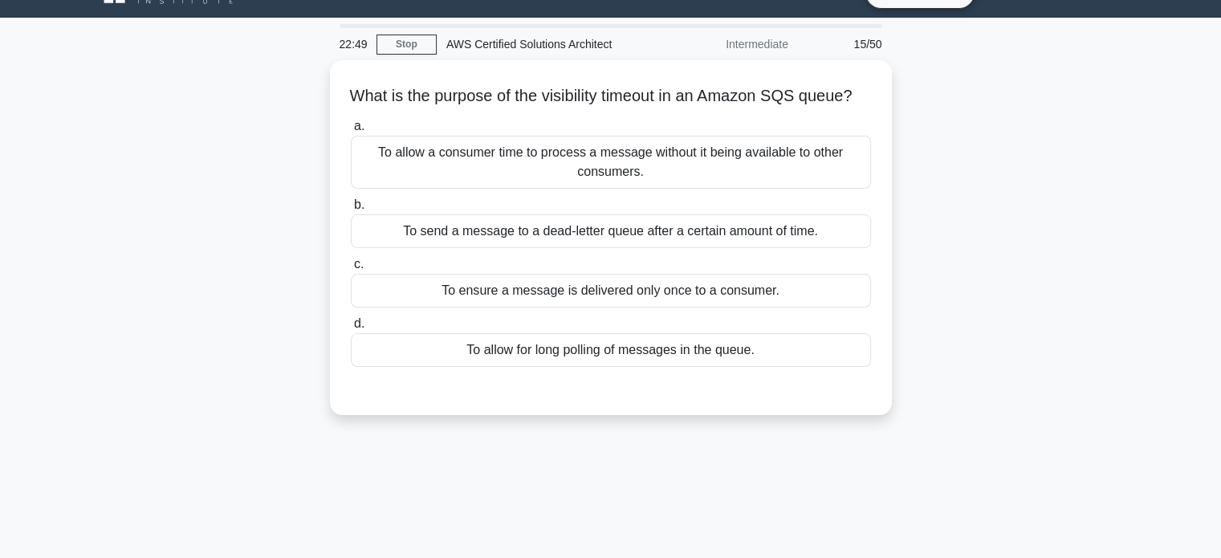
scroll to position [0, 0]
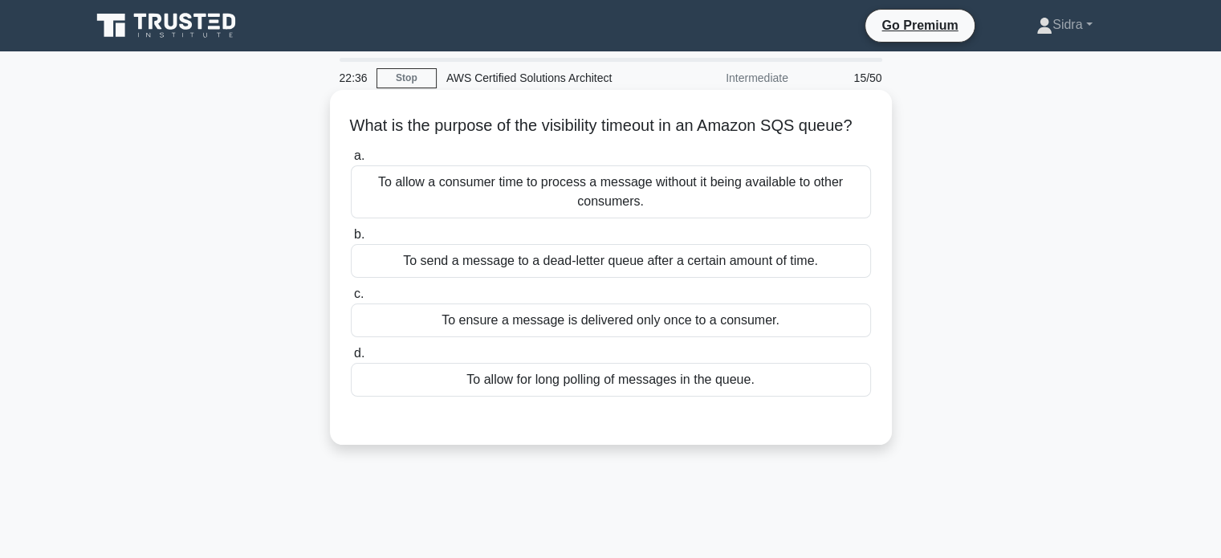
click at [672, 337] on div "To ensure a message is delivered only once to a consumer." at bounding box center [611, 320] width 520 height 34
click at [351, 299] on input "c. To ensure a message is delivered only once to a consumer." at bounding box center [351, 294] width 0 height 10
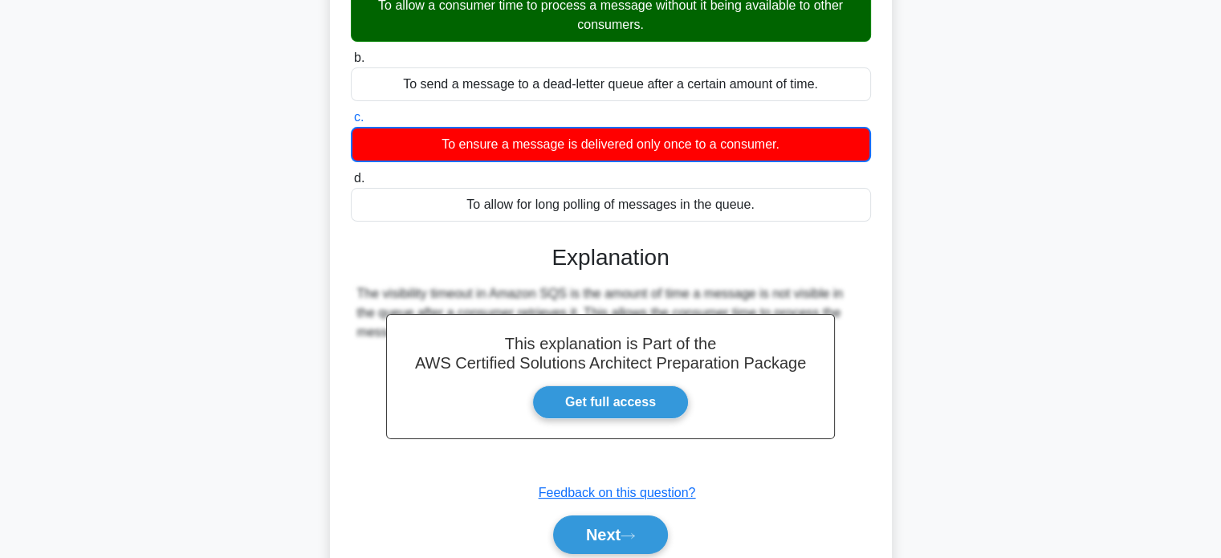
scroll to position [177, 0]
click at [637, 545] on button "Next" at bounding box center [610, 534] width 115 height 39
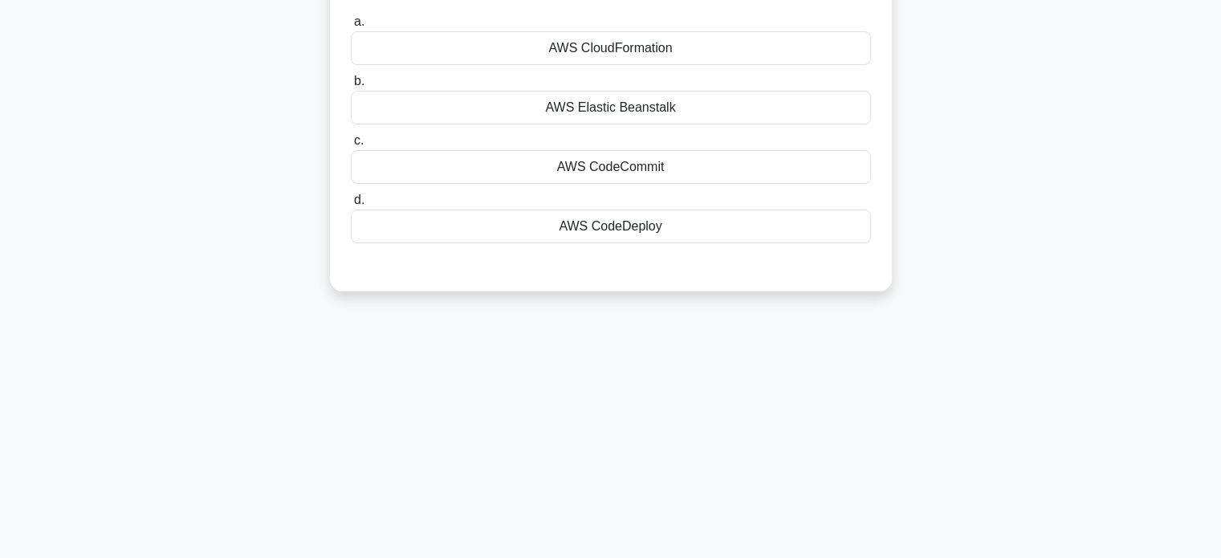
scroll to position [0, 0]
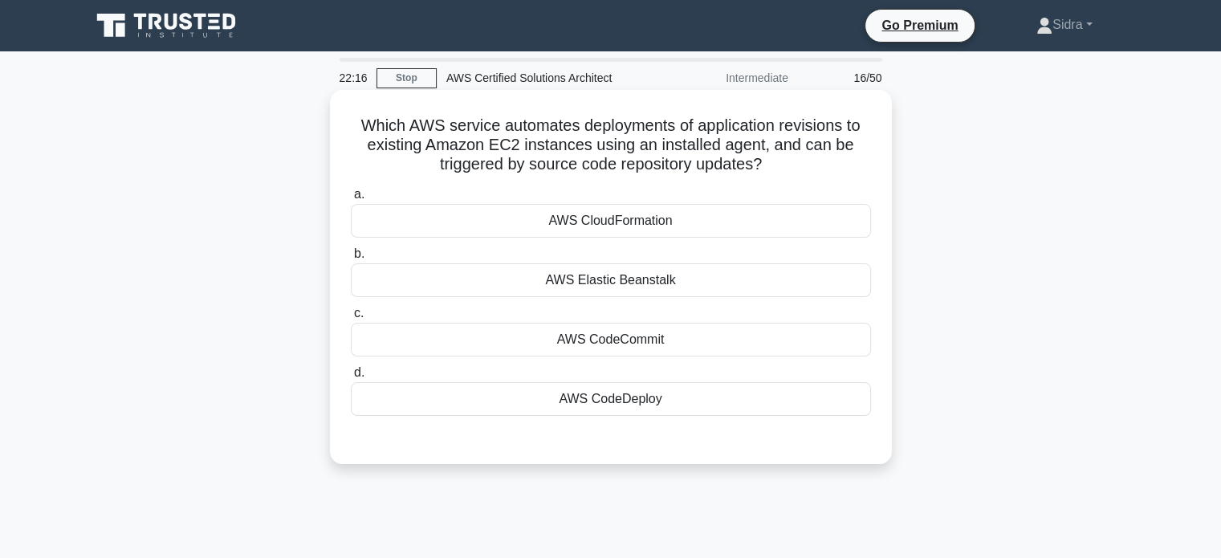
click at [629, 412] on div "AWS CodeDeploy" at bounding box center [611, 399] width 520 height 34
click at [351, 378] on input "d. AWS CodeDeploy" at bounding box center [351, 373] width 0 height 10
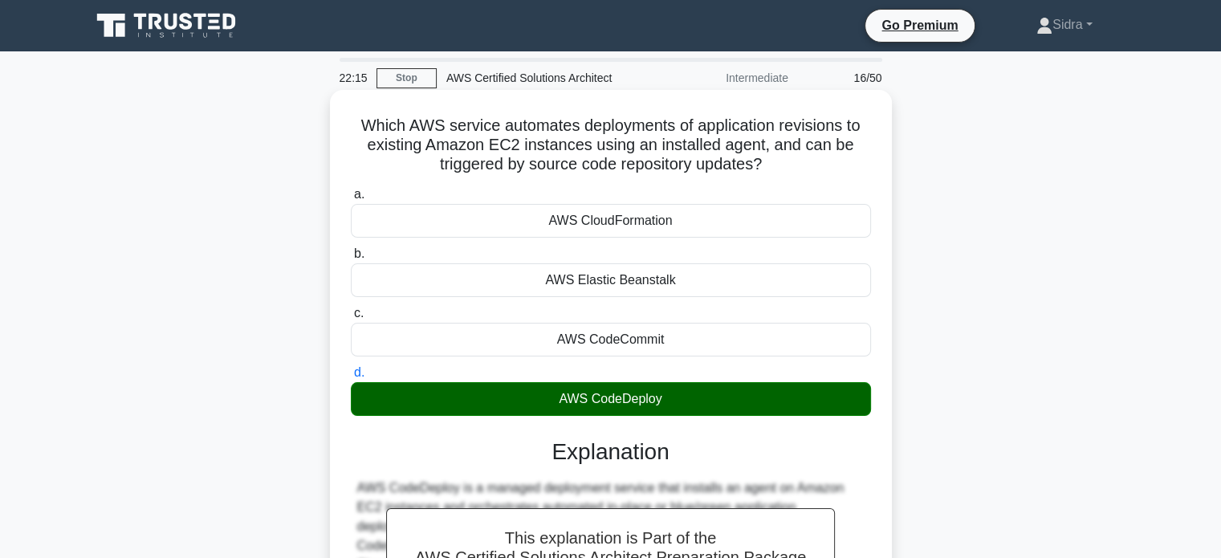
scroll to position [309, 0]
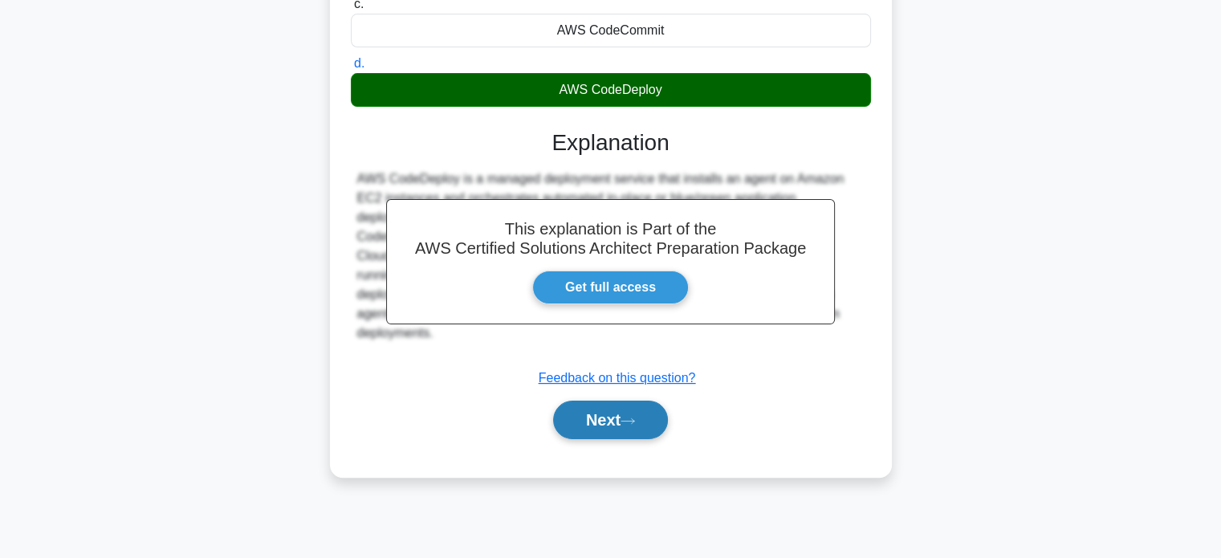
click at [618, 417] on button "Next" at bounding box center [610, 420] width 115 height 39
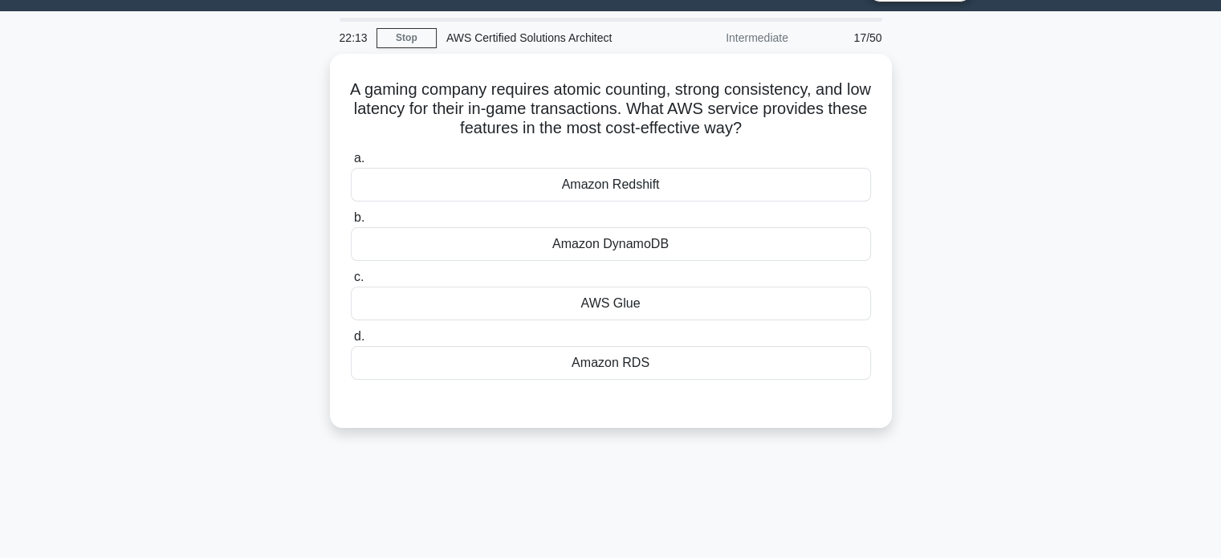
scroll to position [35, 0]
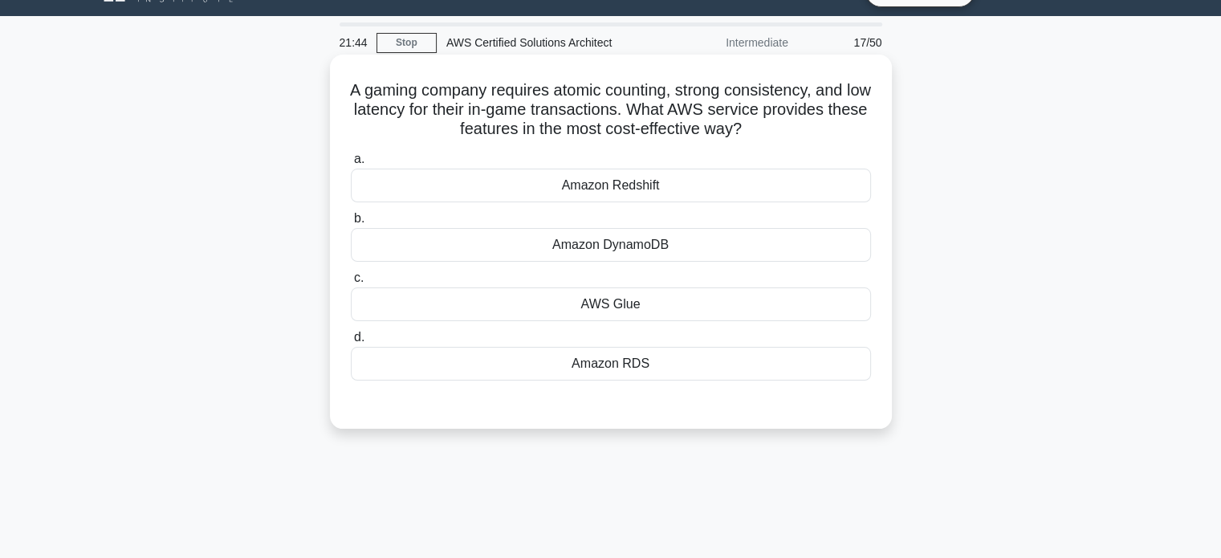
click at [624, 307] on div "AWS Glue" at bounding box center [611, 304] width 520 height 34
click at [351, 283] on input "c. AWS Glue" at bounding box center [351, 278] width 0 height 10
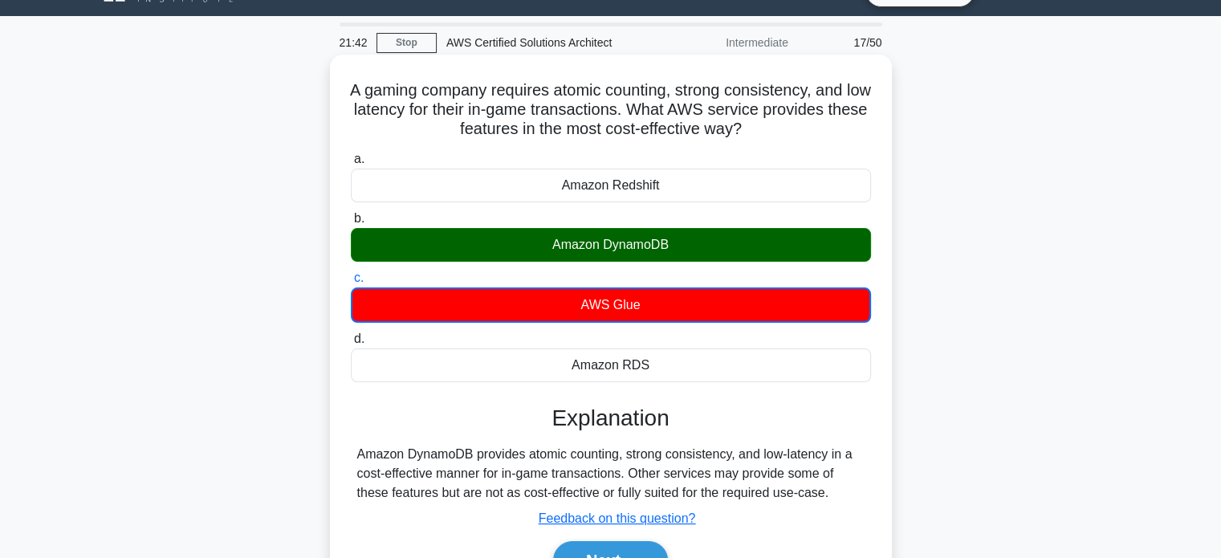
scroll to position [309, 0]
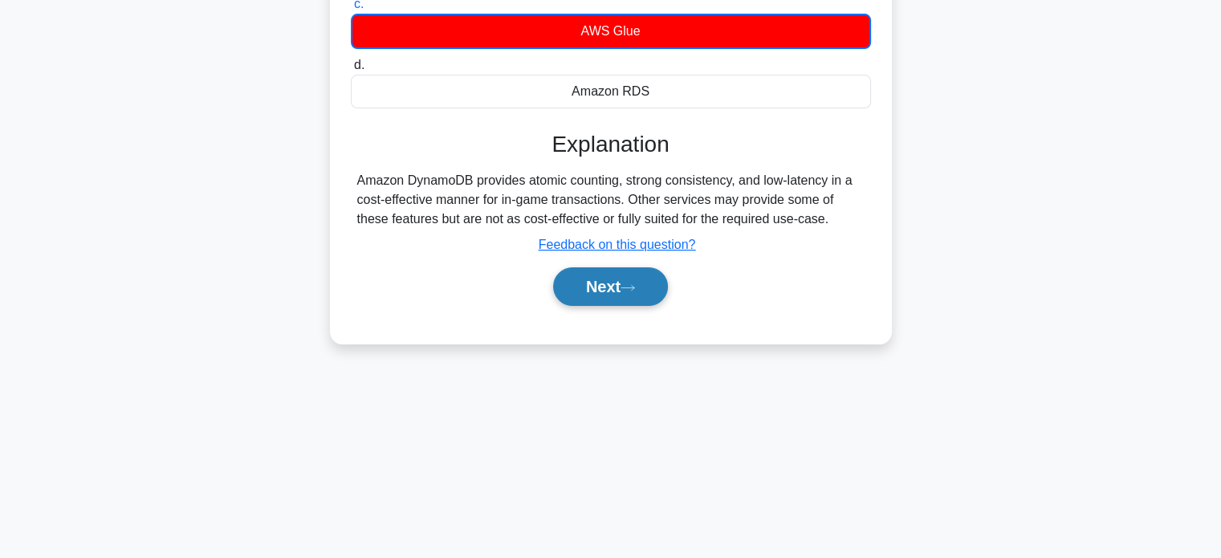
click at [626, 295] on button "Next" at bounding box center [610, 286] width 115 height 39
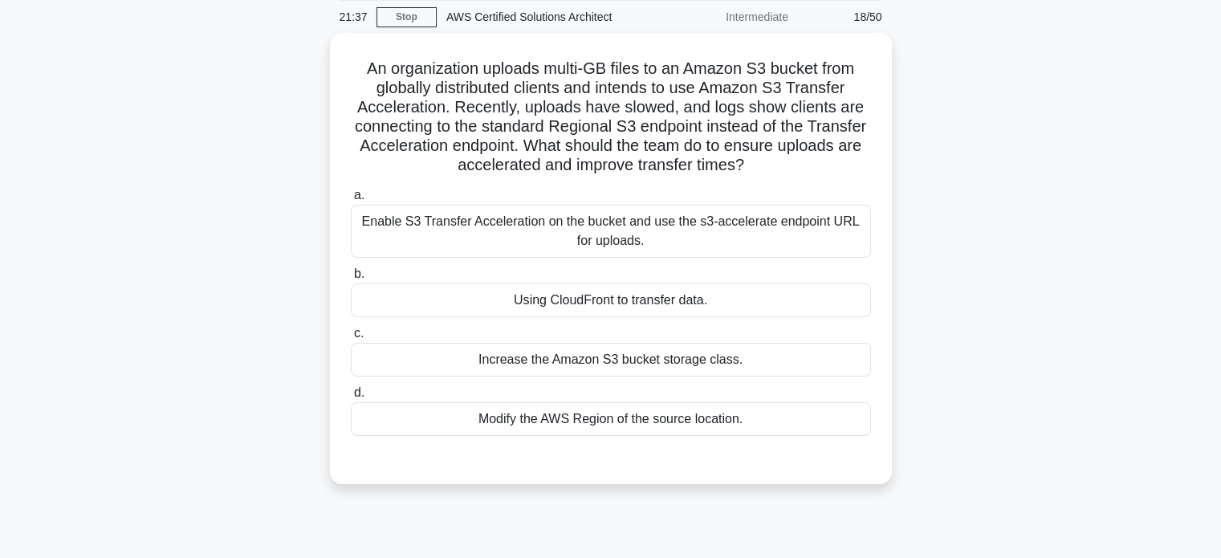
scroll to position [61, 0]
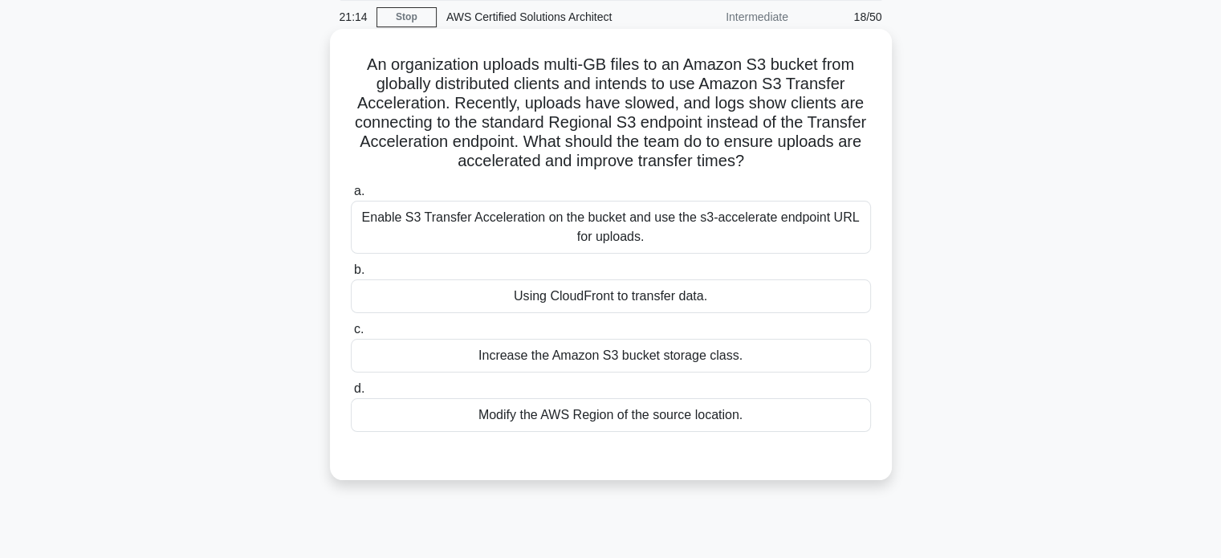
click at [699, 234] on div "Enable S3 Transfer Acceleration on the bucket and use the s3-accelerate endpoin…" at bounding box center [611, 227] width 520 height 53
click at [351, 197] on input "a. Enable S3 Transfer Acceleration on the bucket and use the s3-accelerate endp…" at bounding box center [351, 191] width 0 height 10
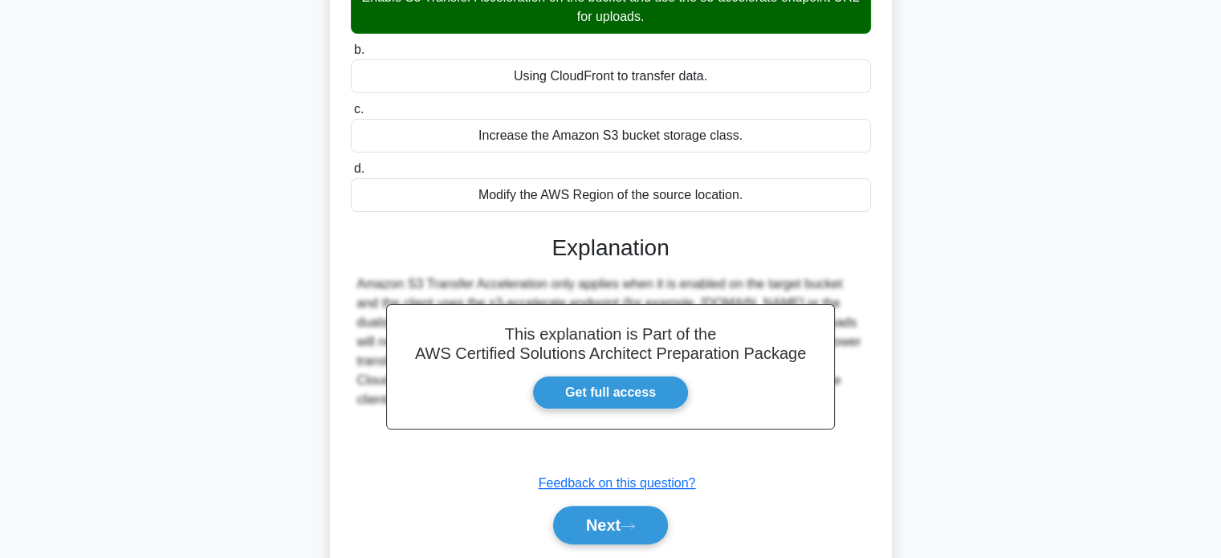
scroll to position [283, 0]
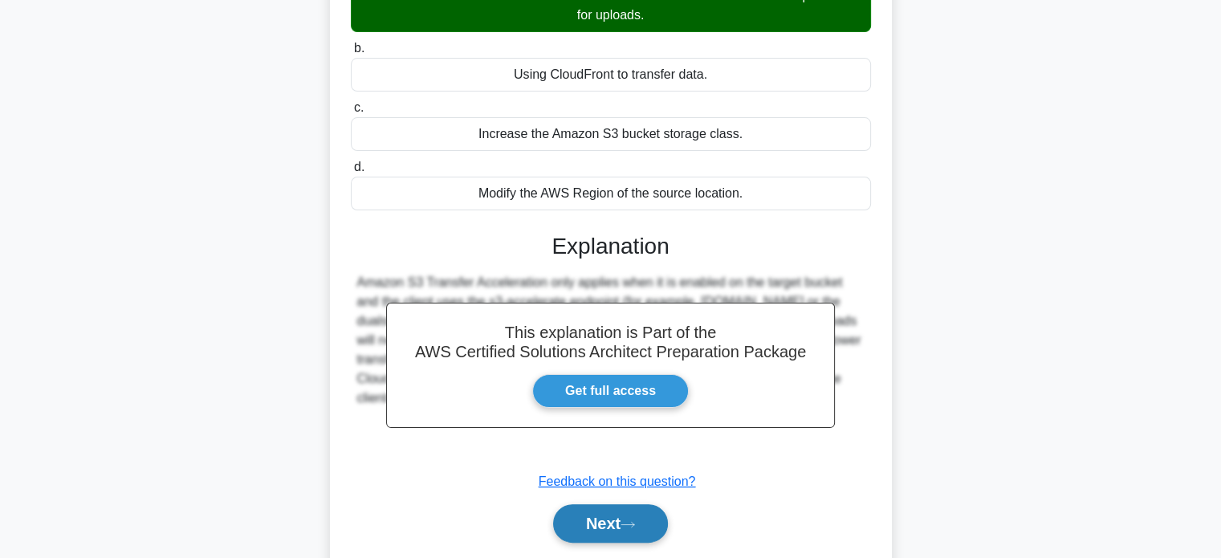
click at [612, 535] on button "Next" at bounding box center [610, 523] width 115 height 39
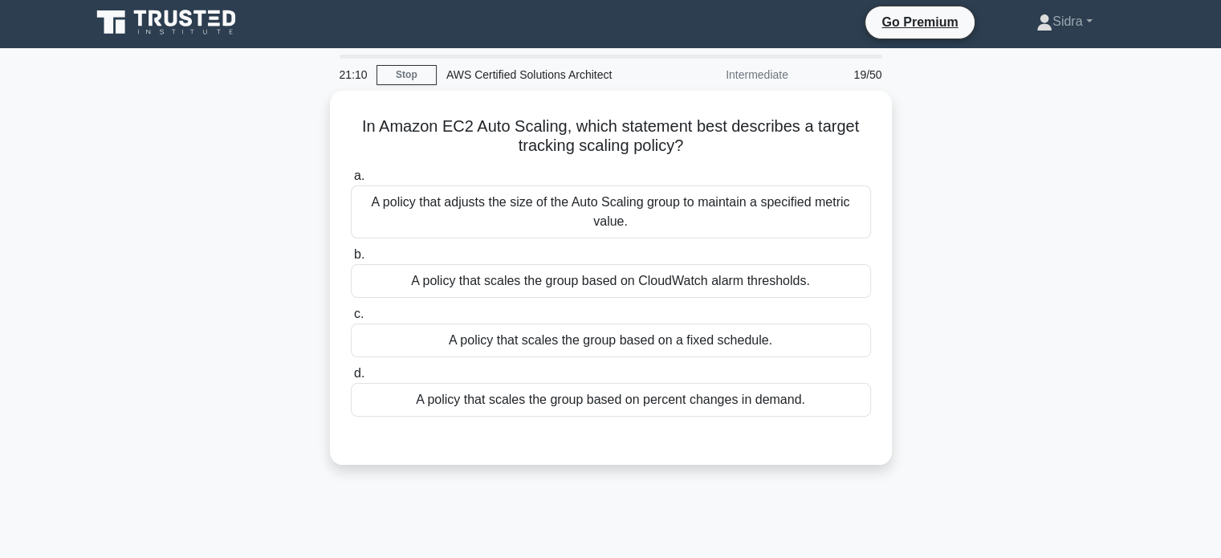
scroll to position [0, 0]
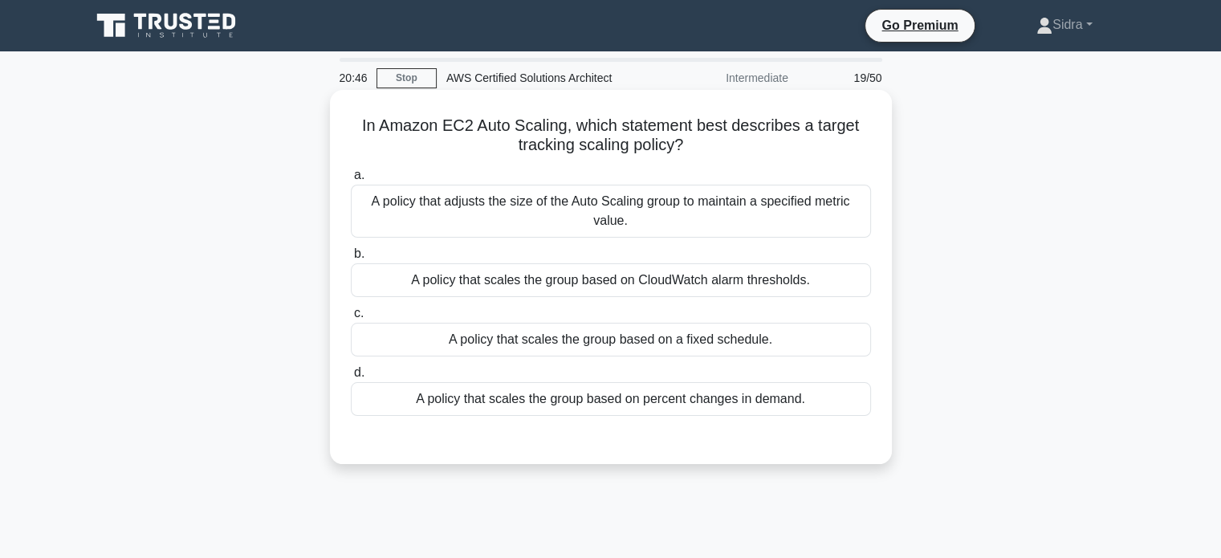
click at [722, 222] on div "A policy that adjusts the size of the Auto Scaling group to maintain a specifie…" at bounding box center [611, 211] width 520 height 53
click at [351, 181] on input "a. A policy that adjusts the size of the Auto Scaling group to maintain a speci…" at bounding box center [351, 175] width 0 height 10
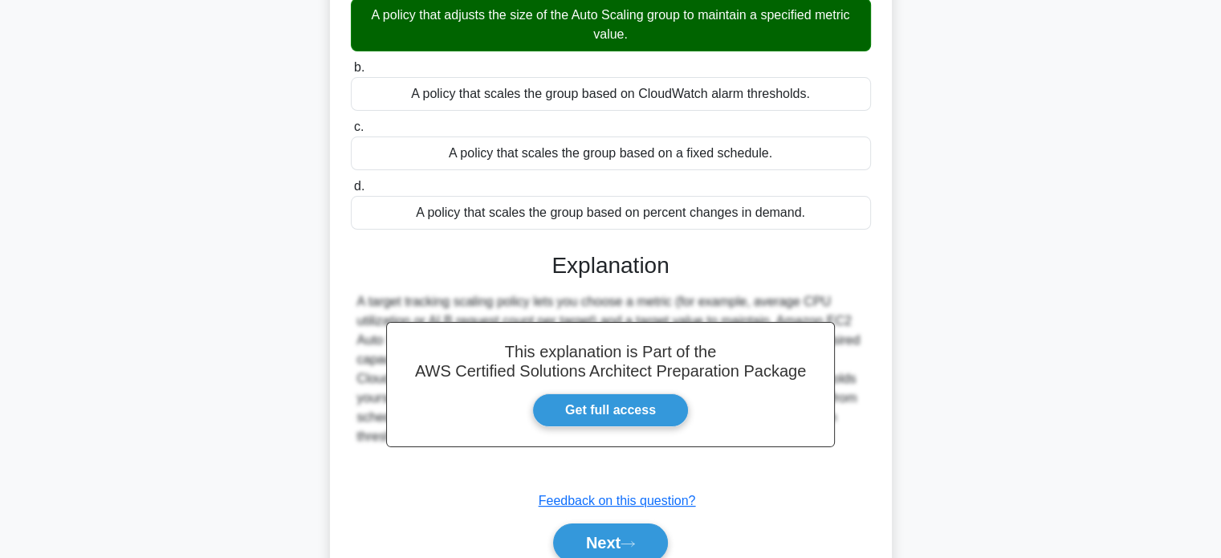
scroll to position [189, 0]
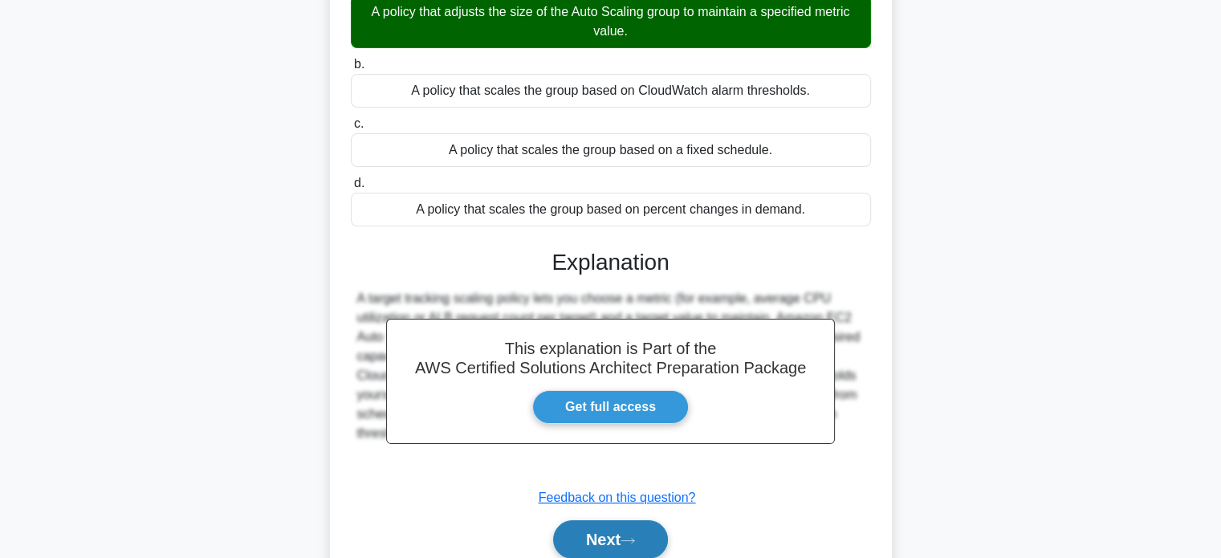
click at [626, 550] on button "Next" at bounding box center [610, 539] width 115 height 39
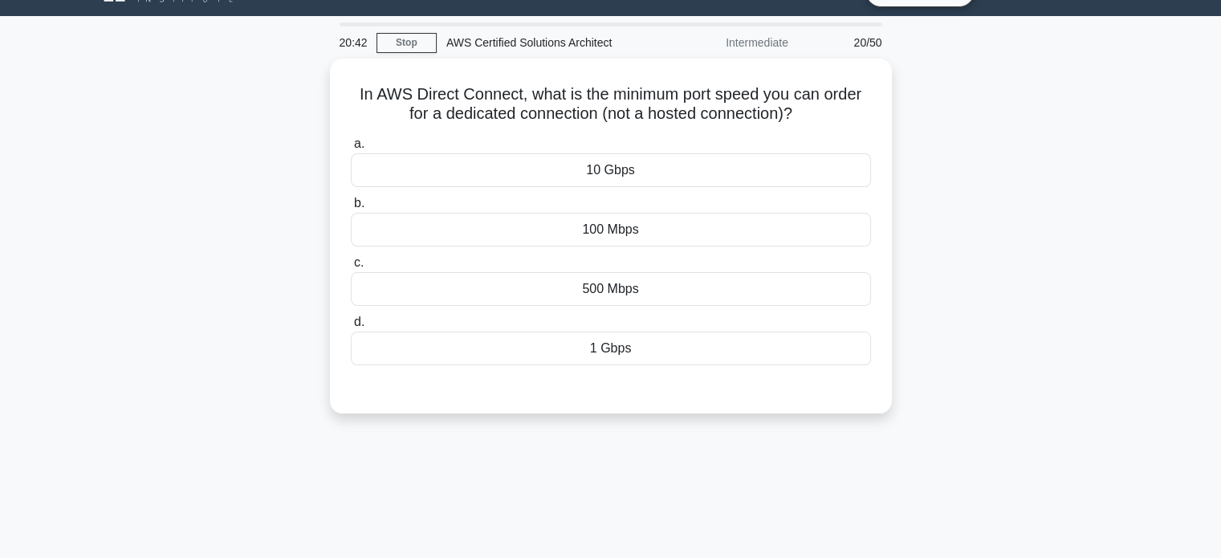
scroll to position [0, 0]
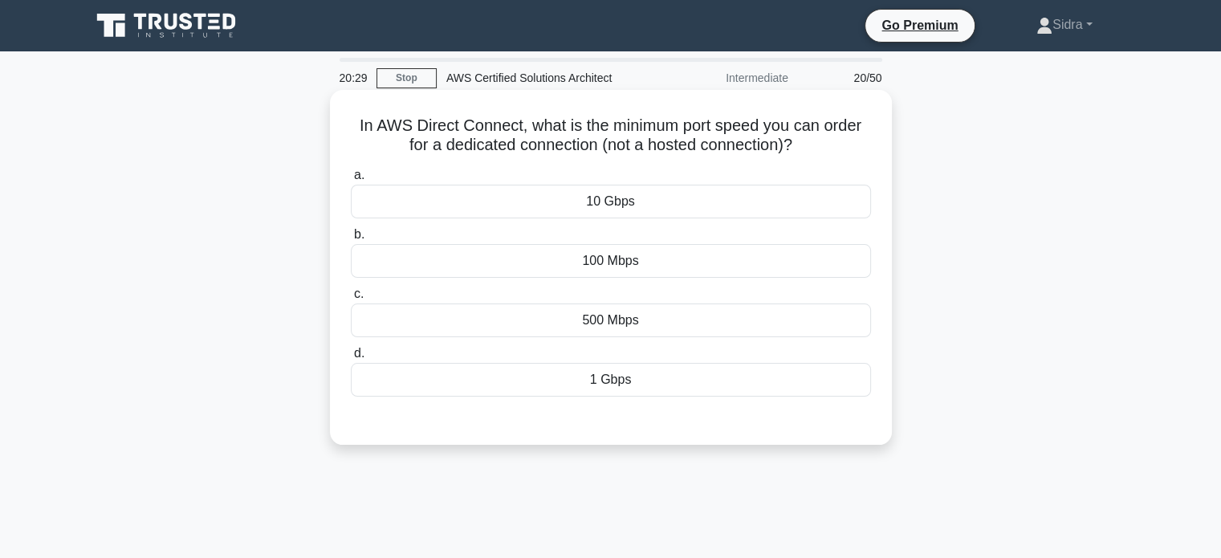
click at [624, 197] on div "10 Gbps" at bounding box center [611, 202] width 520 height 34
click at [351, 181] on input "a. 10 Gbps" at bounding box center [351, 175] width 0 height 10
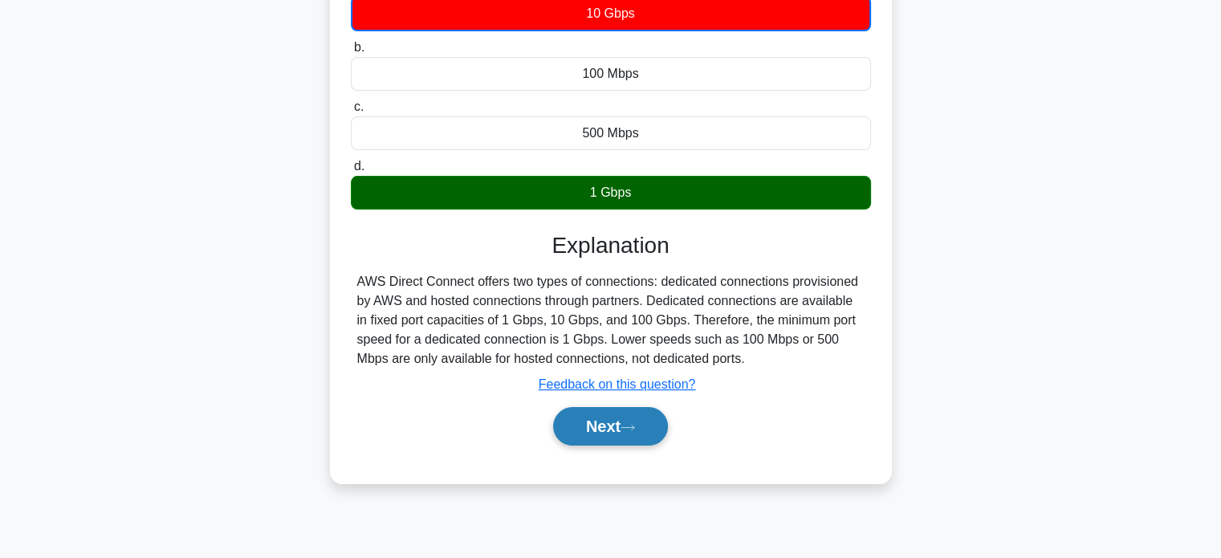
scroll to position [195, 0]
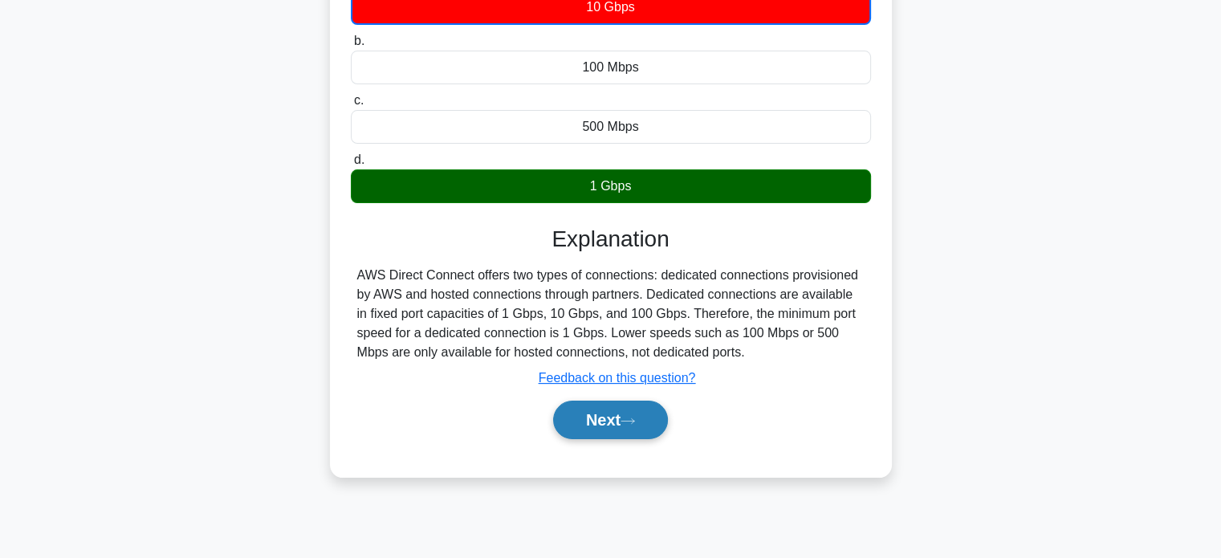
click at [609, 424] on button "Next" at bounding box center [610, 420] width 115 height 39
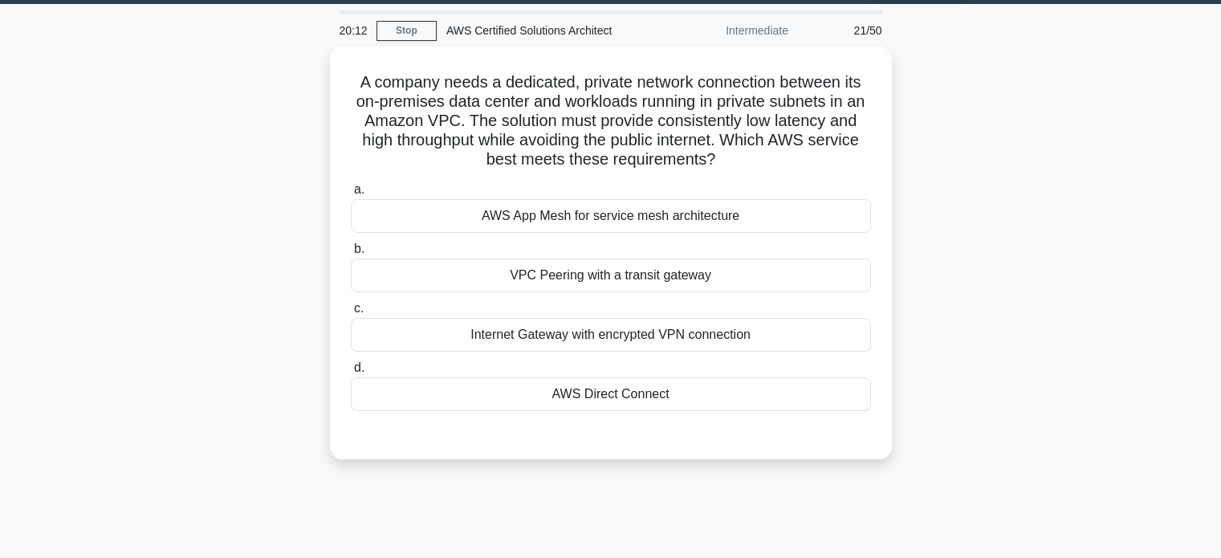
scroll to position [47, 0]
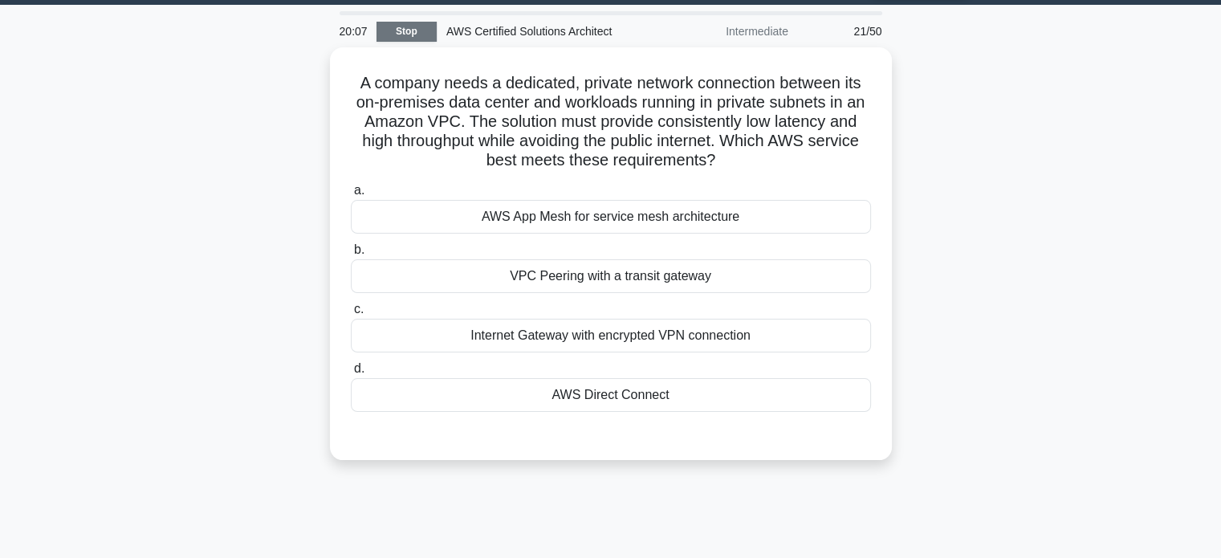
click at [409, 35] on link "Stop" at bounding box center [406, 32] width 60 height 20
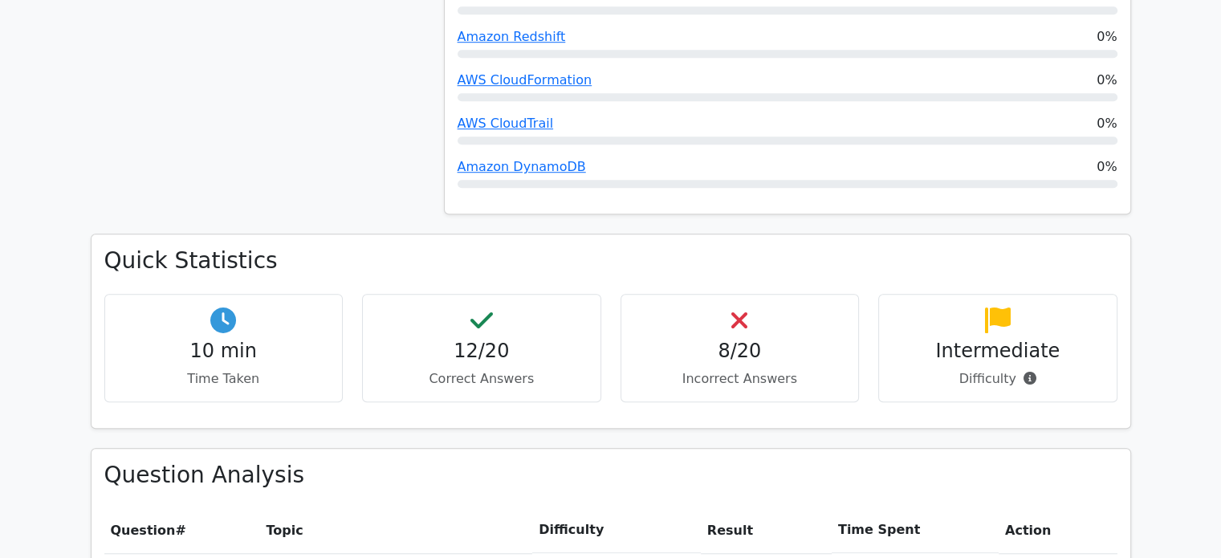
scroll to position [1156, 0]
